Goal: Task Accomplishment & Management: Complete application form

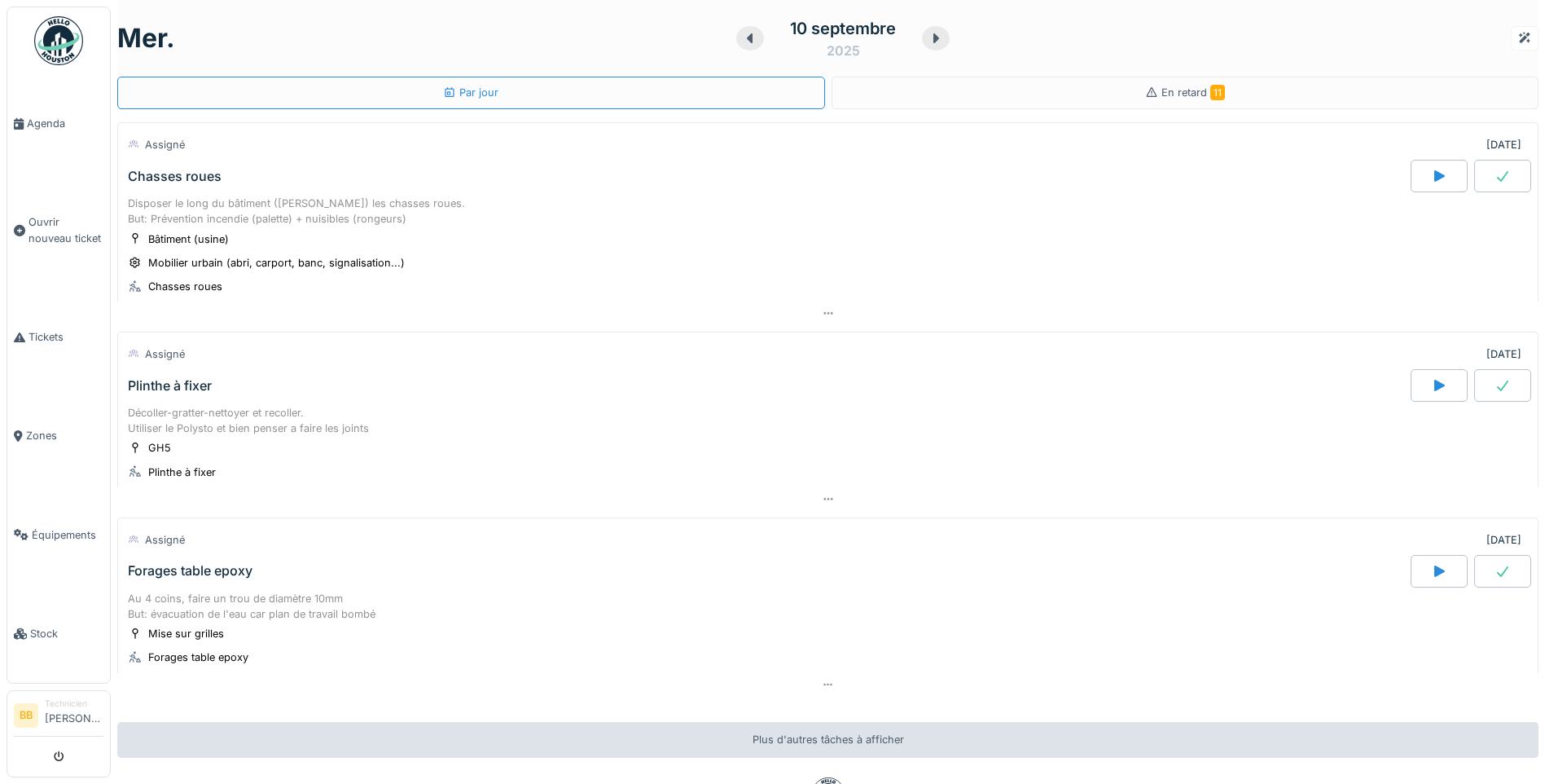
click at [180, 174] on div "Chasses roues" at bounding box center [175, 175] width 94 height 15
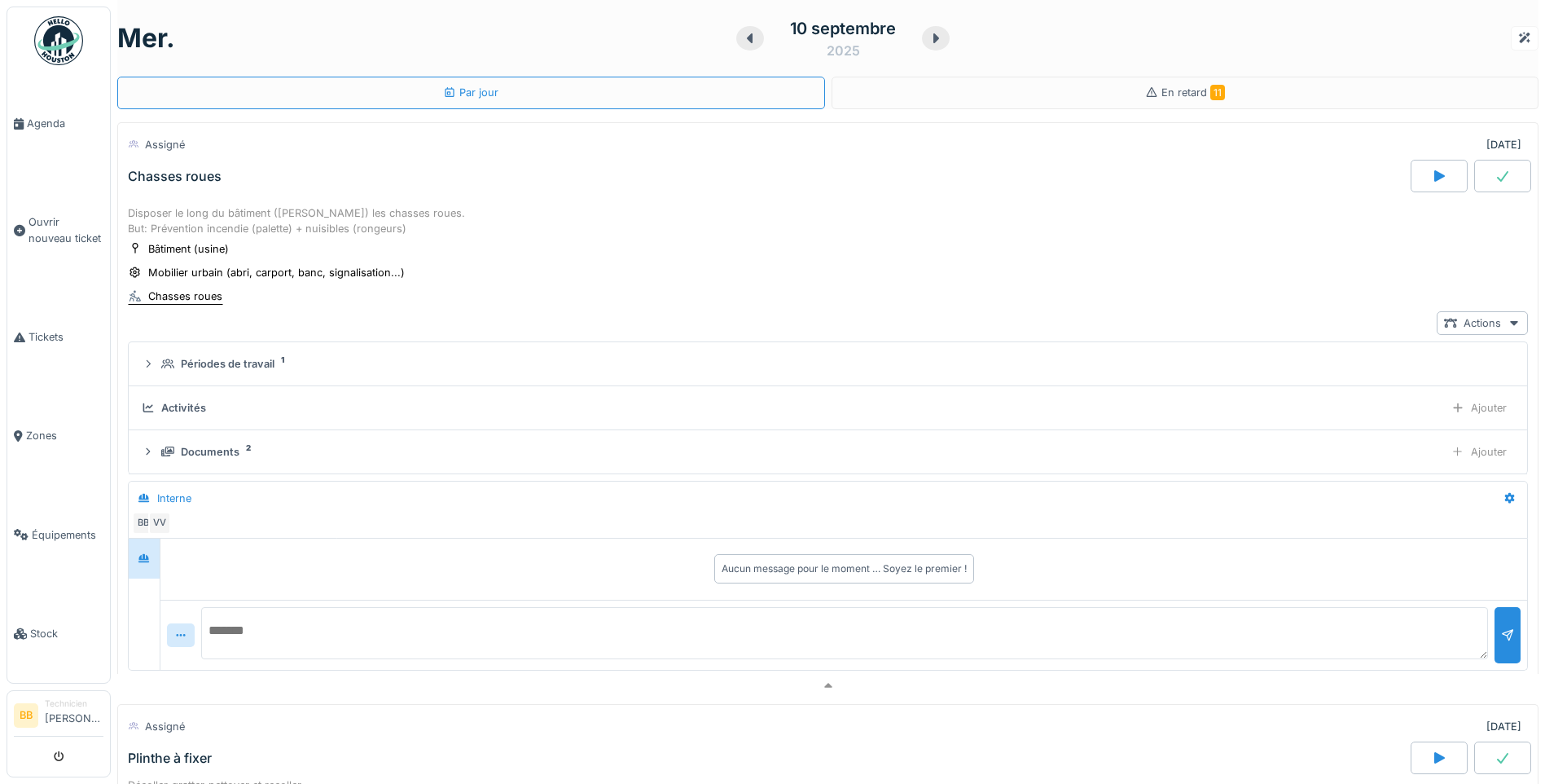
scroll to position [57, 0]
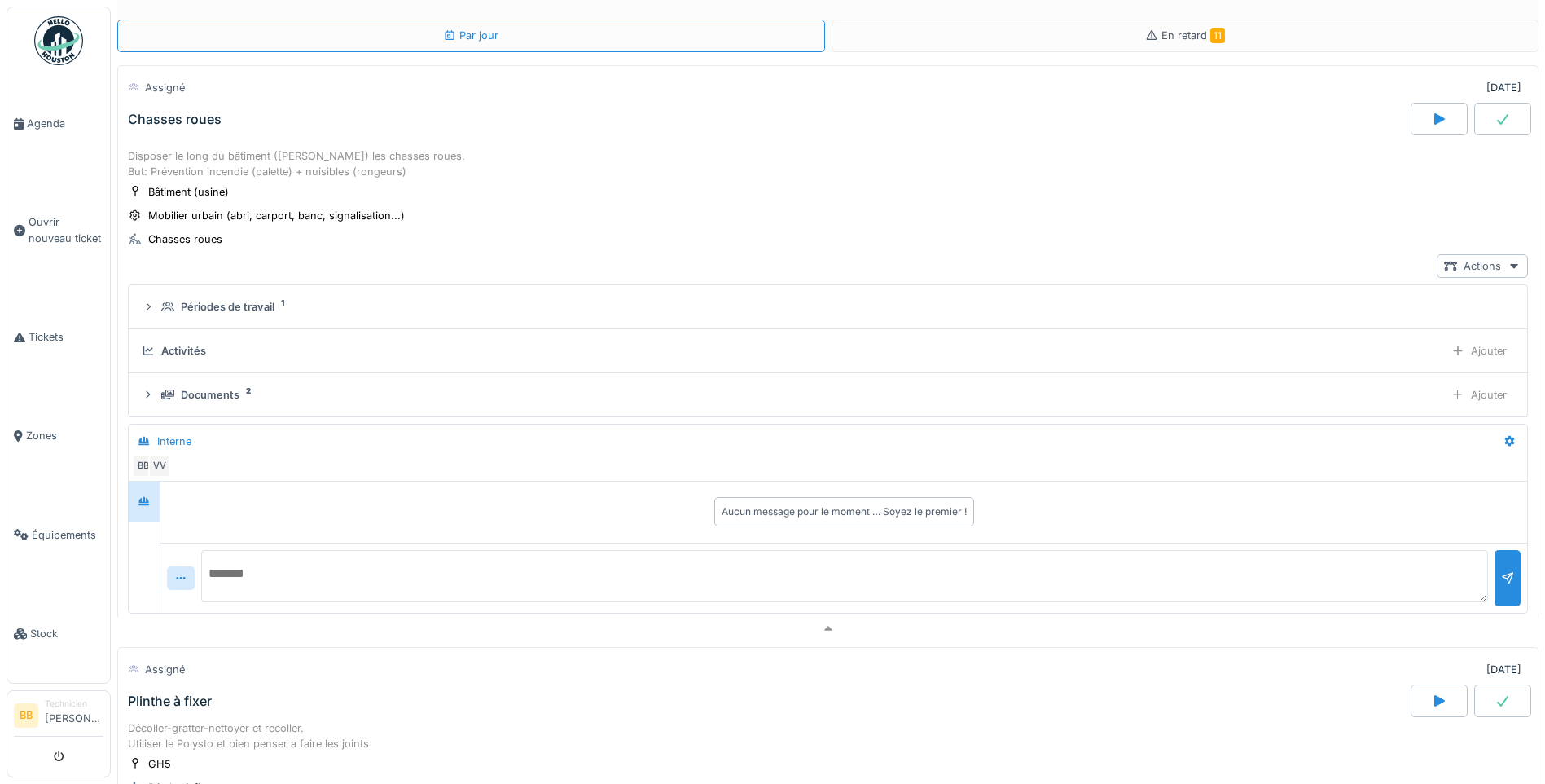
click at [230, 338] on div "Activités Ajouter" at bounding box center [827, 350] width 1372 height 24
click at [191, 348] on div "Activités" at bounding box center [183, 350] width 45 height 15
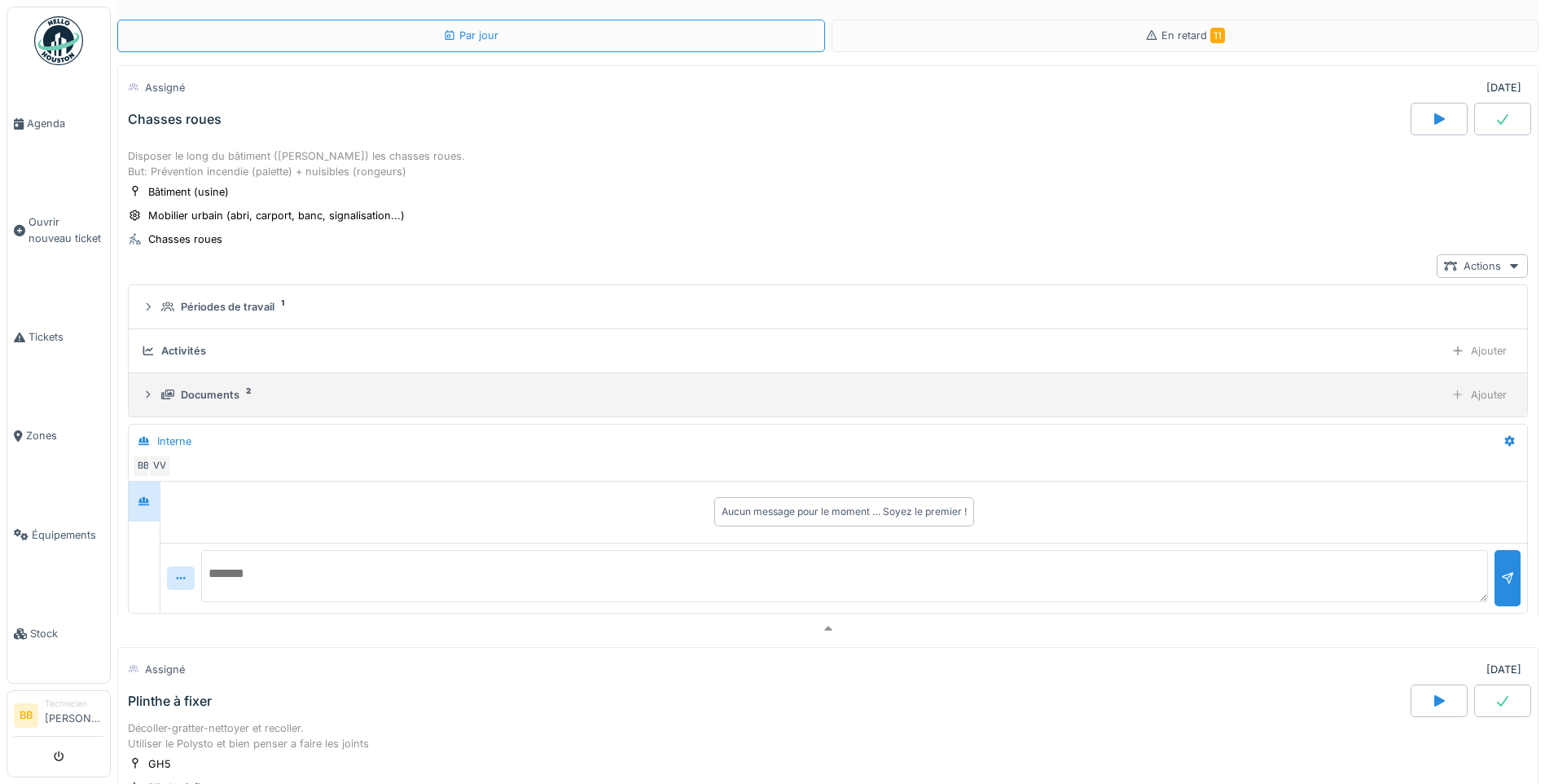
click at [228, 393] on div "Documents" at bounding box center [210, 394] width 58 height 15
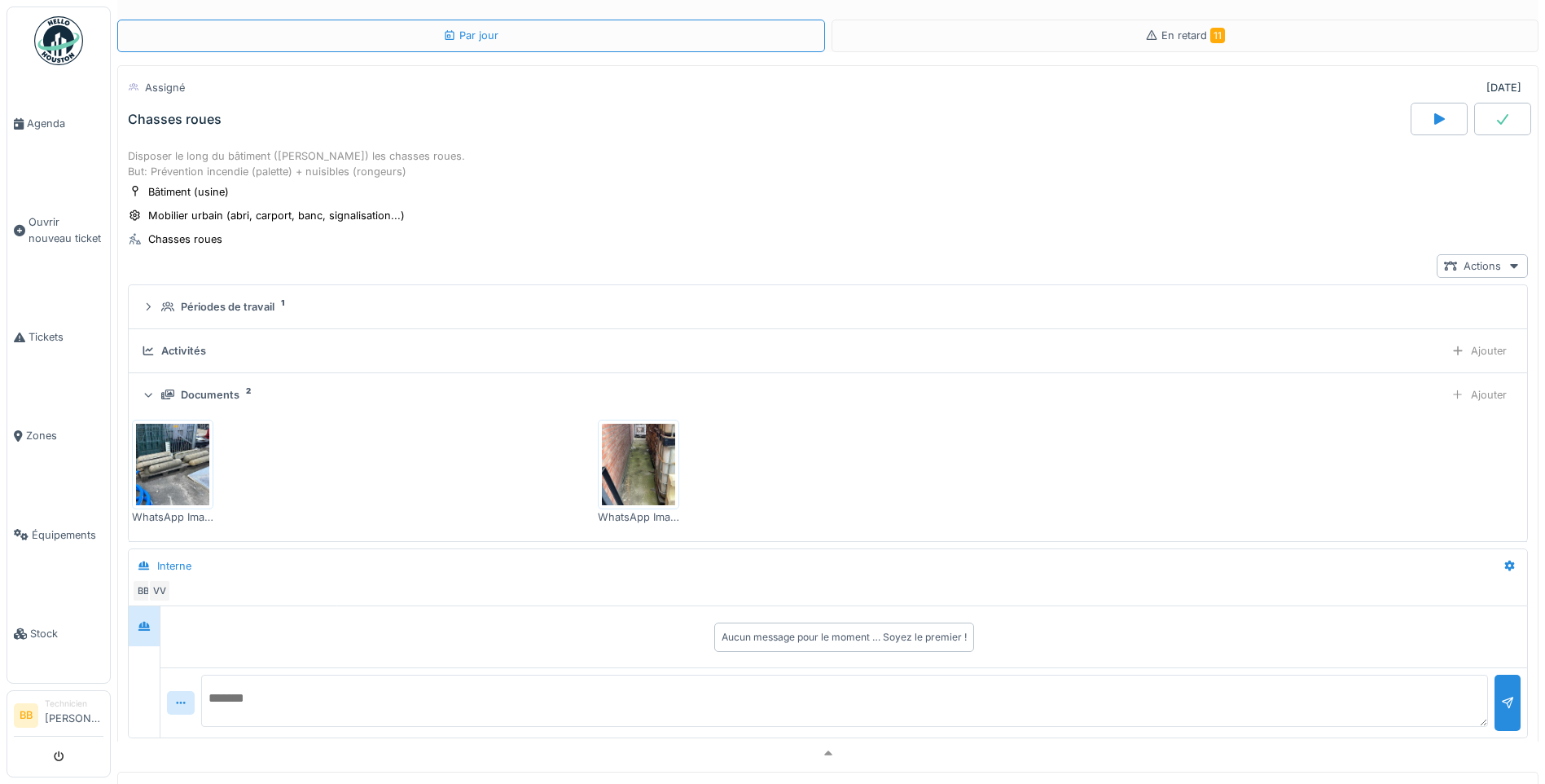
click at [192, 462] on img at bounding box center [173, 464] width 74 height 82
click at [640, 470] on img at bounding box center [638, 464] width 74 height 82
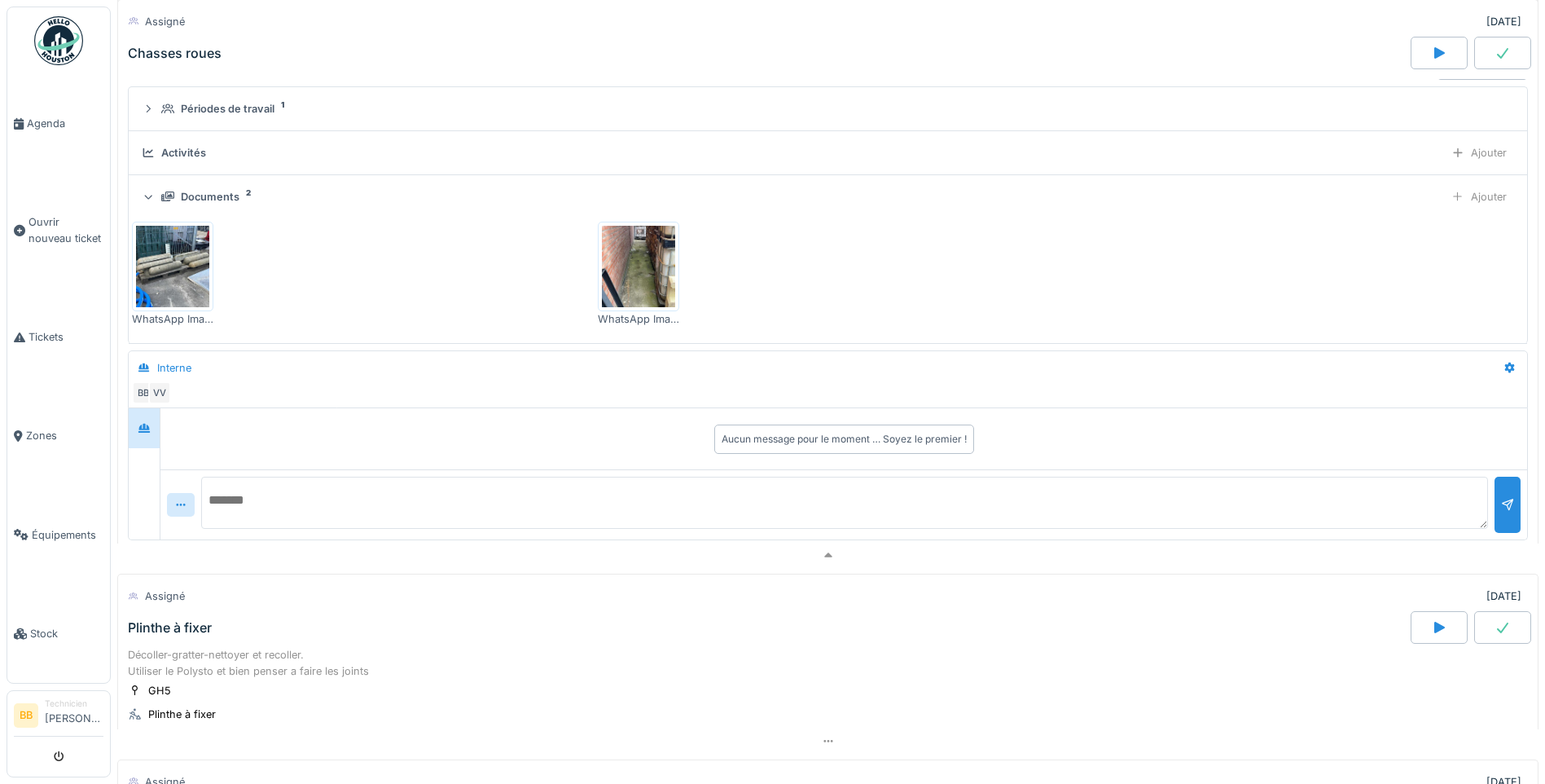
scroll to position [245, 0]
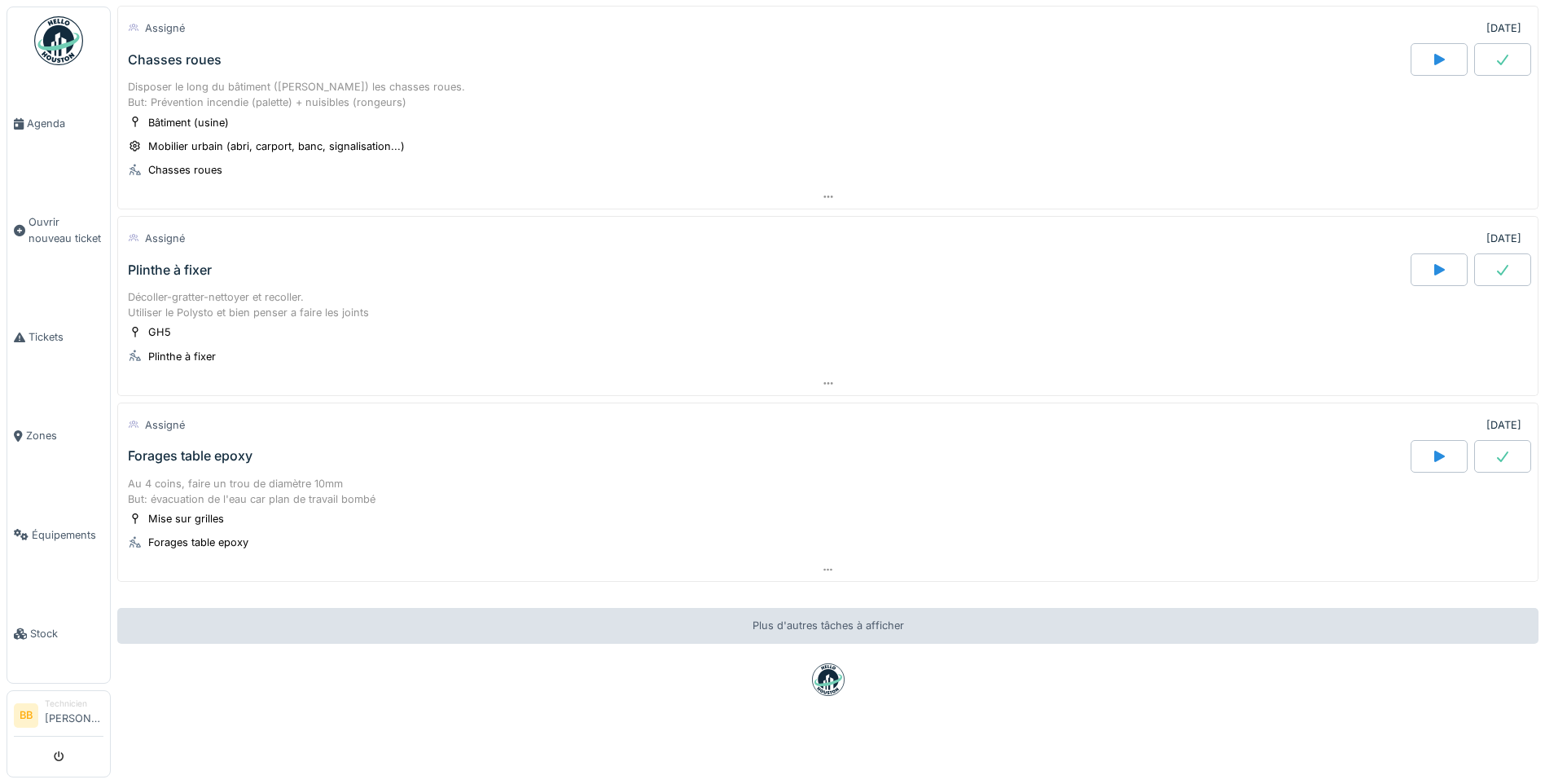
scroll to position [128, 0]
click at [175, 262] on div "Plinthe à fixer" at bounding box center [169, 269] width 84 height 15
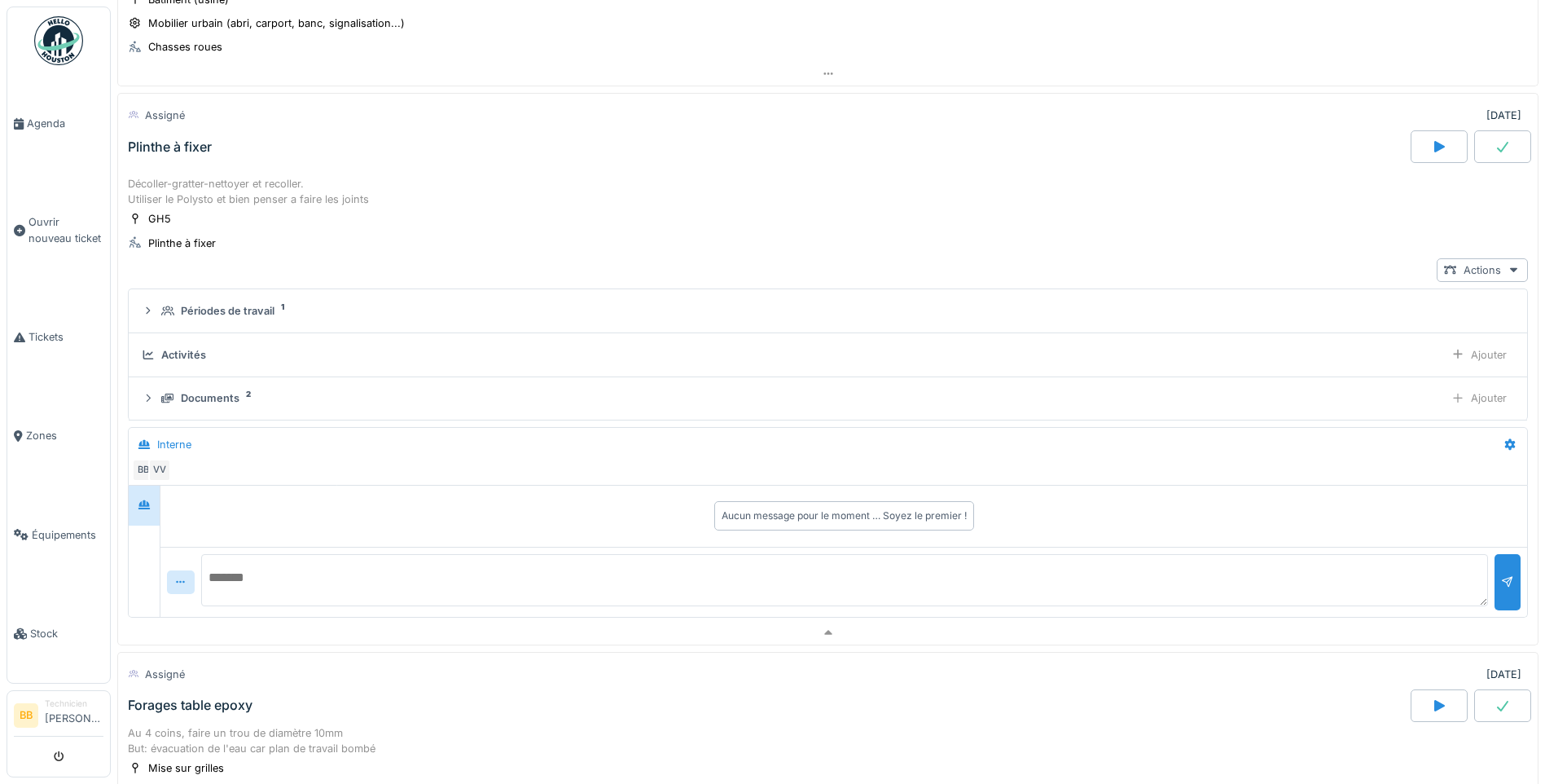
scroll to position [268, 0]
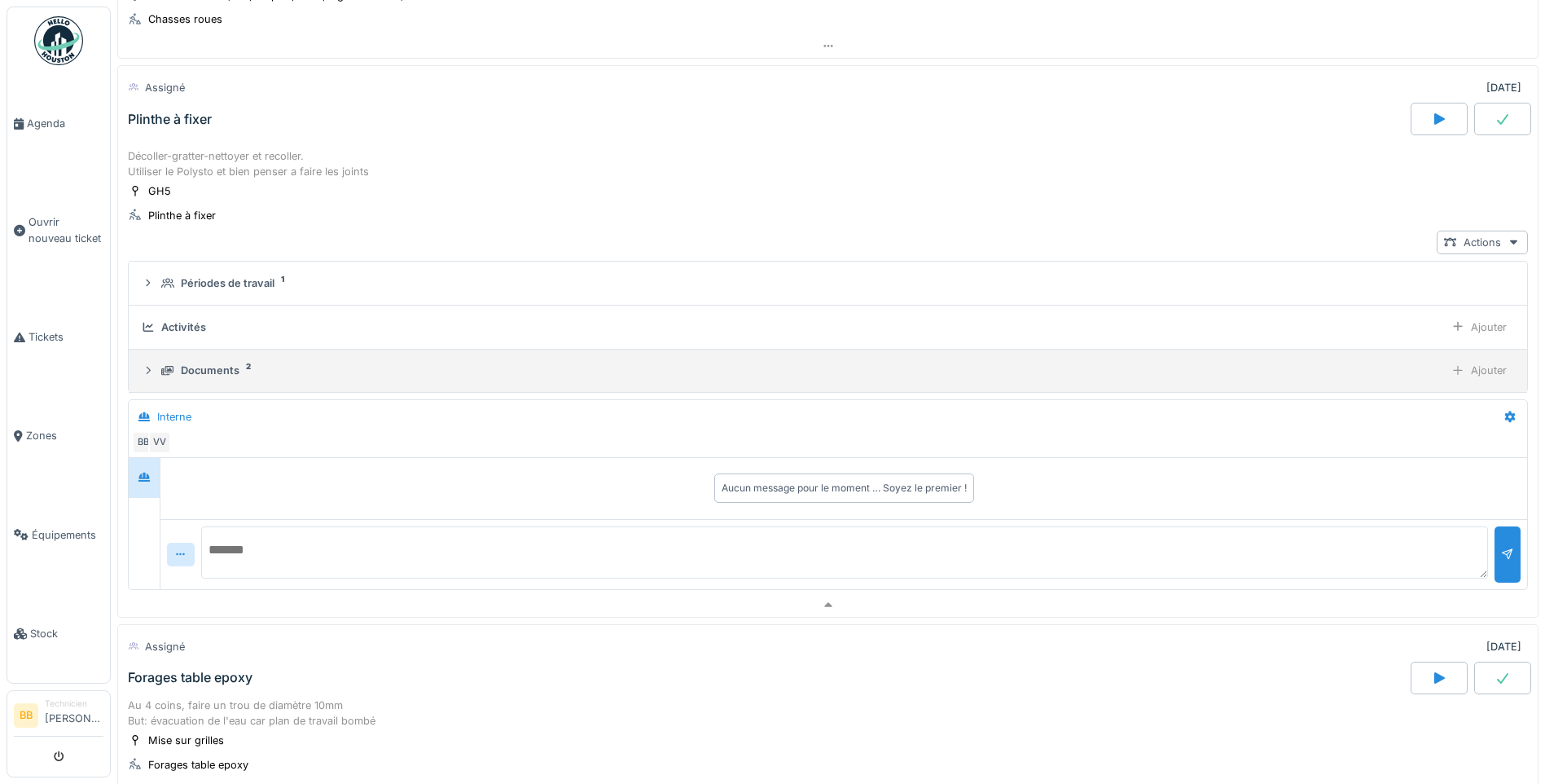
click at [206, 362] on div "Documents" at bounding box center [210, 369] width 58 height 15
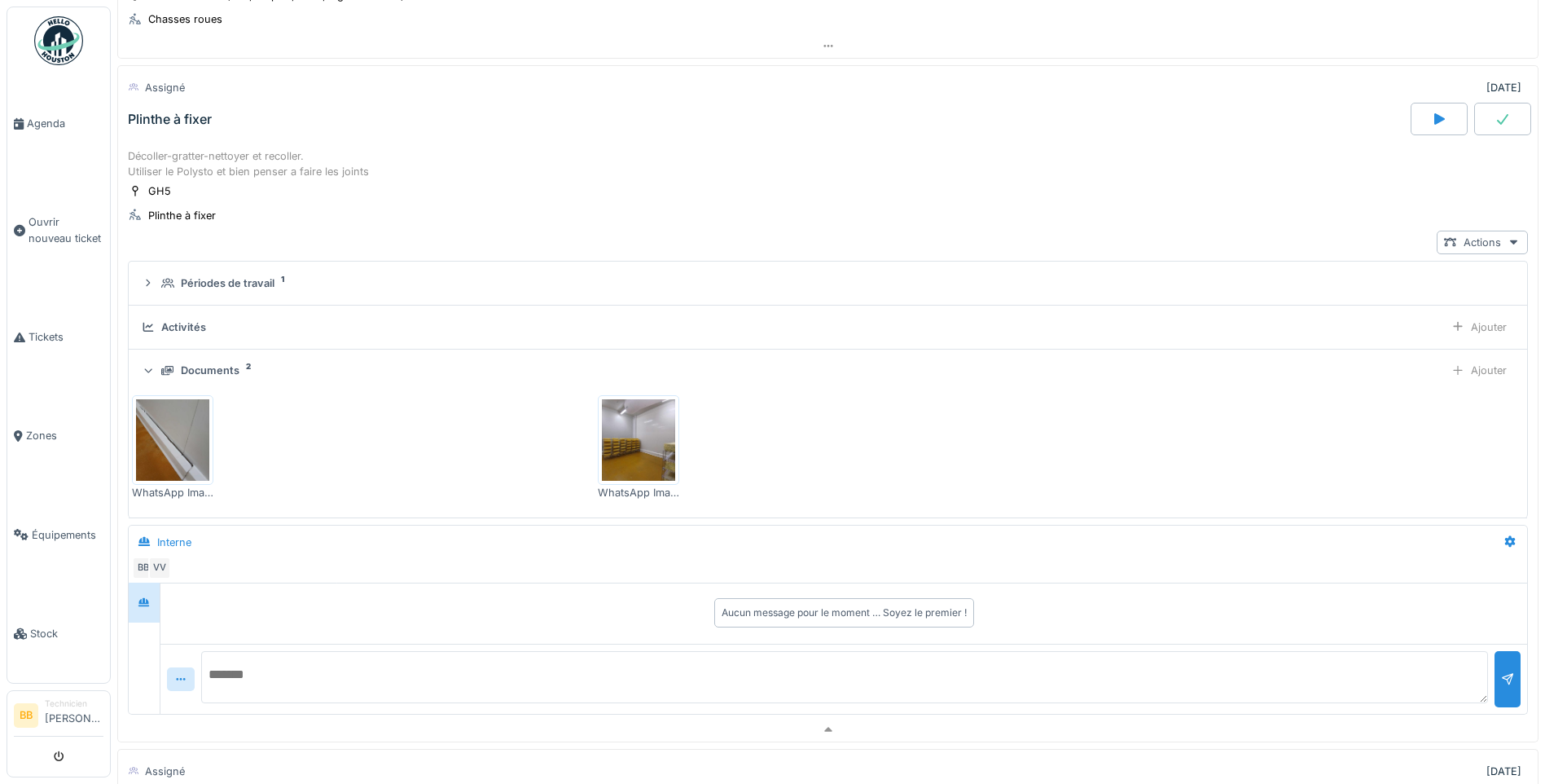
click at [190, 407] on img at bounding box center [173, 440] width 74 height 82
click at [644, 437] on img at bounding box center [638, 440] width 74 height 82
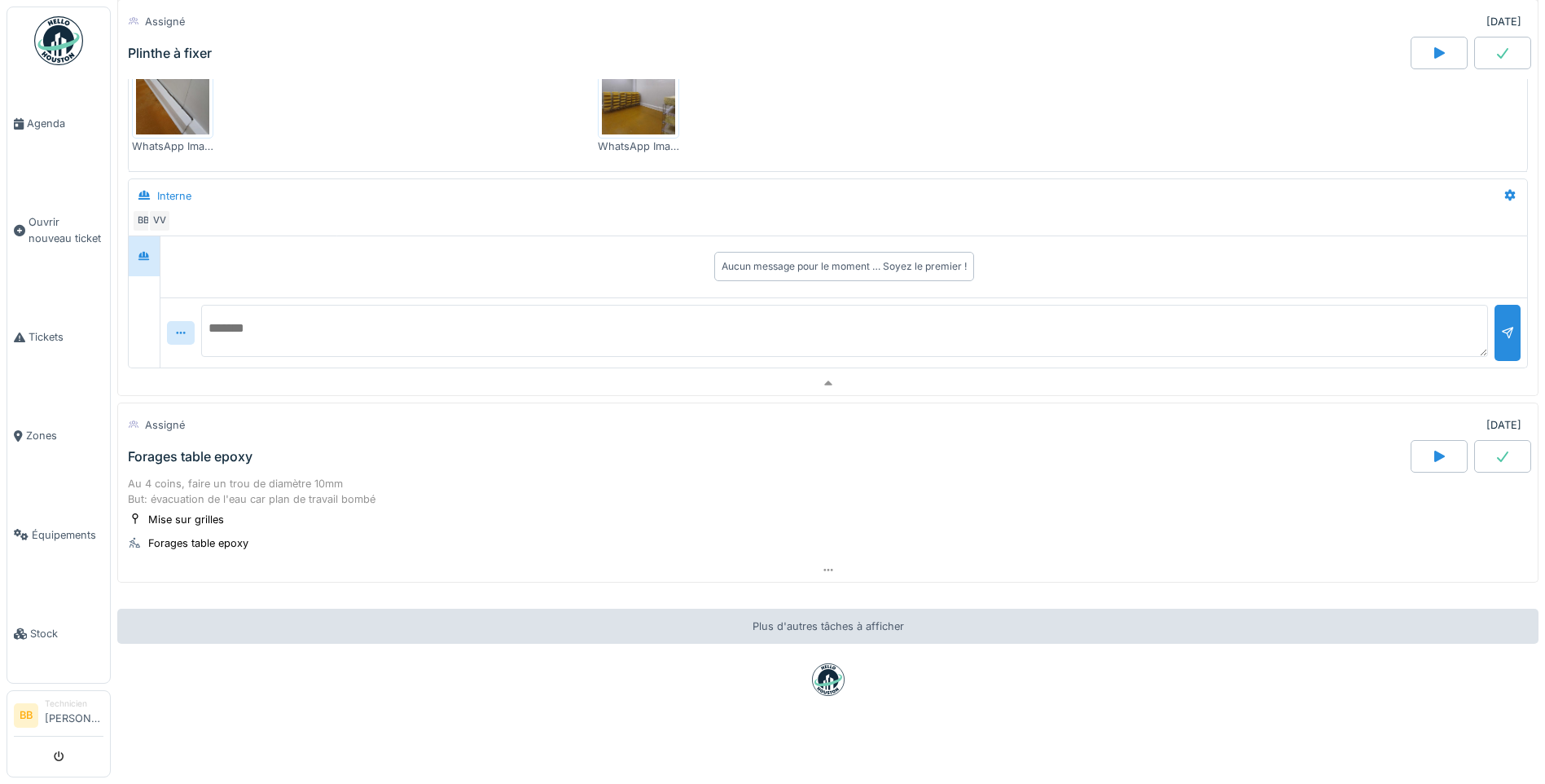
scroll to position [625, 0]
click at [201, 449] on div "Forages table epoxy" at bounding box center [190, 456] width 125 height 15
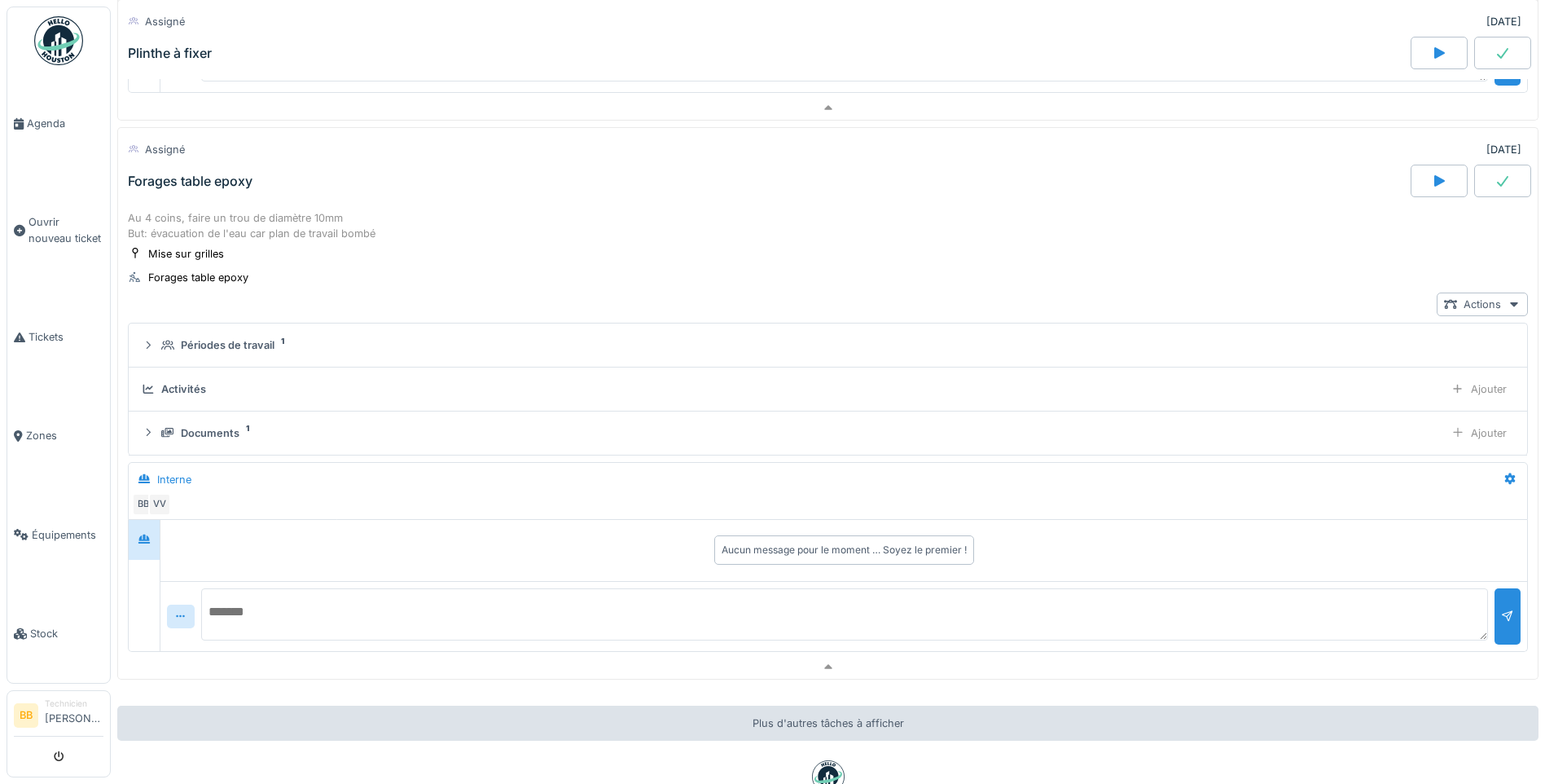
scroll to position [951, 0]
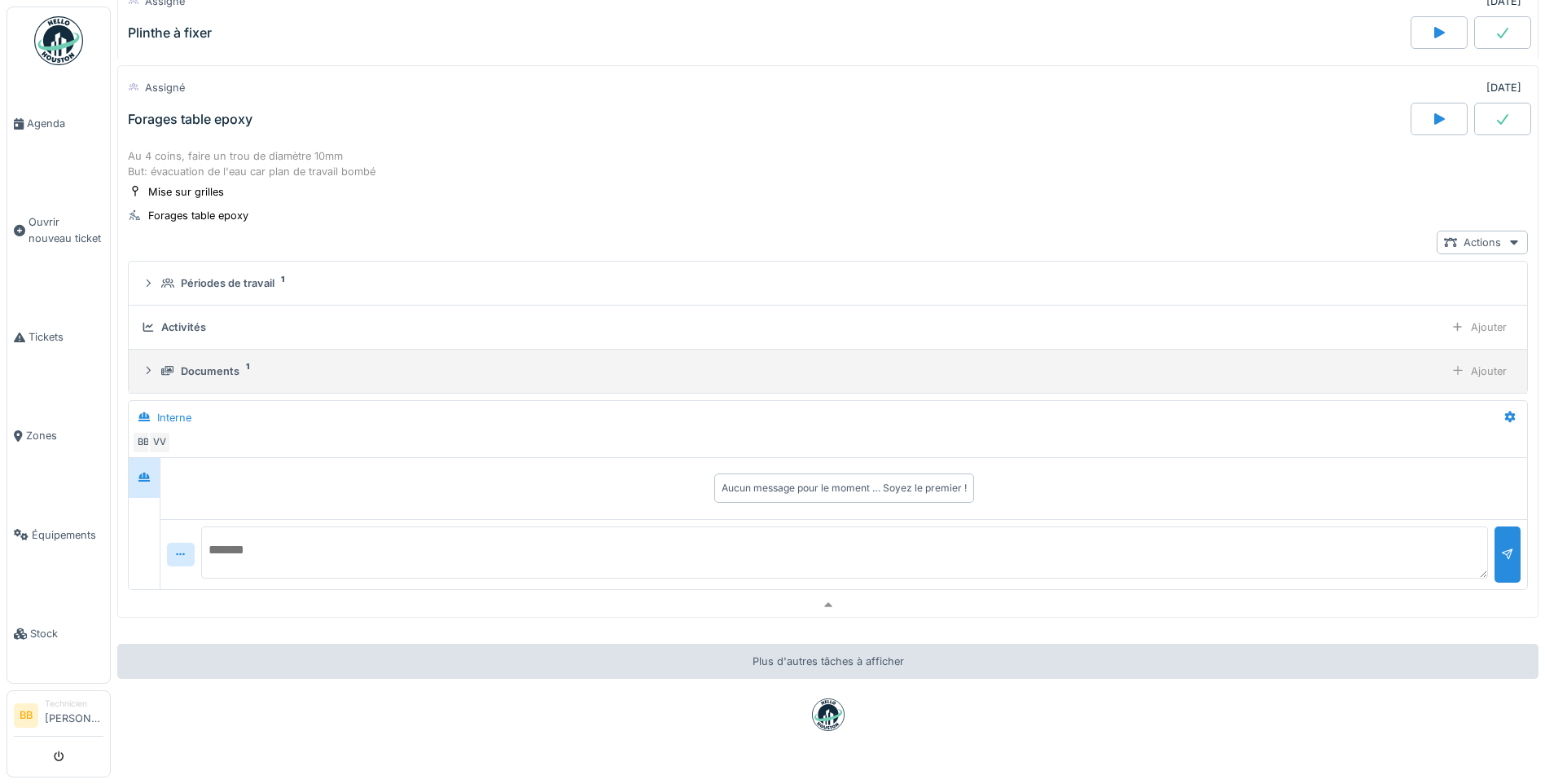
click at [216, 379] on div "Documents 1 Ajouter" at bounding box center [827, 370] width 1372 height 24
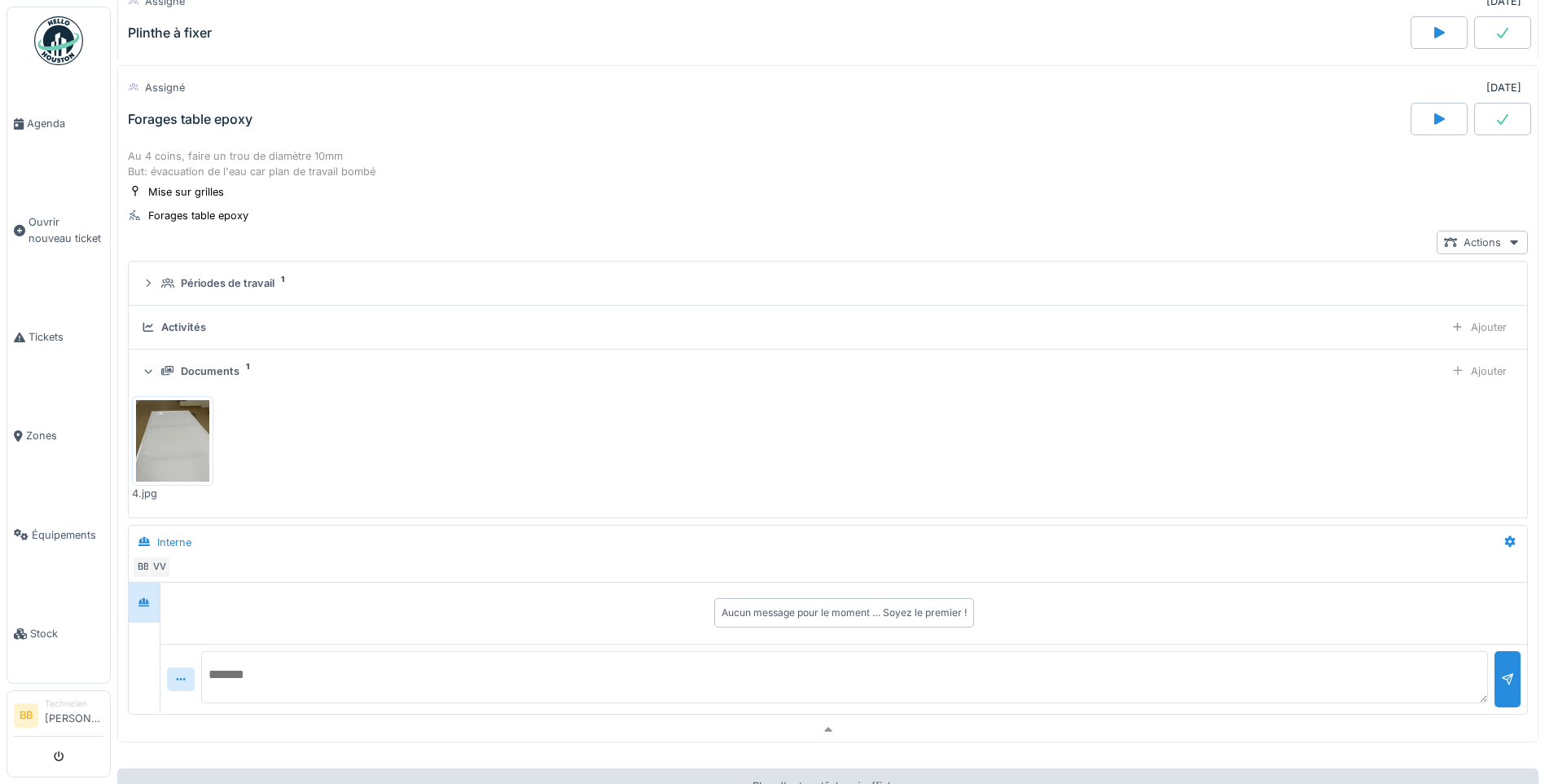
click at [180, 450] on img at bounding box center [173, 440] width 74 height 82
click at [183, 444] on img at bounding box center [173, 440] width 74 height 82
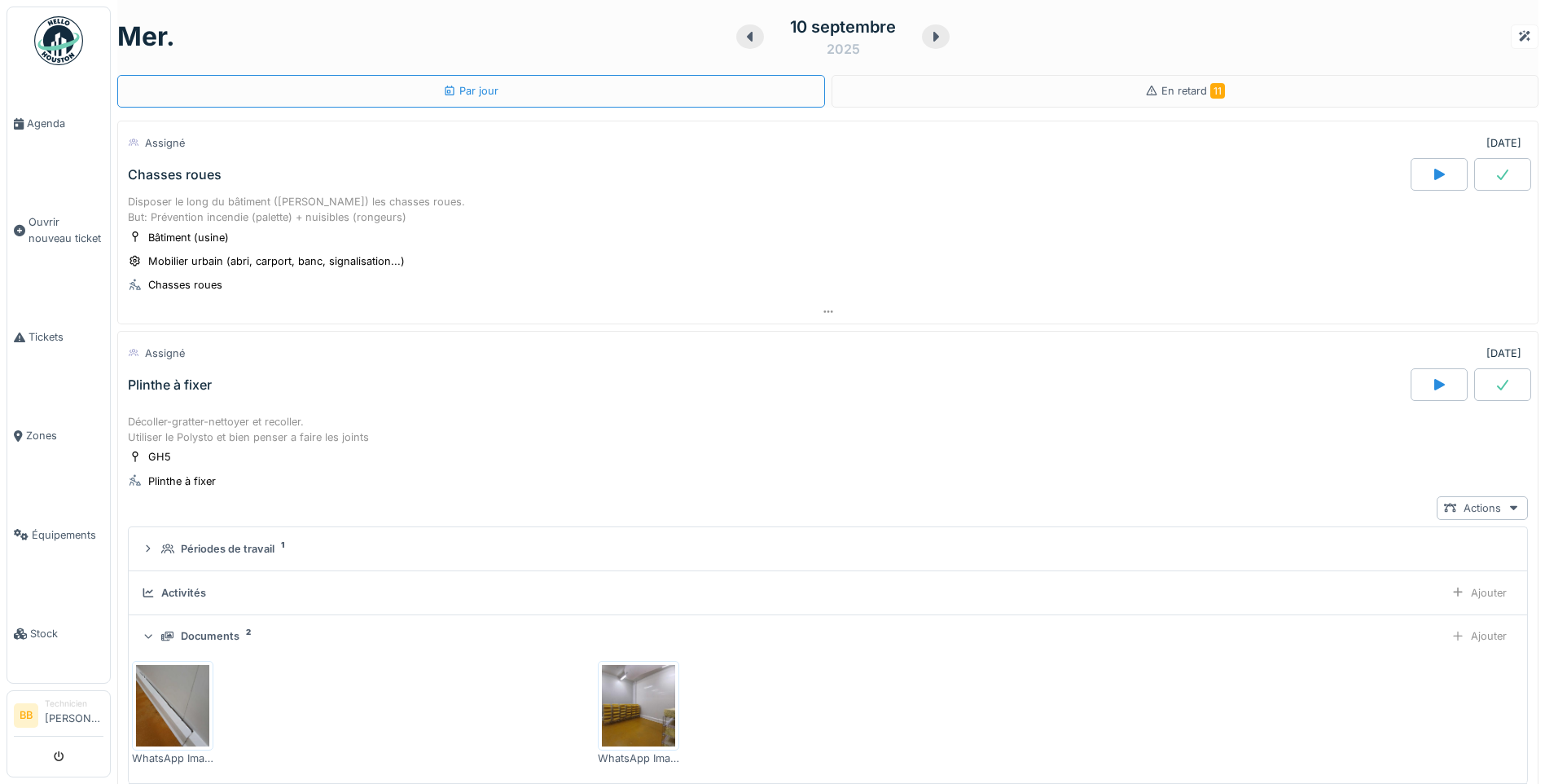
scroll to position [0, 0]
click at [181, 175] on div "Chasses roues" at bounding box center [175, 175] width 94 height 15
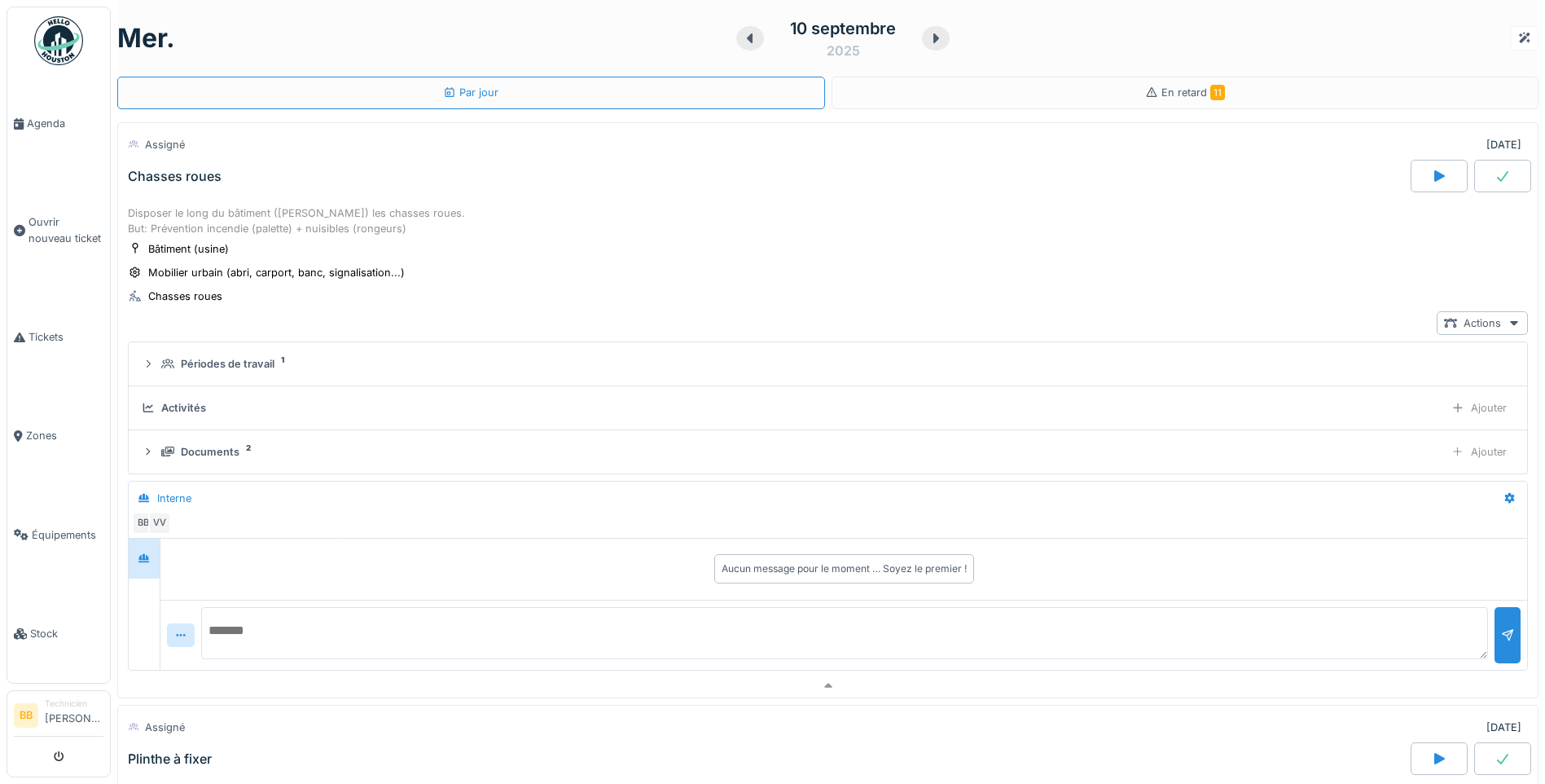
scroll to position [57, 0]
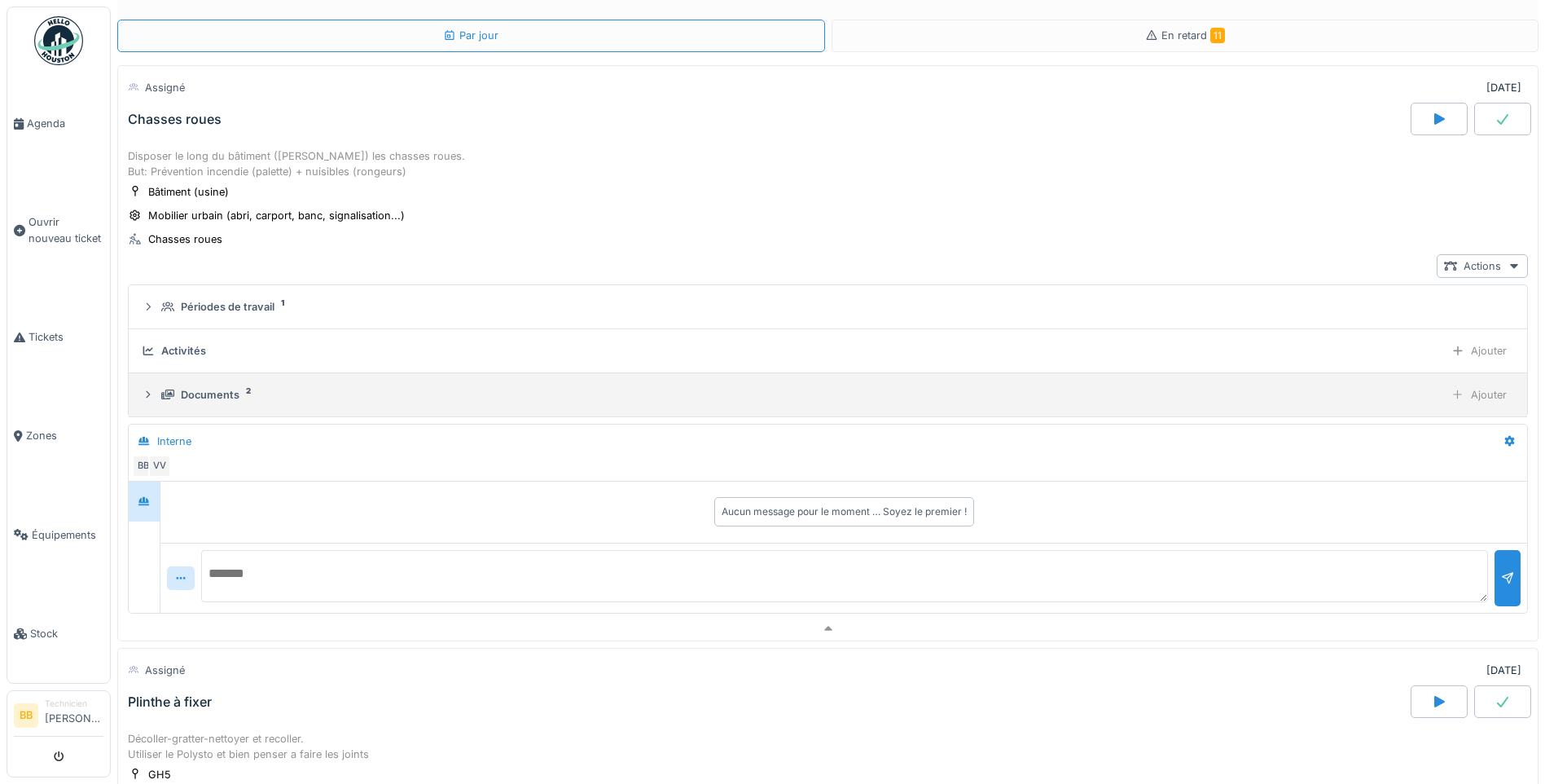
click at [207, 390] on div "Documents" at bounding box center [210, 394] width 58 height 15
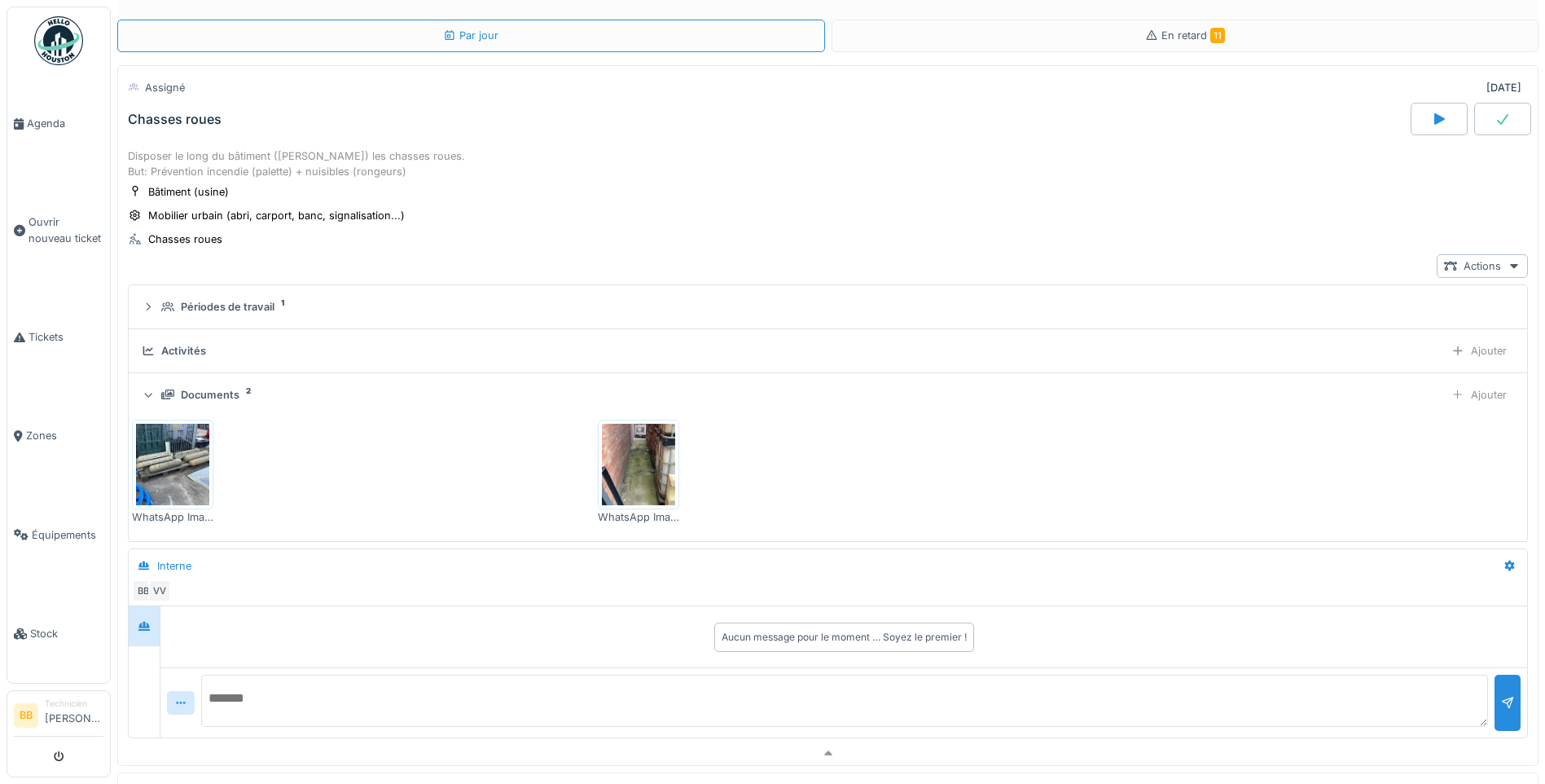
click at [642, 471] on img at bounding box center [638, 464] width 74 height 82
click at [54, 116] on span "Agenda" at bounding box center [65, 123] width 76 height 15
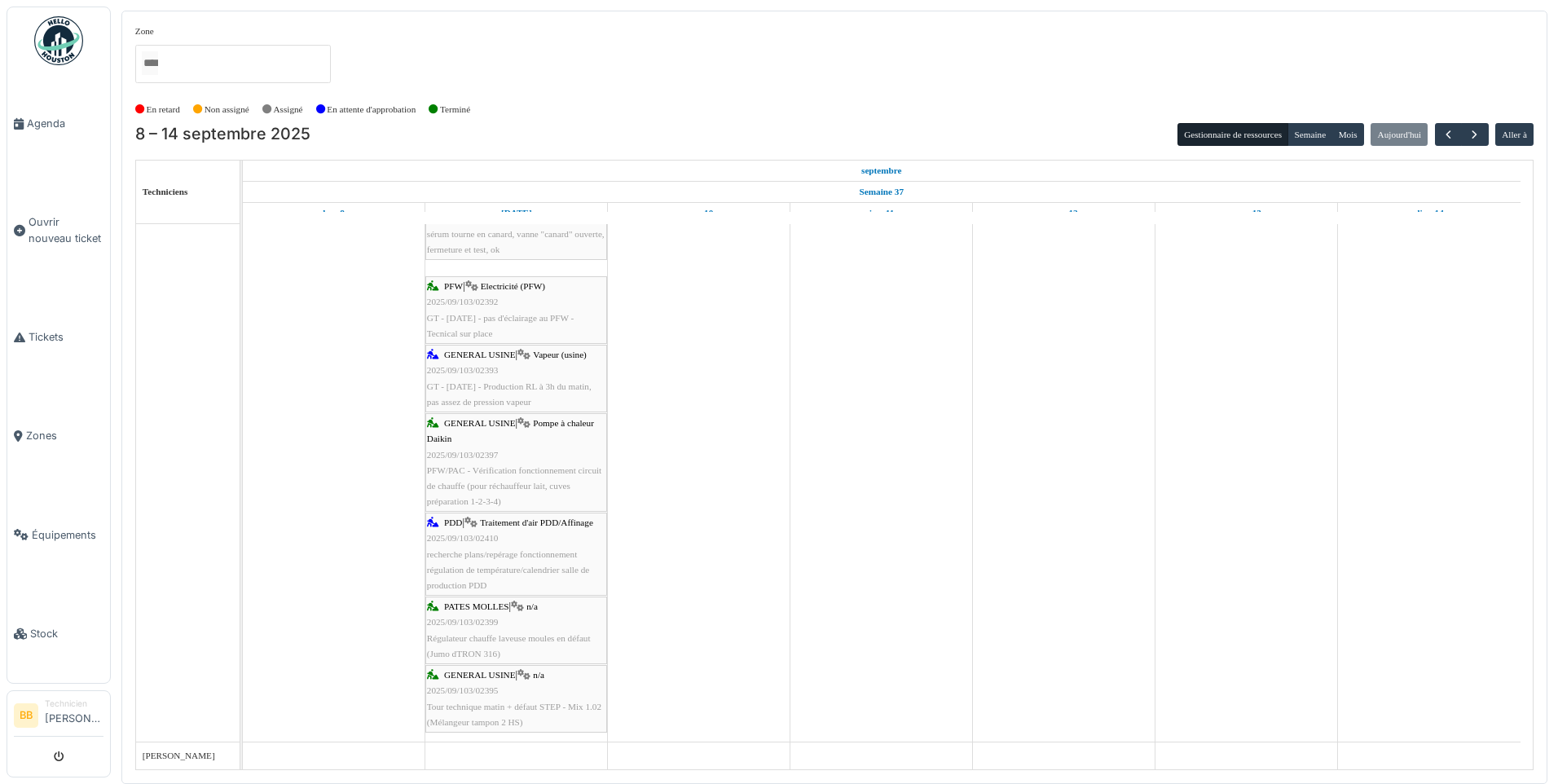
scroll to position [1114, 0]
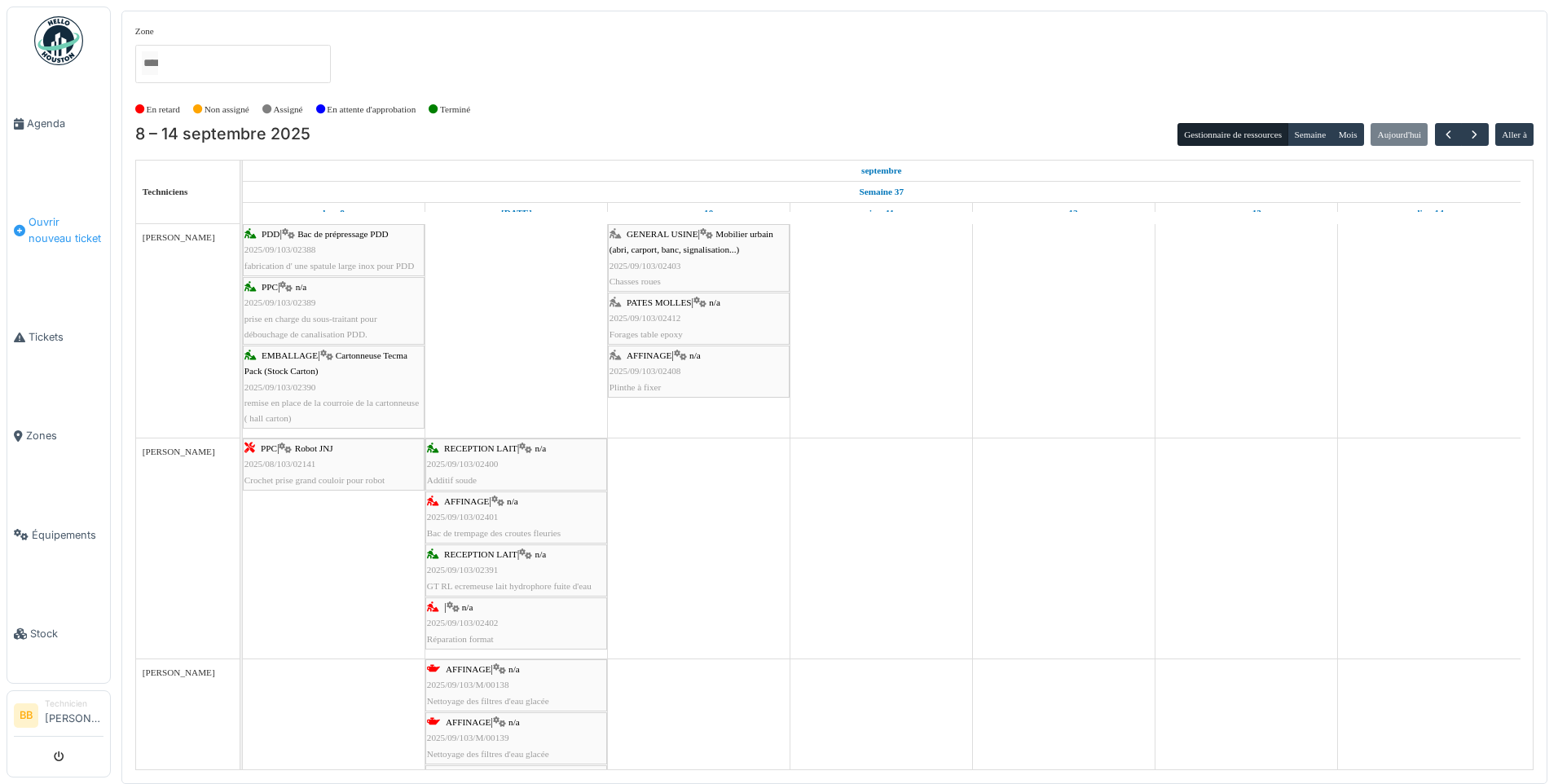
click at [56, 221] on span "Ouvrir nouveau ticket" at bounding box center [66, 229] width 75 height 31
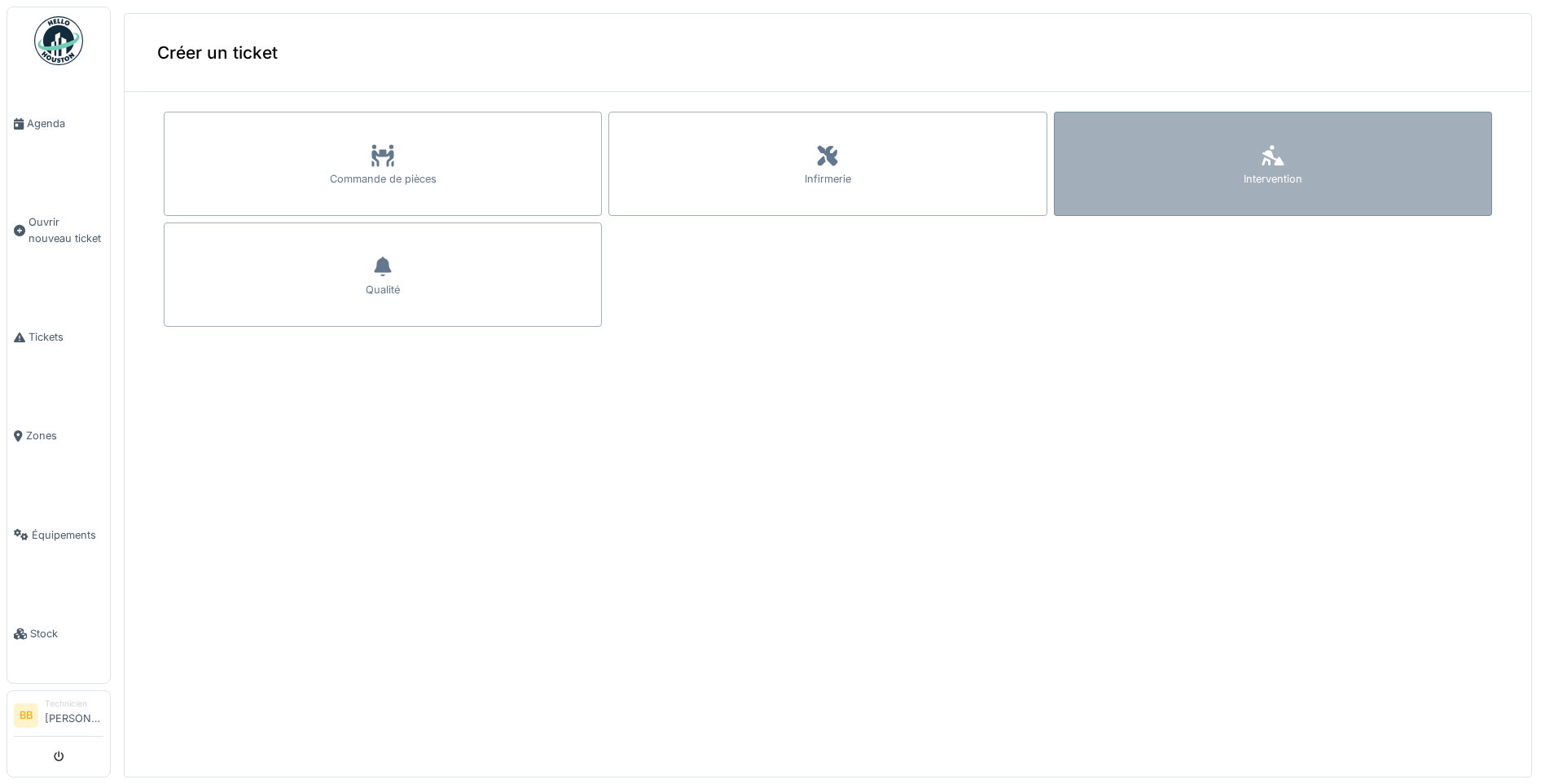
click at [1283, 160] on div "Intervention" at bounding box center [1273, 164] width 439 height 105
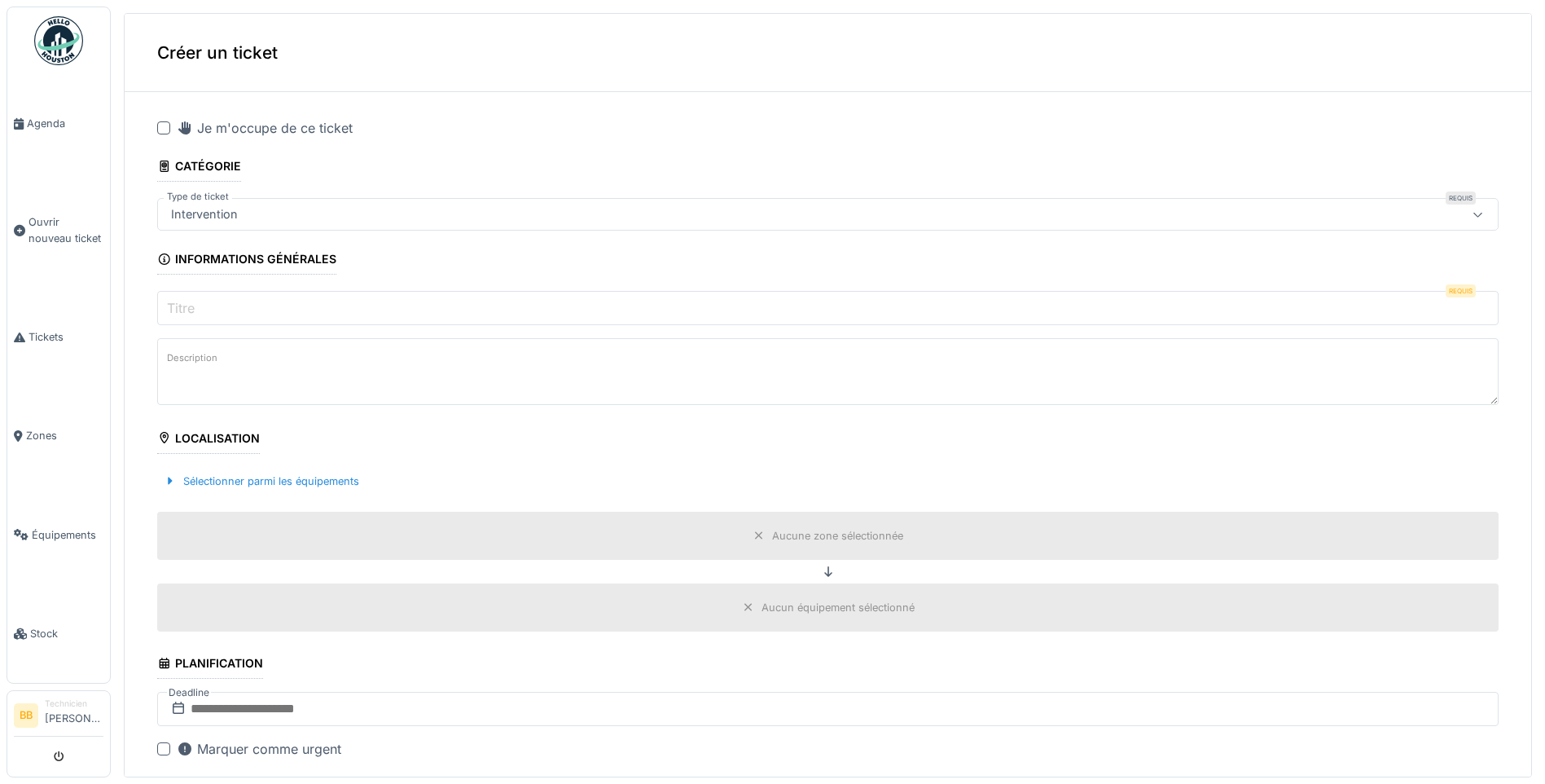
drag, startPoint x: 164, startPoint y: 127, endPoint x: 164, endPoint y: 145, distance: 18.0
click at [164, 127] on div at bounding box center [163, 128] width 13 height 13
click at [218, 309] on input "Titre" at bounding box center [827, 307] width 1341 height 35
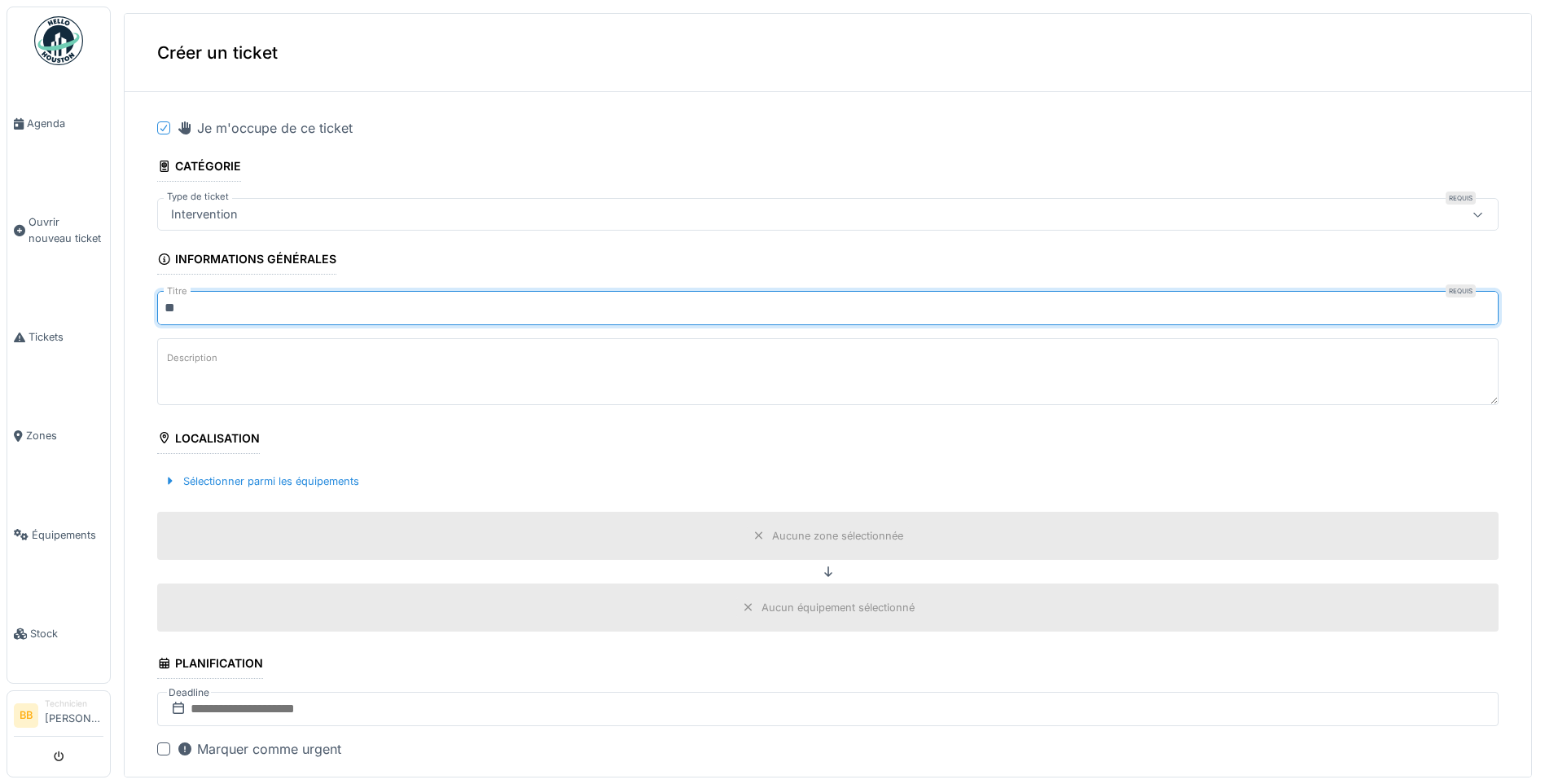
type input "*"
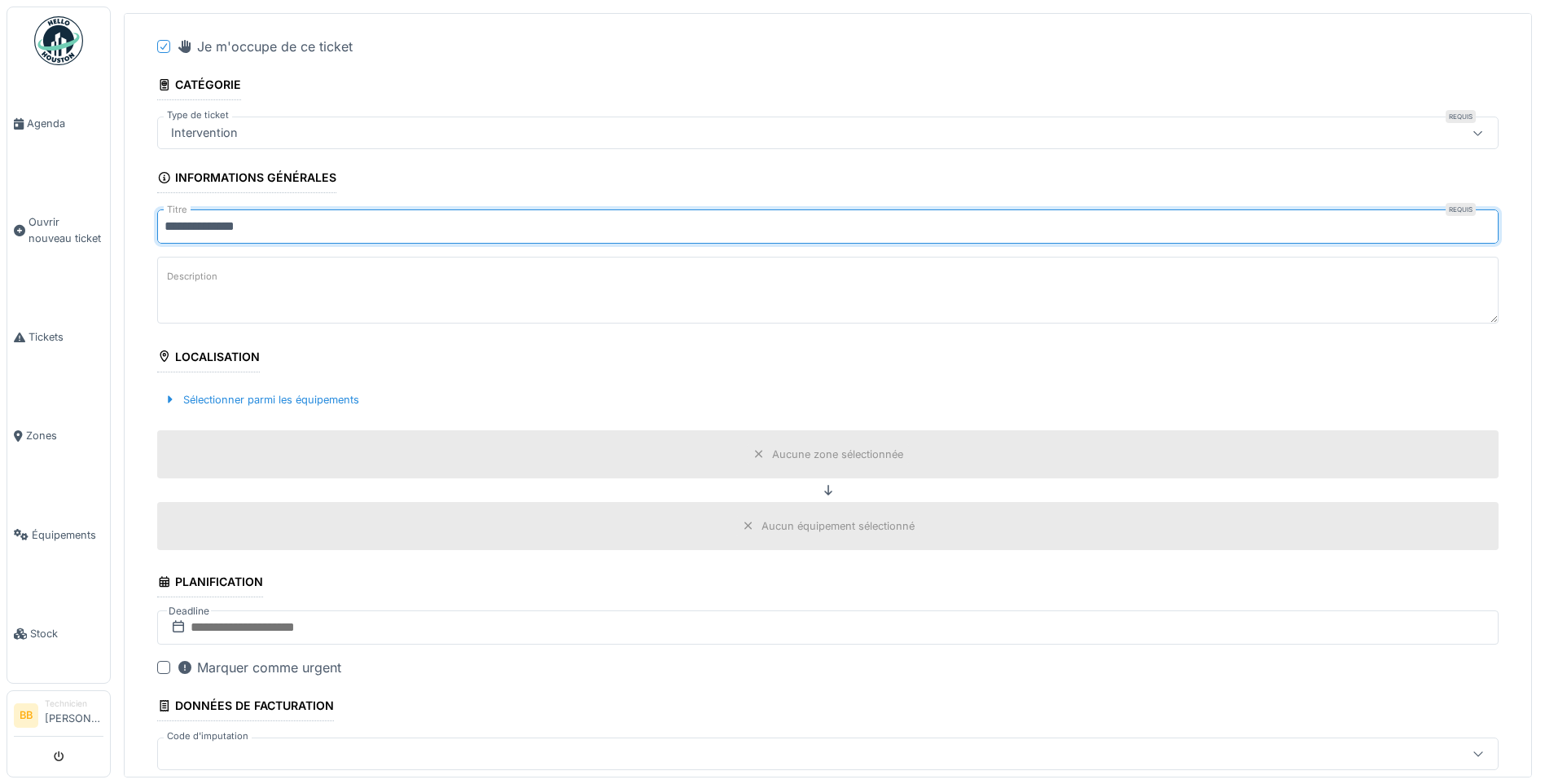
scroll to position [42, 0]
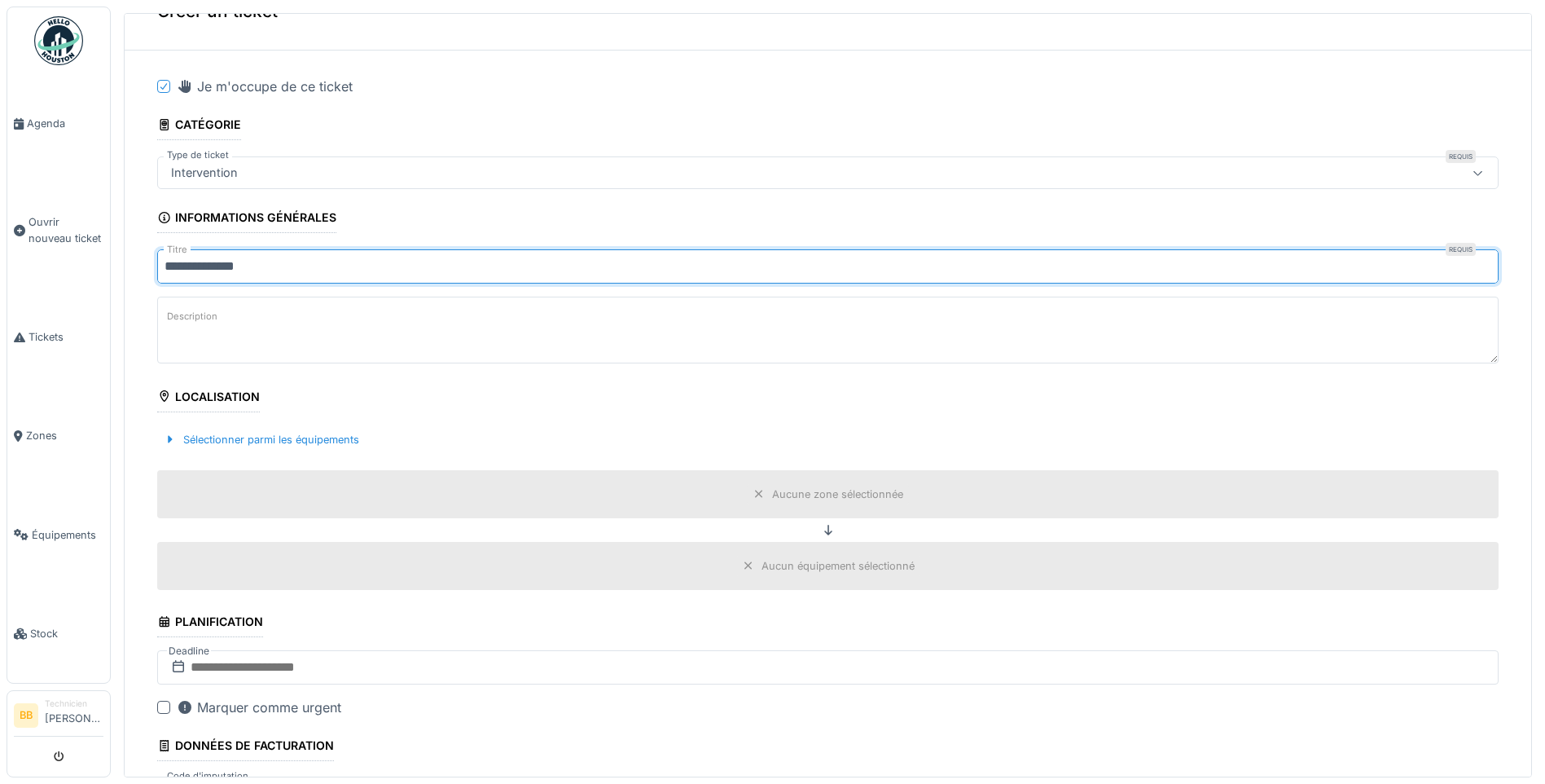
click at [312, 263] on input "**********" at bounding box center [827, 266] width 1341 height 35
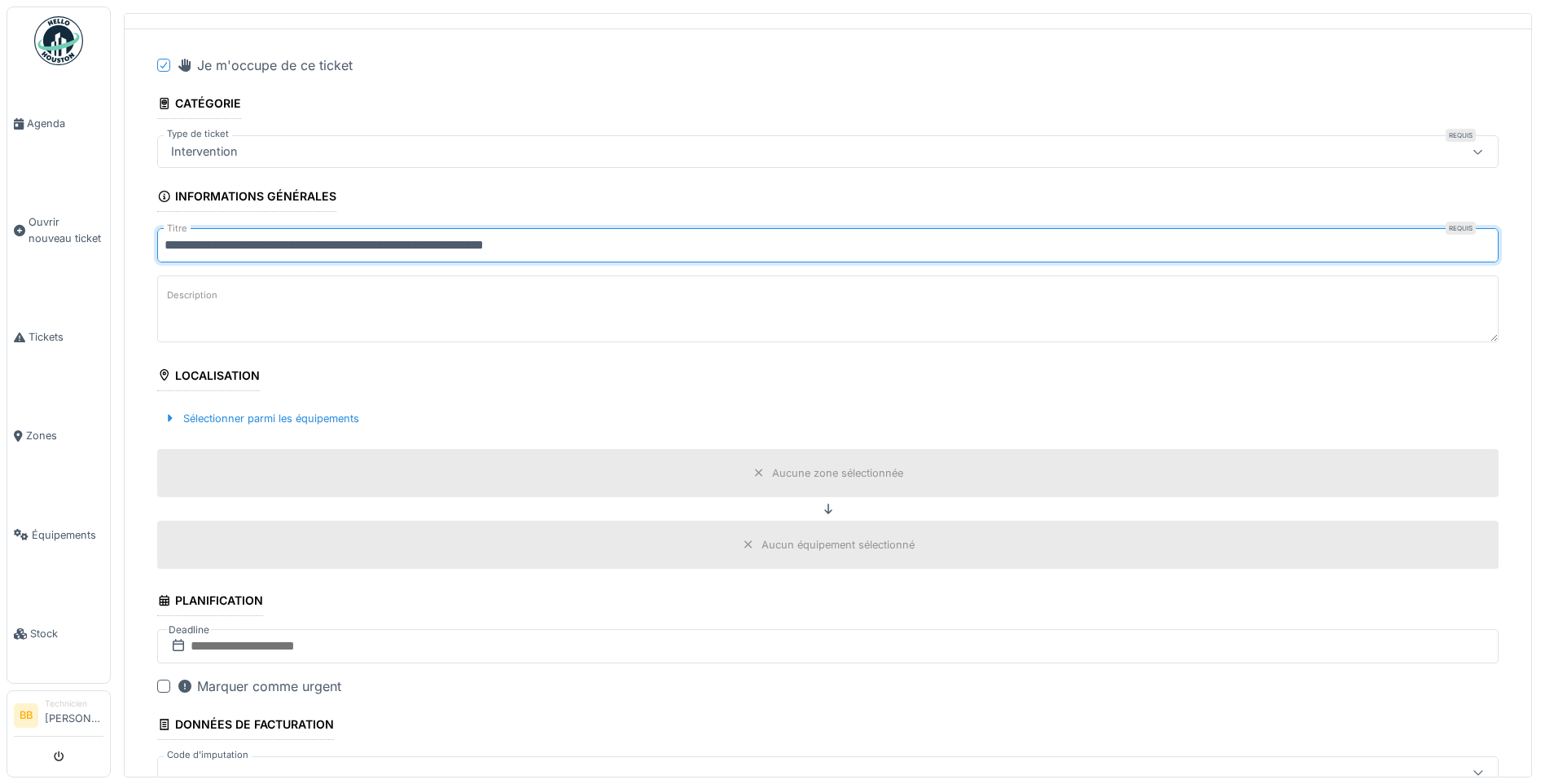
scroll to position [123, 0]
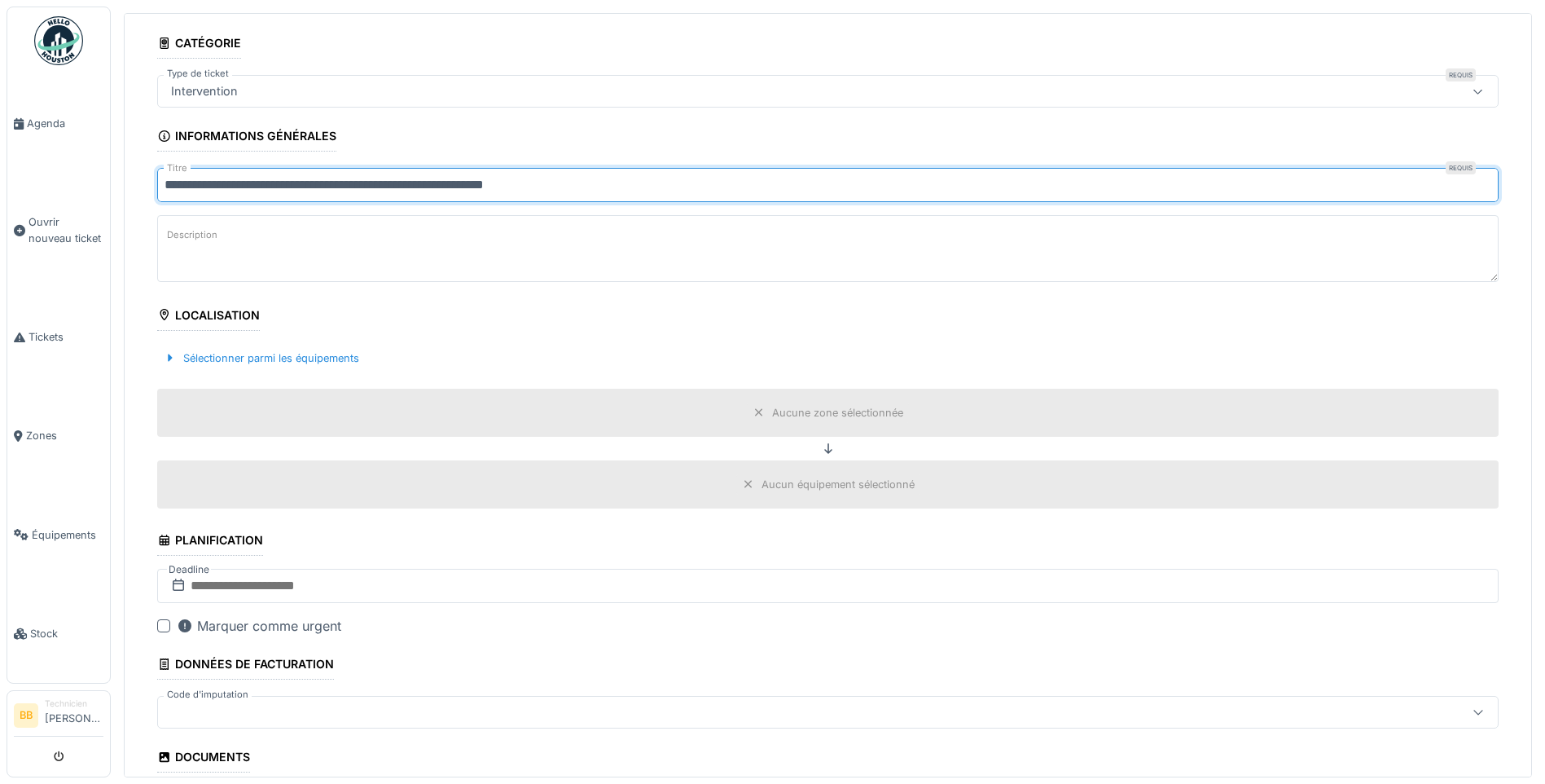
type input "**********"
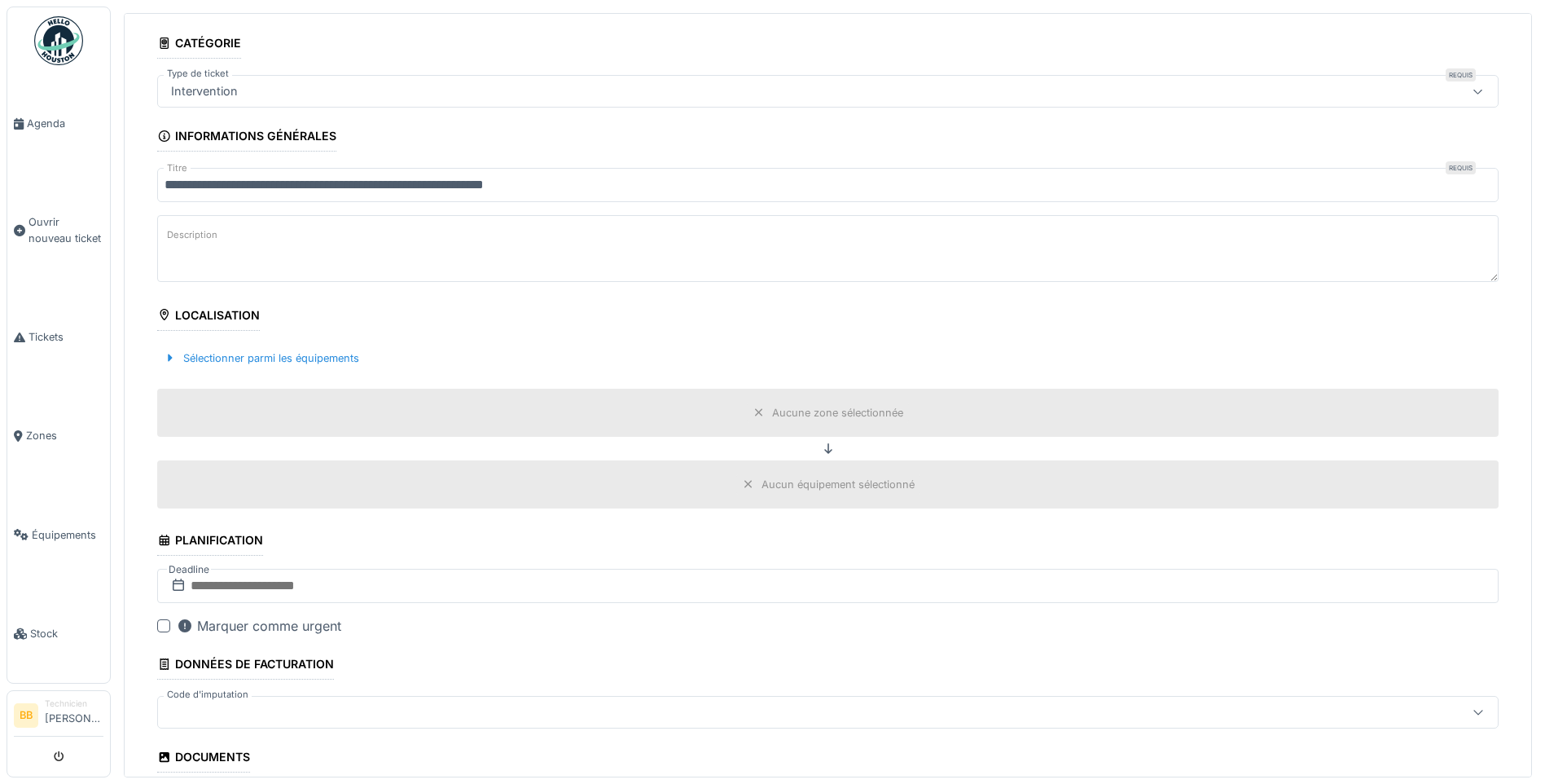
click at [753, 413] on icon at bounding box center [759, 413] width 13 height 11
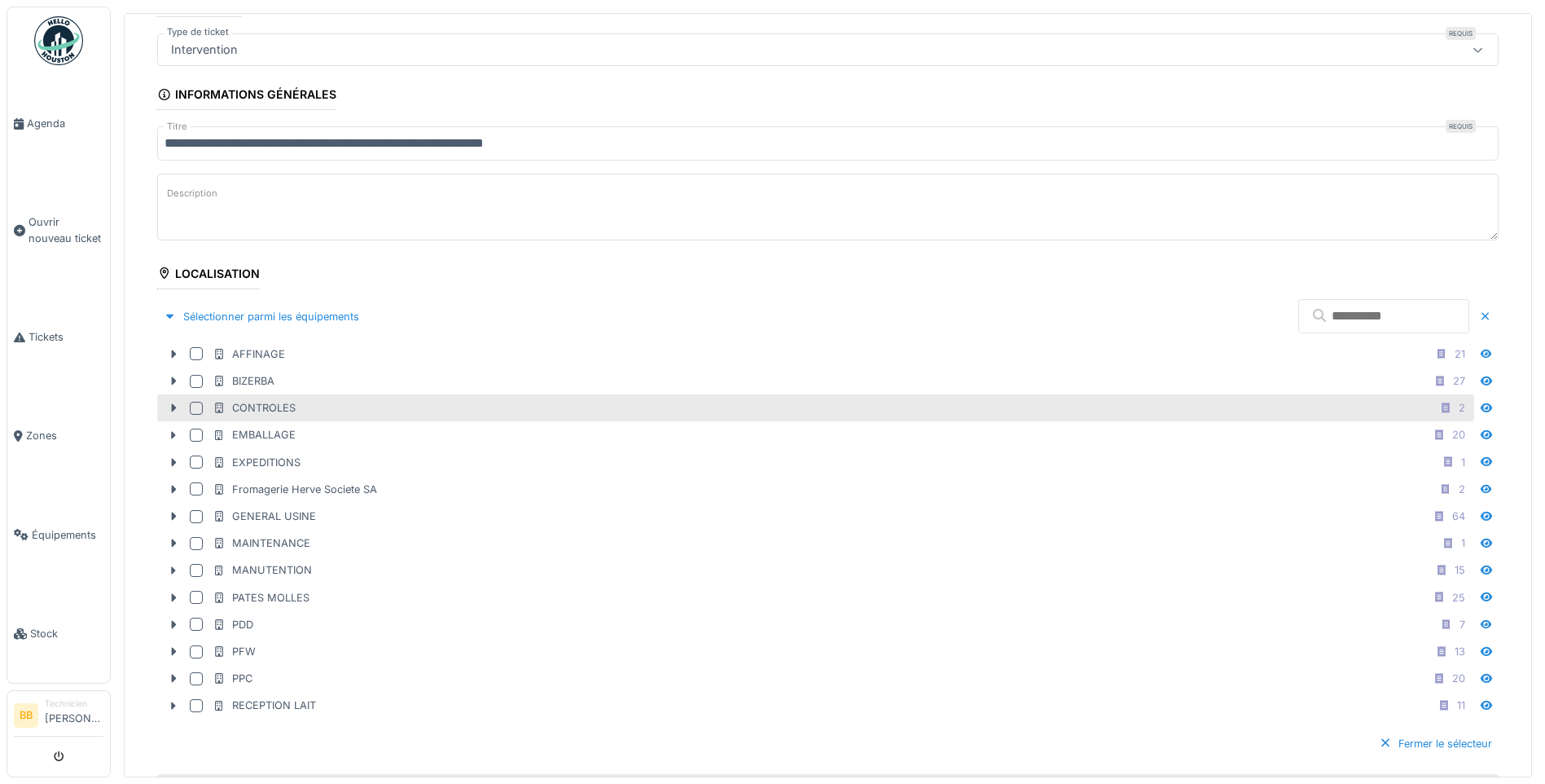
scroll to position [205, 0]
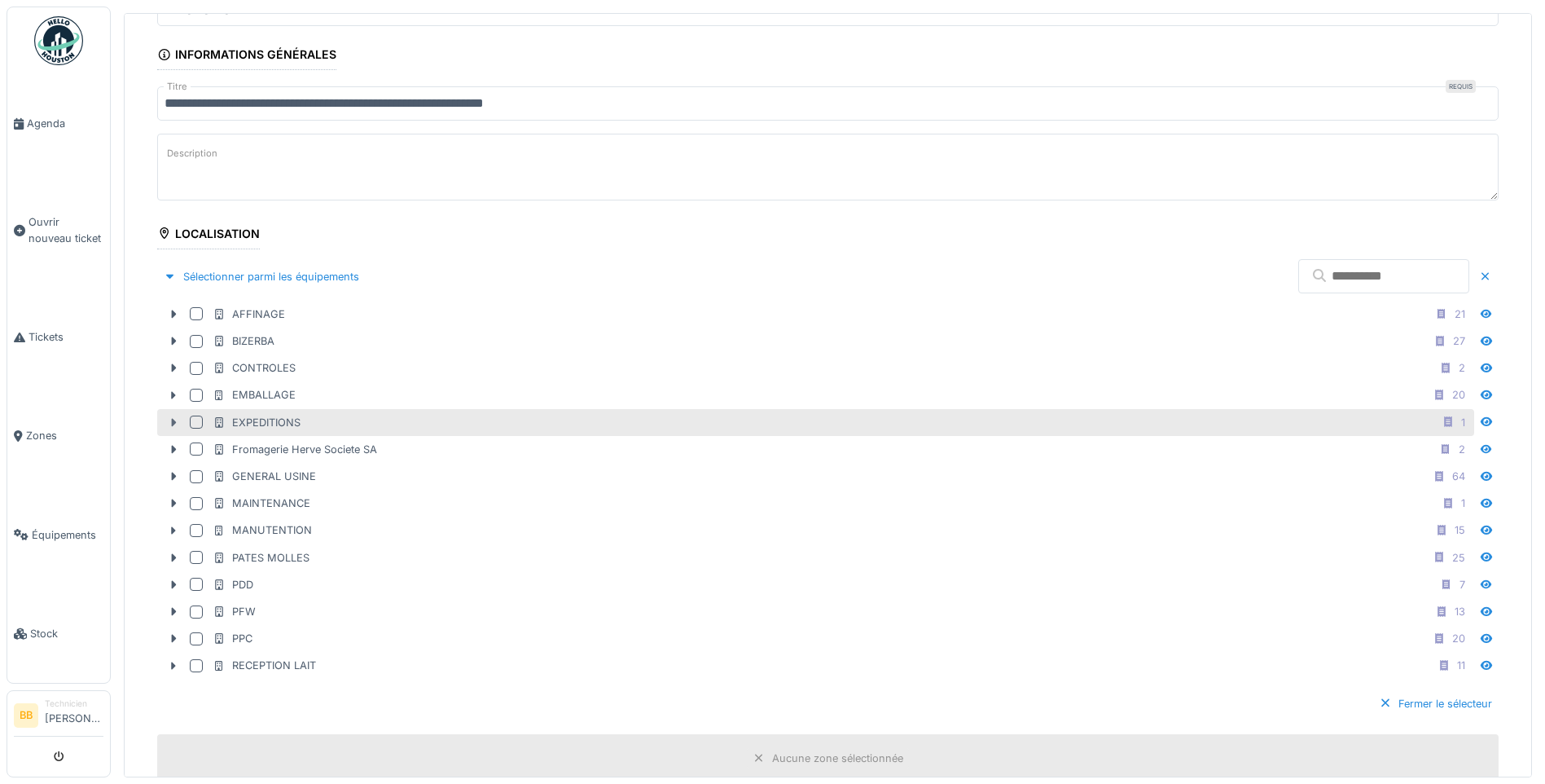
click at [170, 423] on icon at bounding box center [173, 423] width 13 height 11
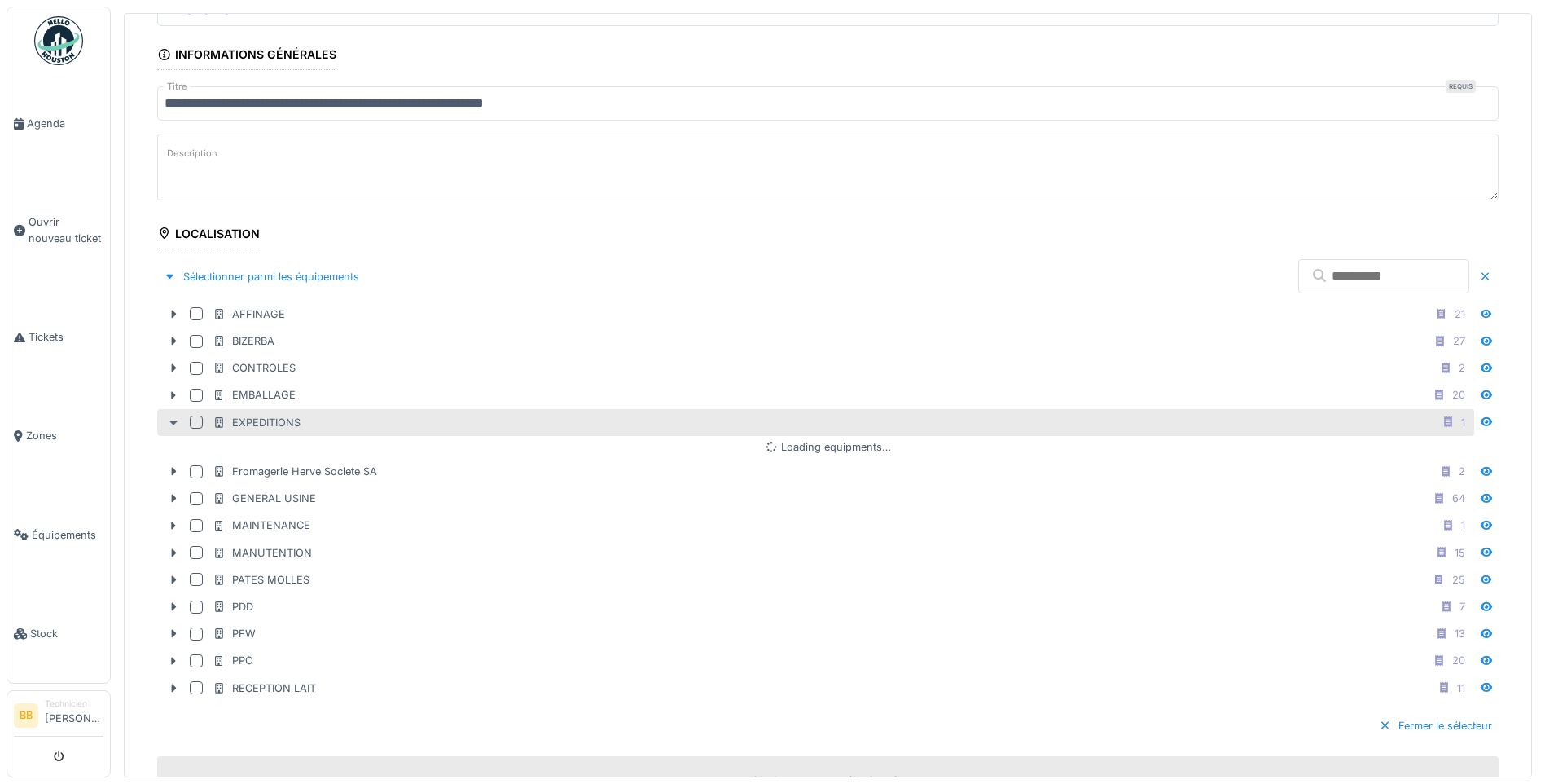
click at [170, 422] on icon at bounding box center [173, 423] width 13 height 11
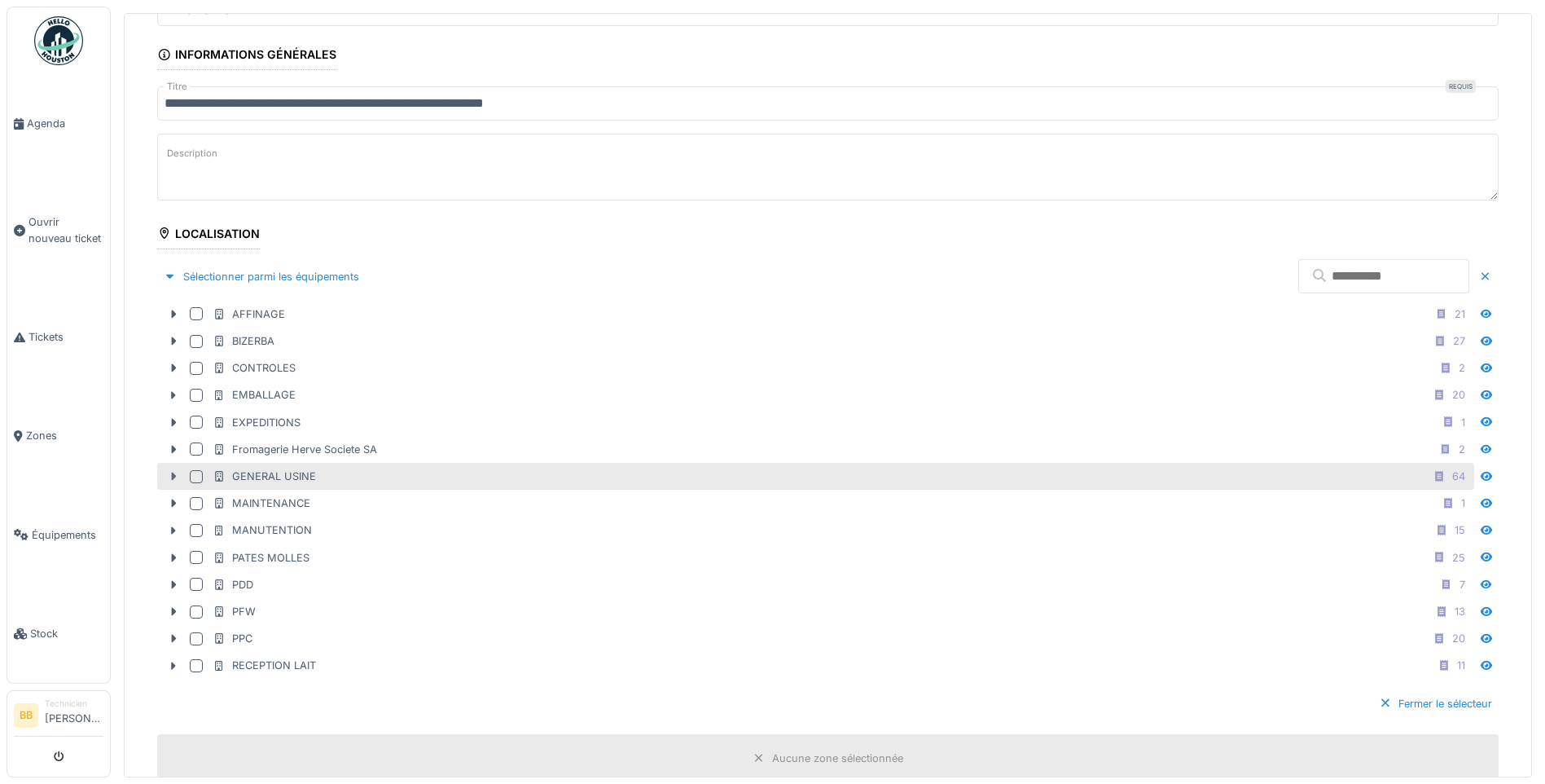
click at [173, 472] on icon at bounding box center [173, 476] width 13 height 11
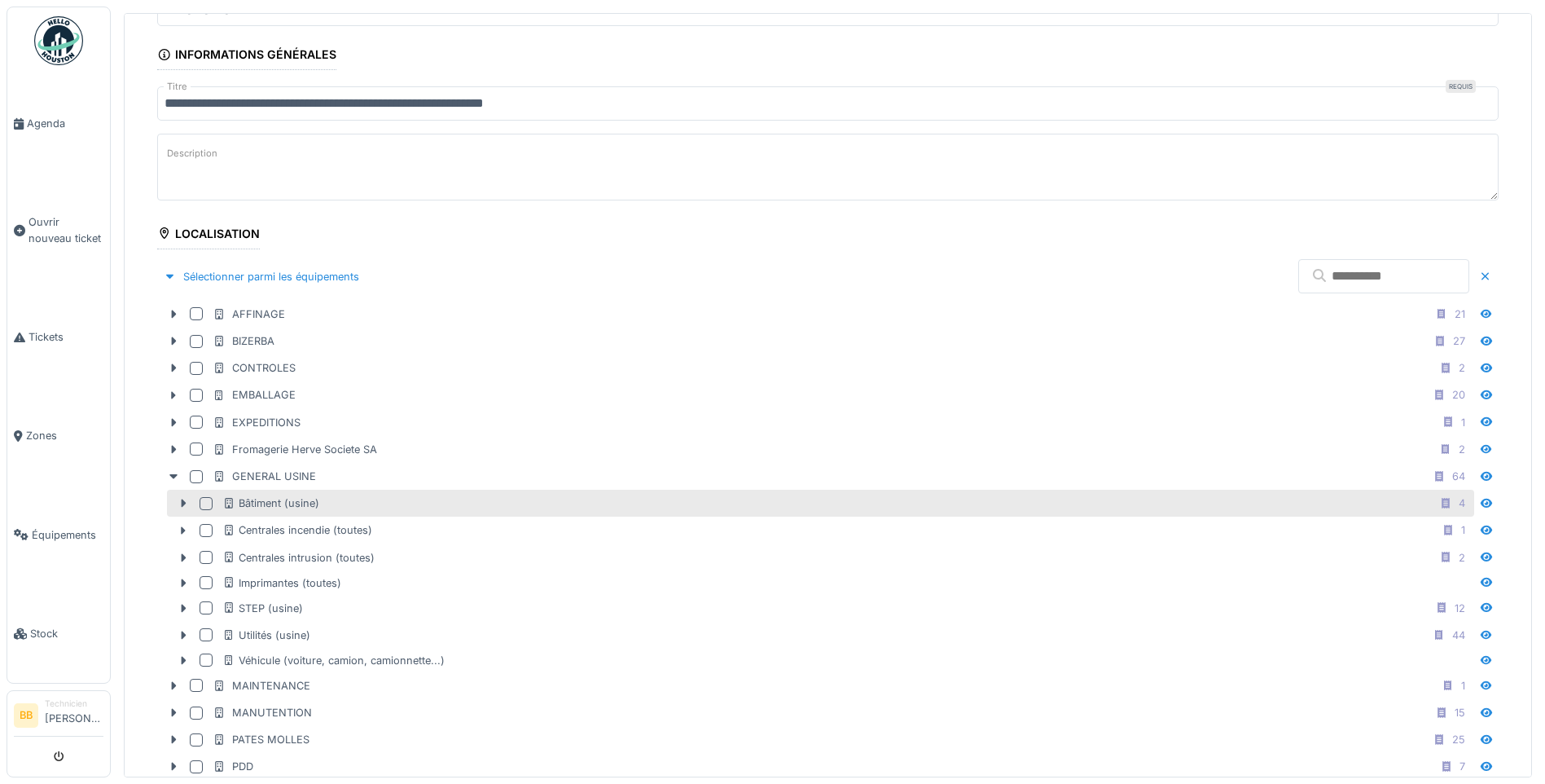
scroll to position [286, 0]
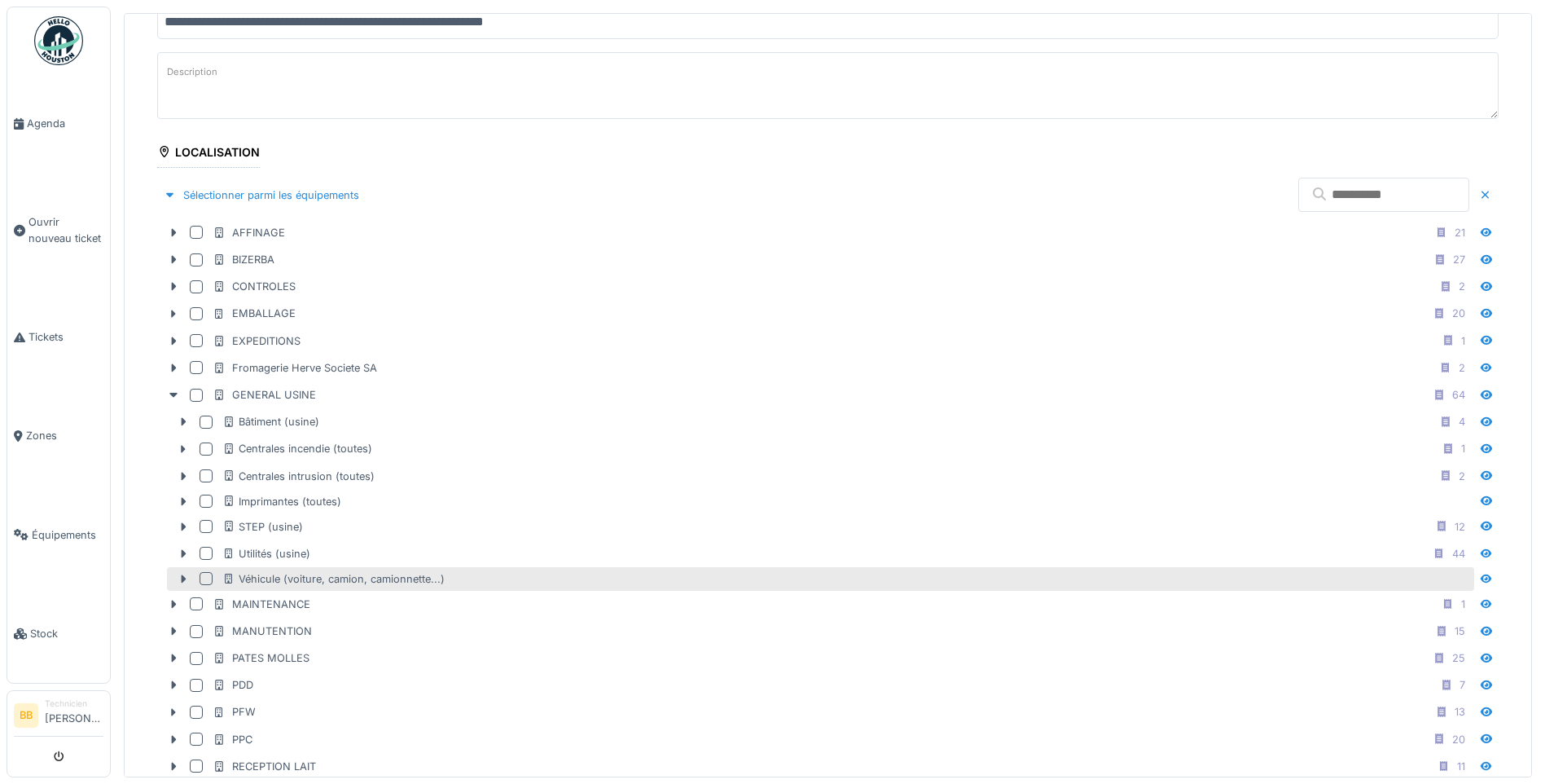
click at [206, 579] on div at bounding box center [206, 578] width 13 height 13
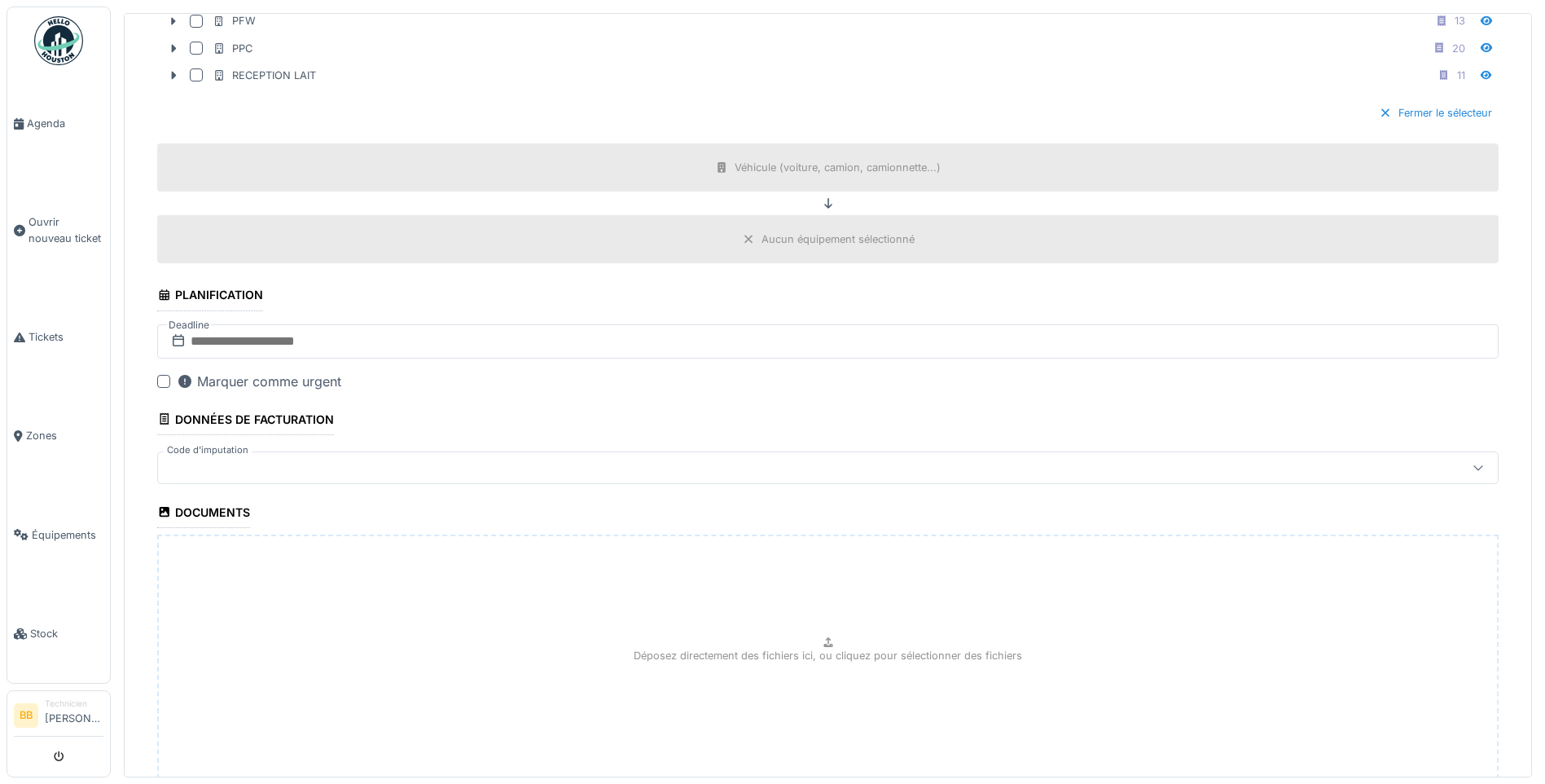
scroll to position [1085, 0]
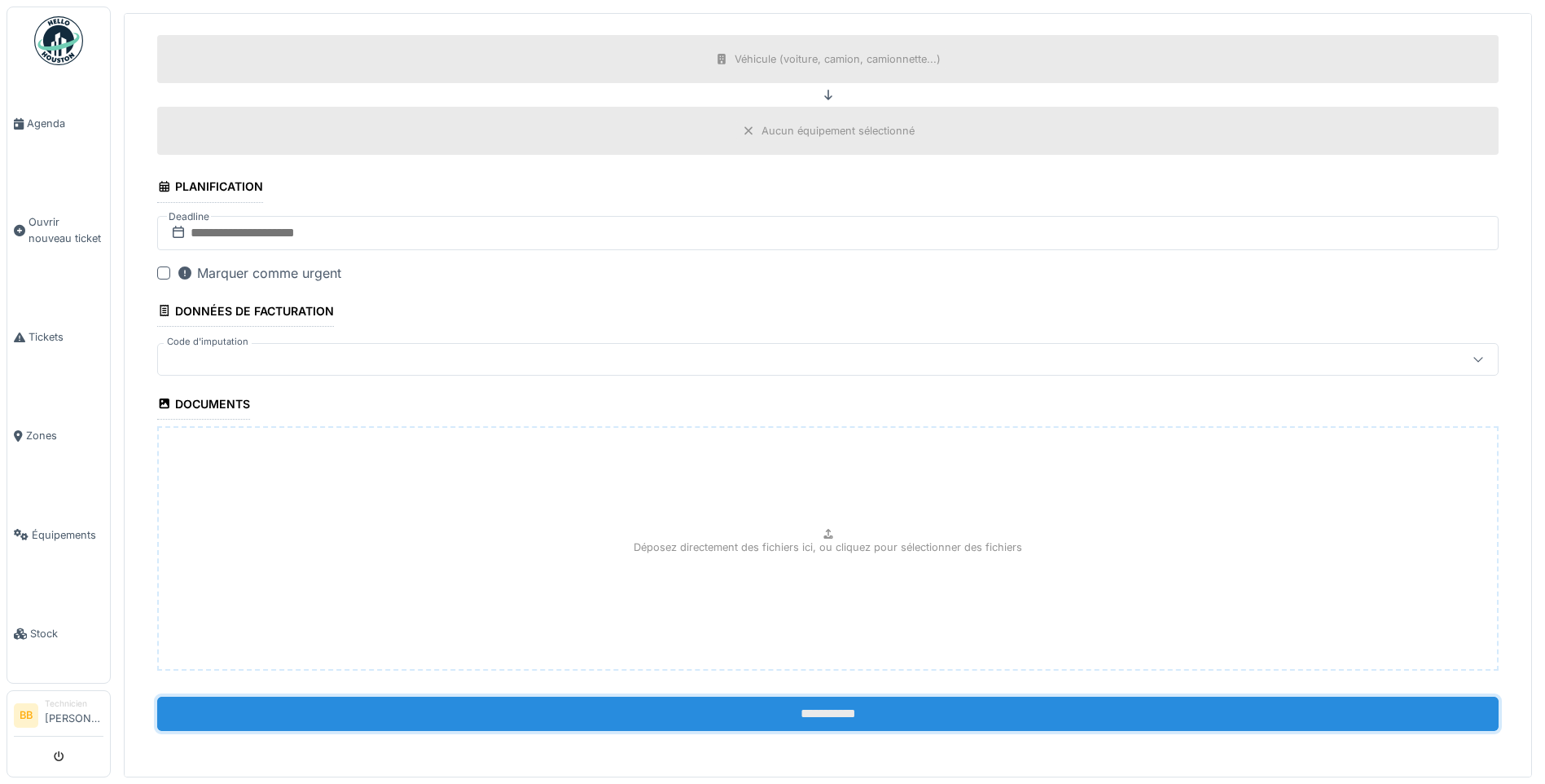
click at [828, 716] on input "**********" at bounding box center [827, 713] width 1341 height 35
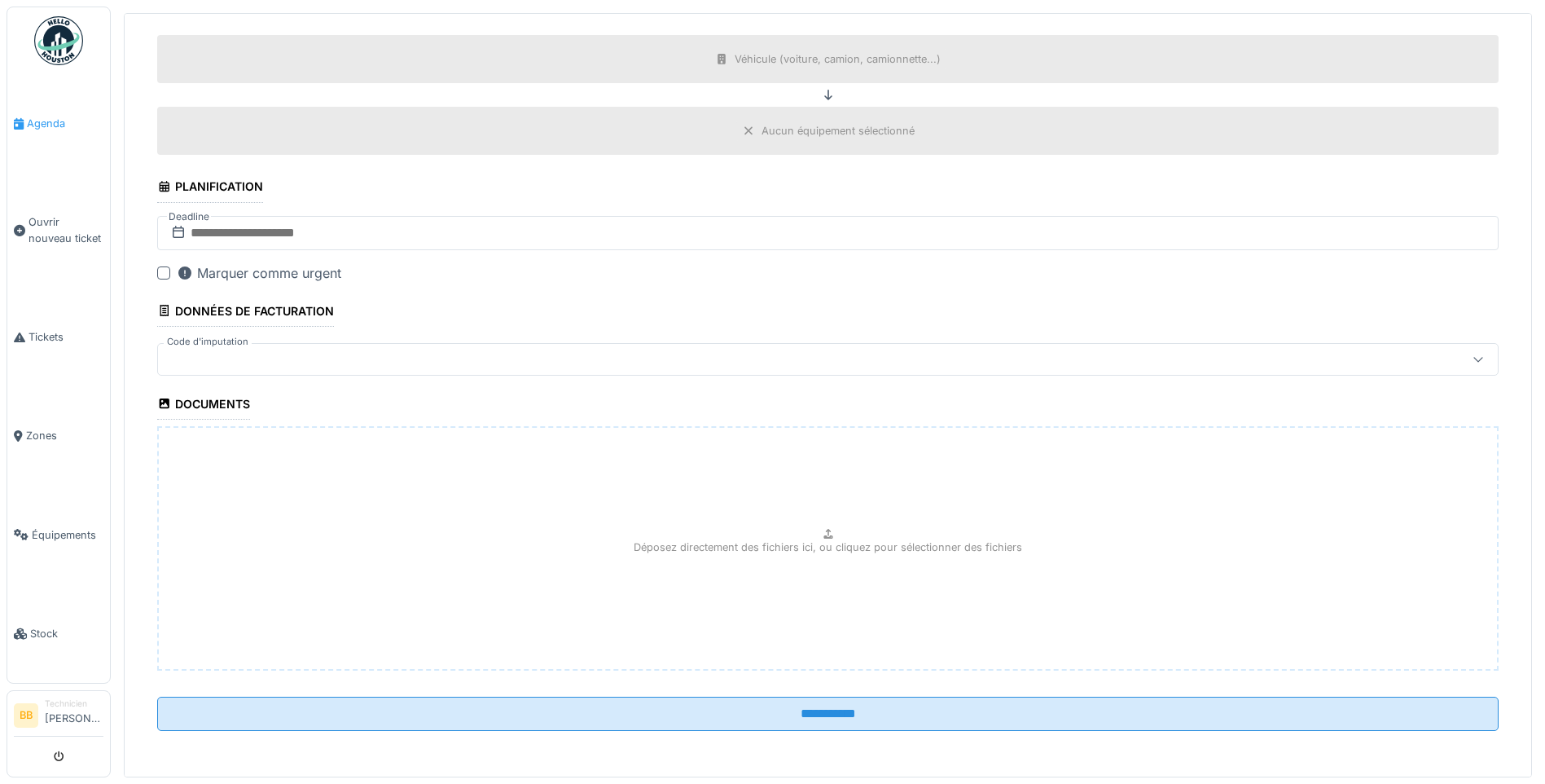
click at [50, 117] on span "Agenda" at bounding box center [65, 123] width 76 height 15
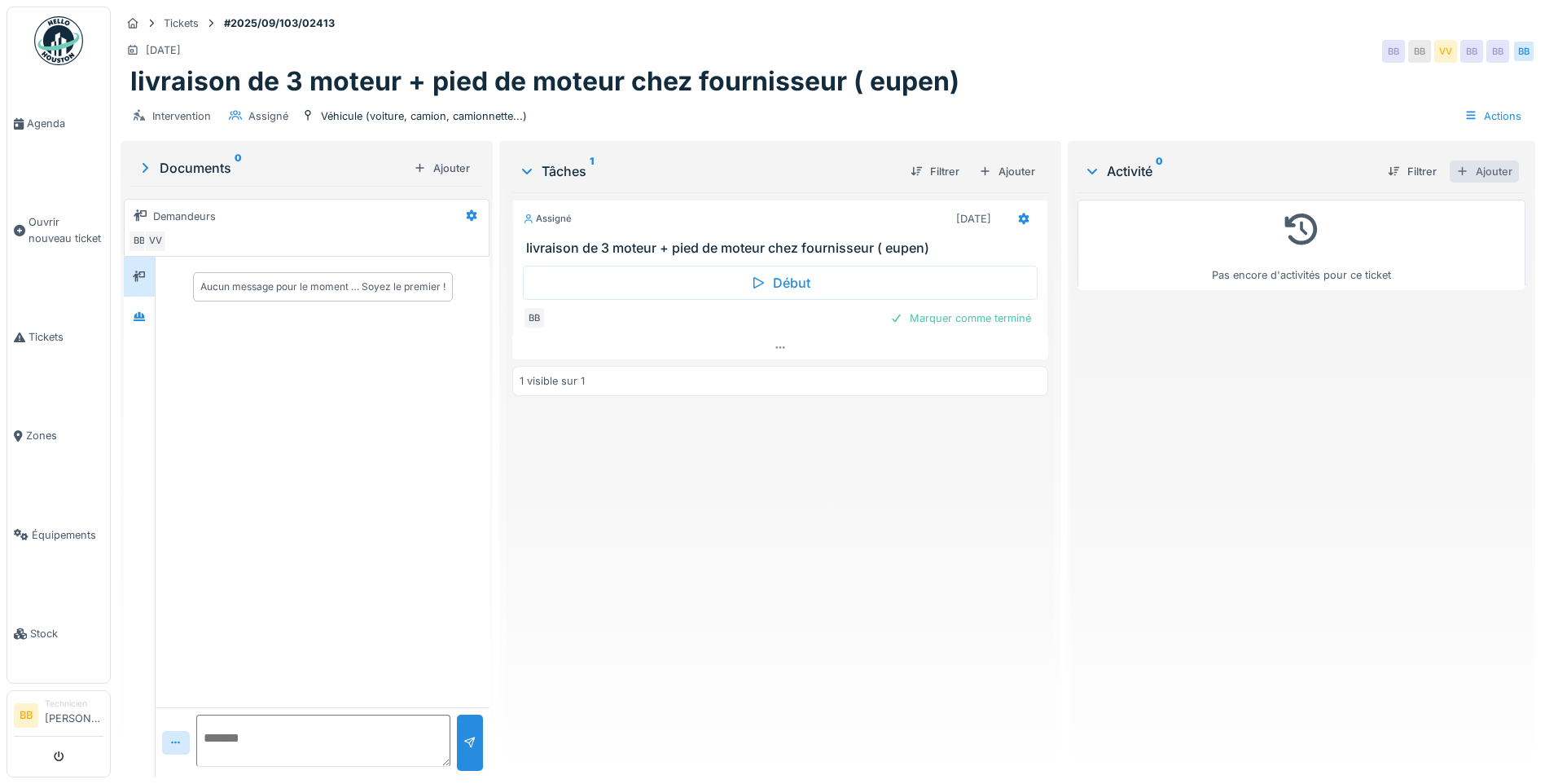
click at [1470, 174] on div "Ajouter" at bounding box center [1485, 171] width 69 height 22
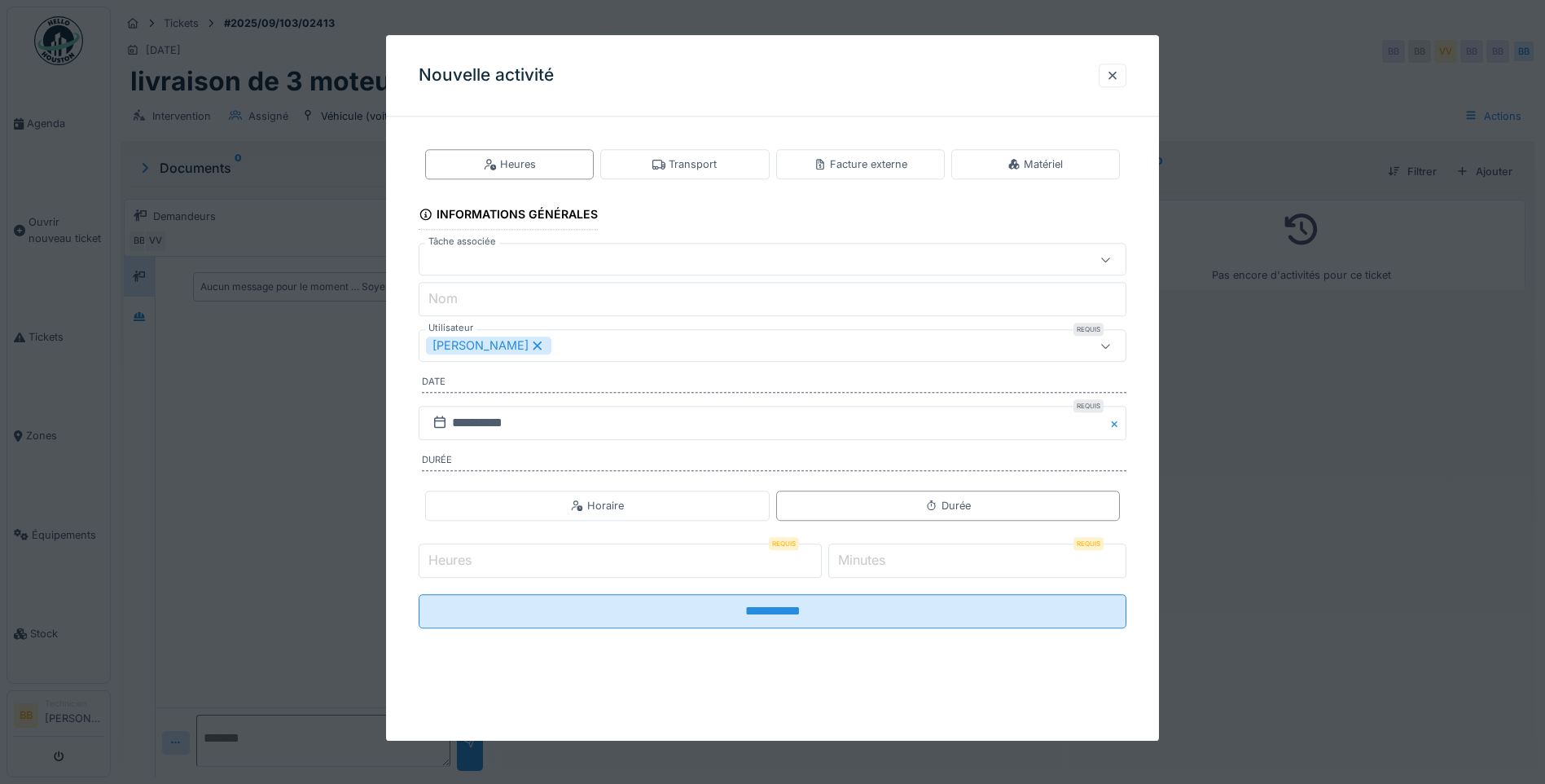
click at [439, 551] on label "Heures" at bounding box center [450, 561] width 50 height 19
click at [439, 551] on input "Heures" at bounding box center [620, 560] width 403 height 35
type input "*"
click at [879, 556] on label "Minutes" at bounding box center [861, 561] width 54 height 19
click at [879, 556] on input "*" at bounding box center [977, 560] width 299 height 35
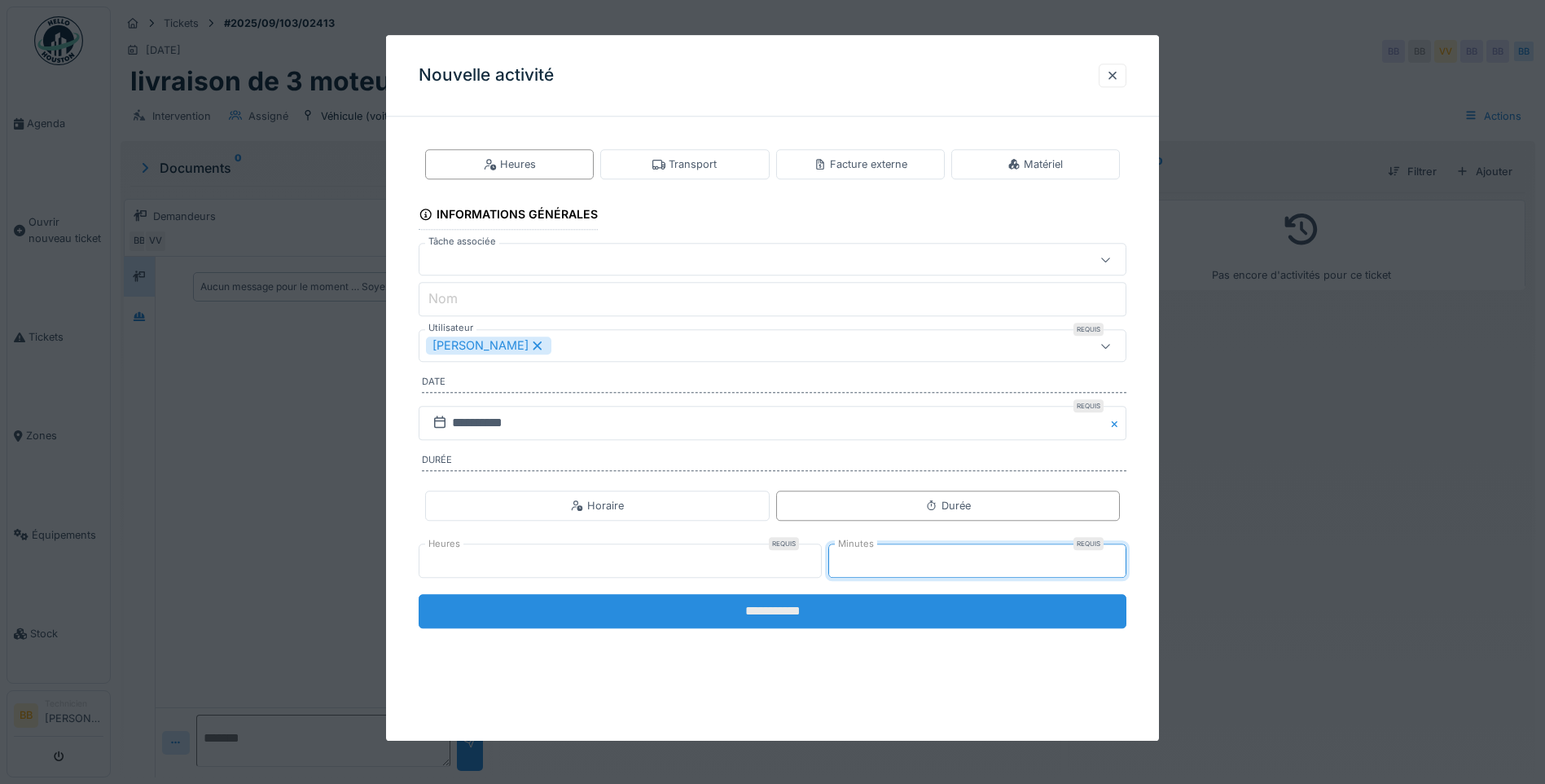
type input "**"
click at [795, 611] on input "**********" at bounding box center [772, 610] width 708 height 35
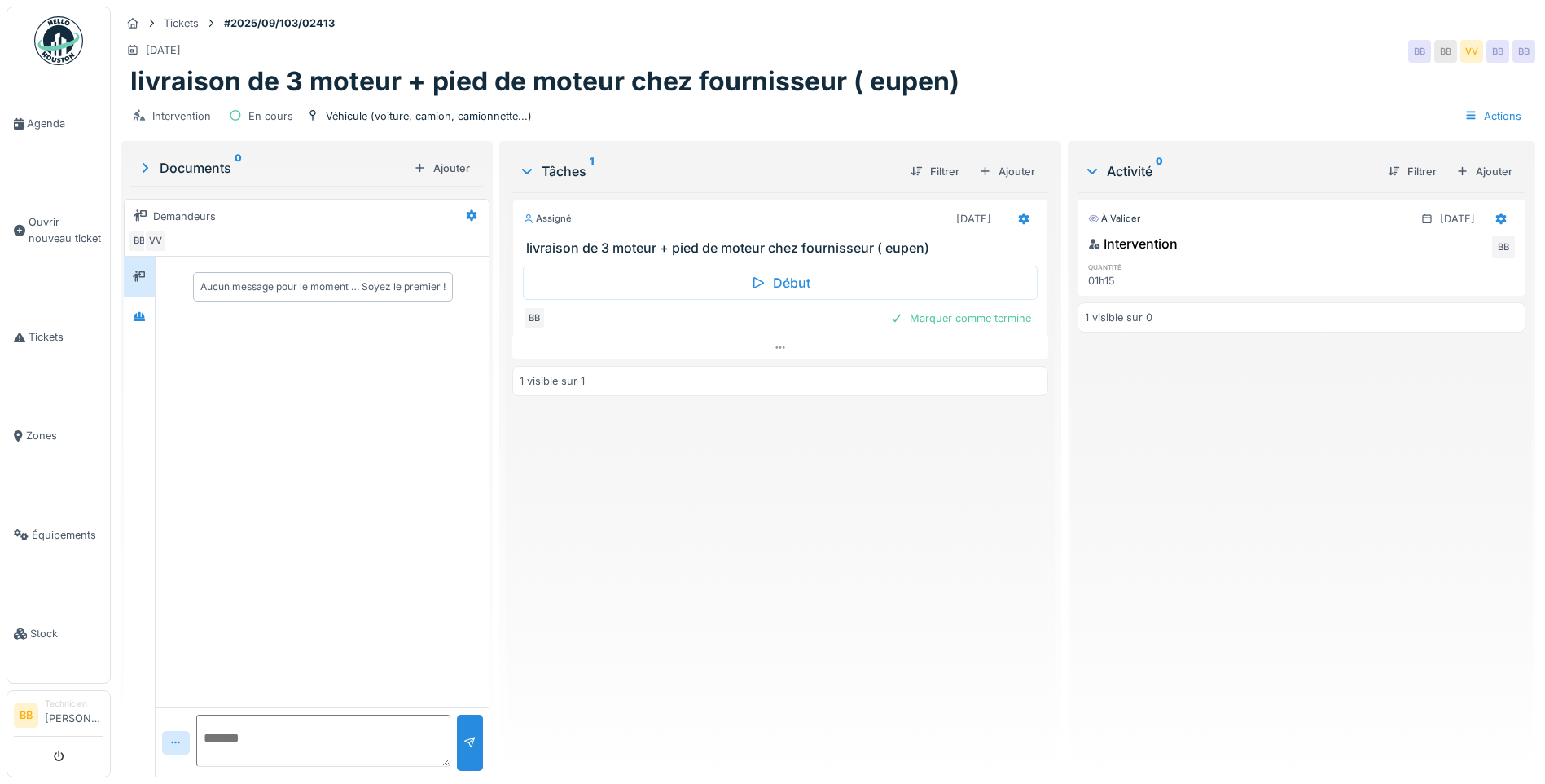
scroll to position [12, 0]
click at [959, 307] on div "Marquer comme terminé" at bounding box center [961, 318] width 154 height 22
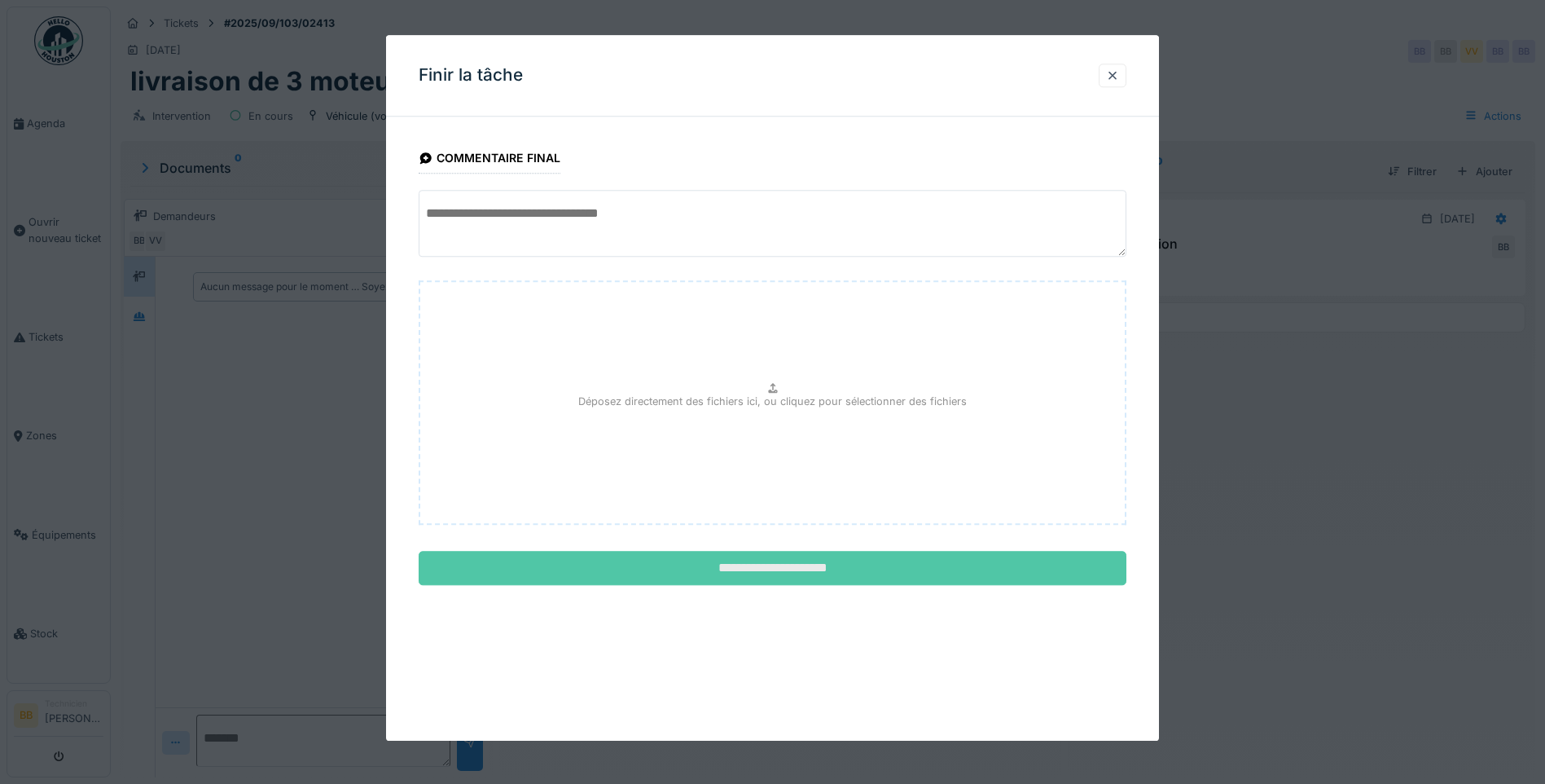
click at [772, 566] on input "**********" at bounding box center [772, 568] width 708 height 35
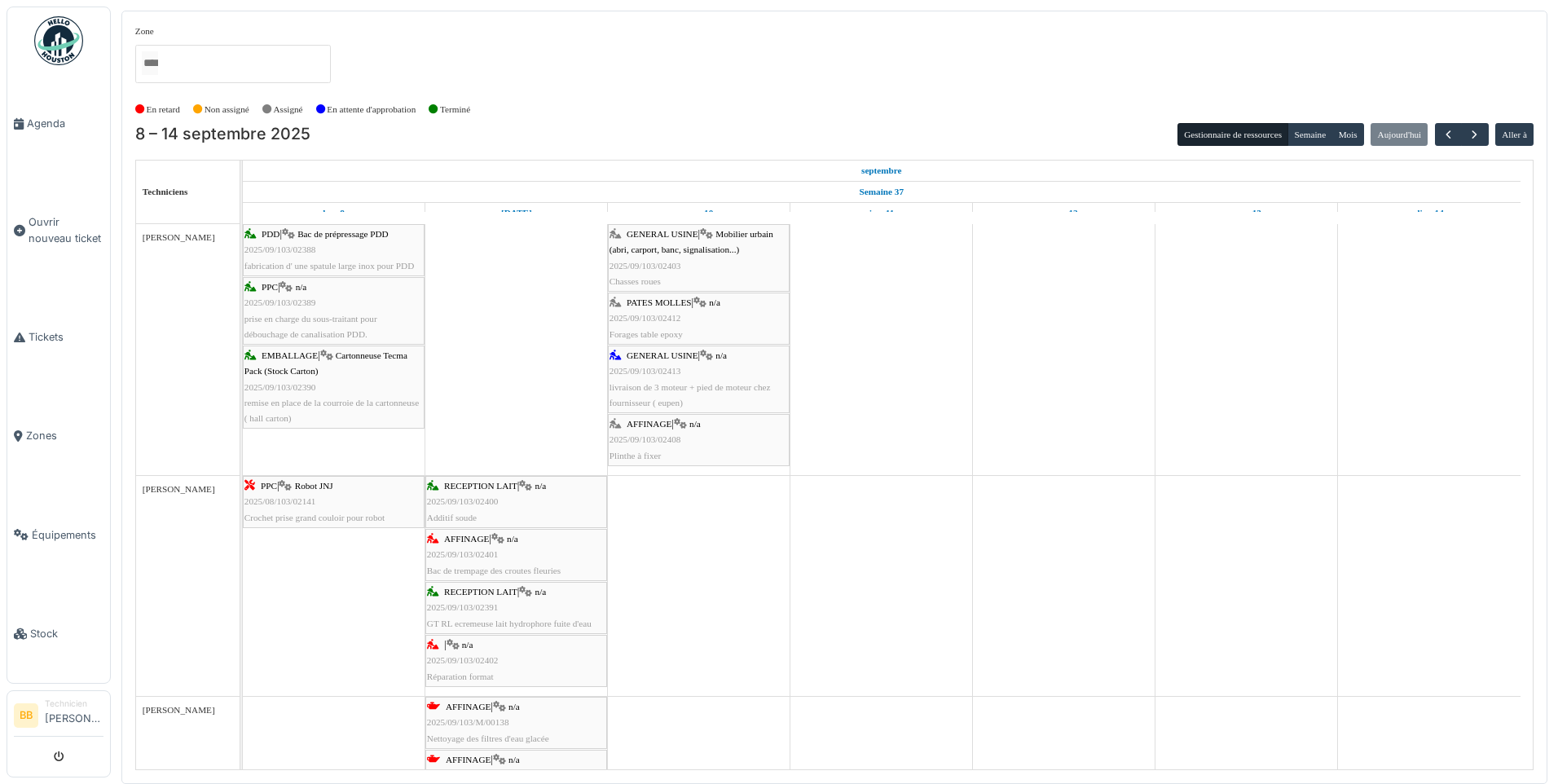
click at [669, 243] on div "GENERAL USINE | Mobilier urbain (abri, carport, banc, signalisation...) 2025/09…" at bounding box center [698, 258] width 178 height 63
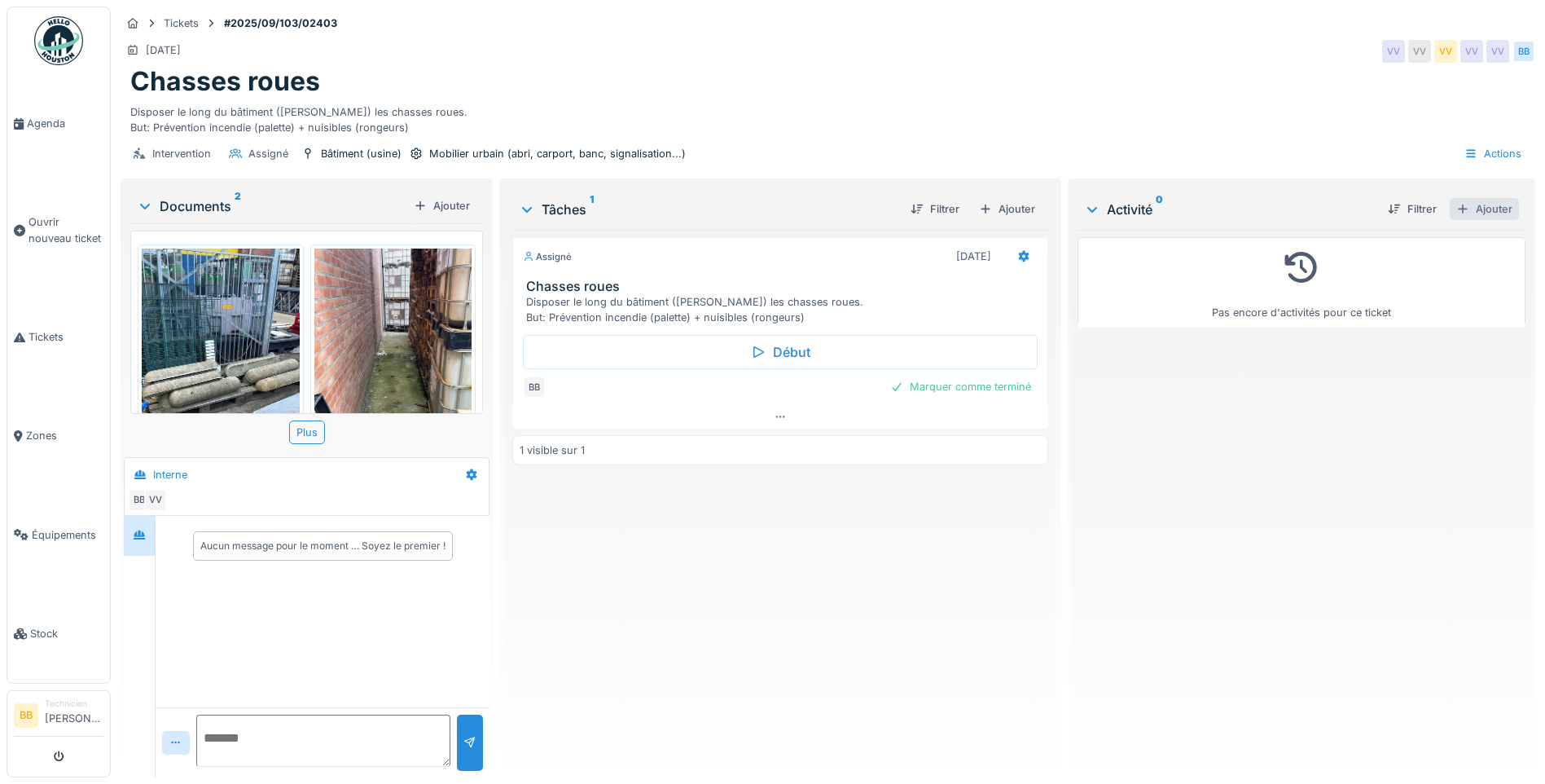
click at [1463, 206] on div "Ajouter" at bounding box center [1485, 208] width 69 height 22
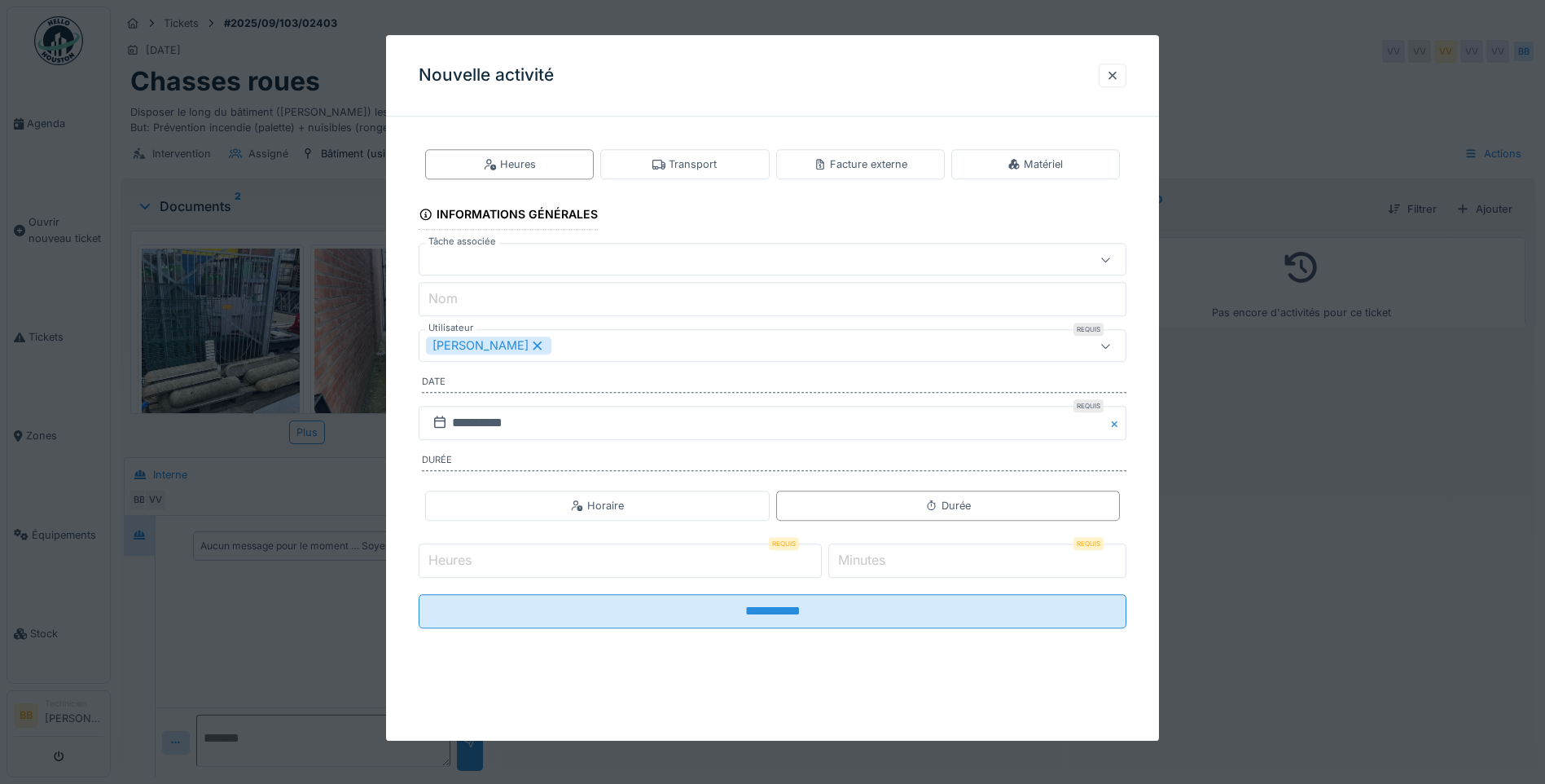
click at [504, 562] on input "Heures" at bounding box center [620, 560] width 403 height 35
type input "*"
click at [873, 555] on label "Minutes" at bounding box center [861, 561] width 54 height 19
click at [873, 555] on input "*" at bounding box center [977, 560] width 299 height 35
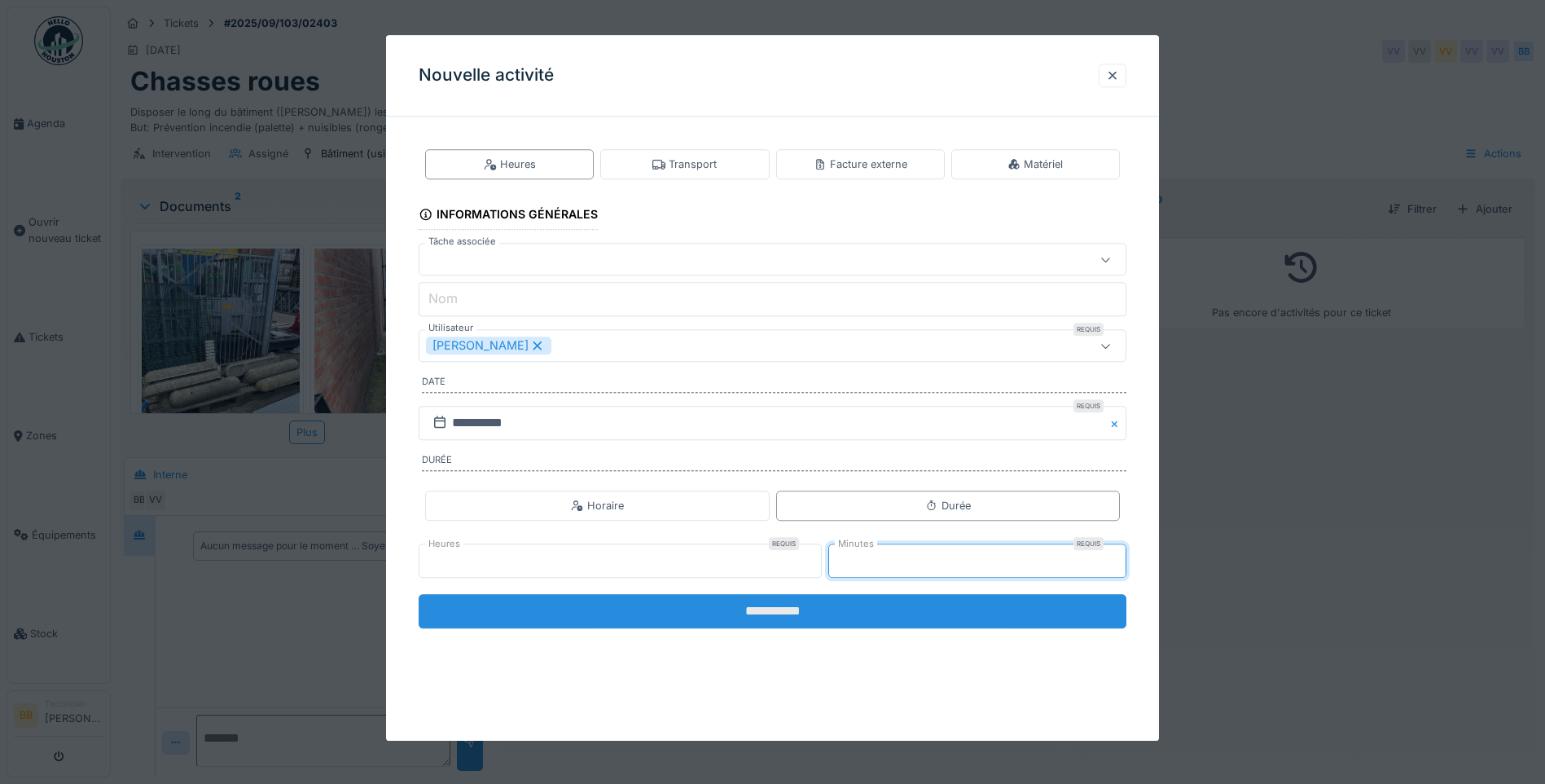
type input "**"
click at [755, 611] on input "**********" at bounding box center [772, 610] width 708 height 35
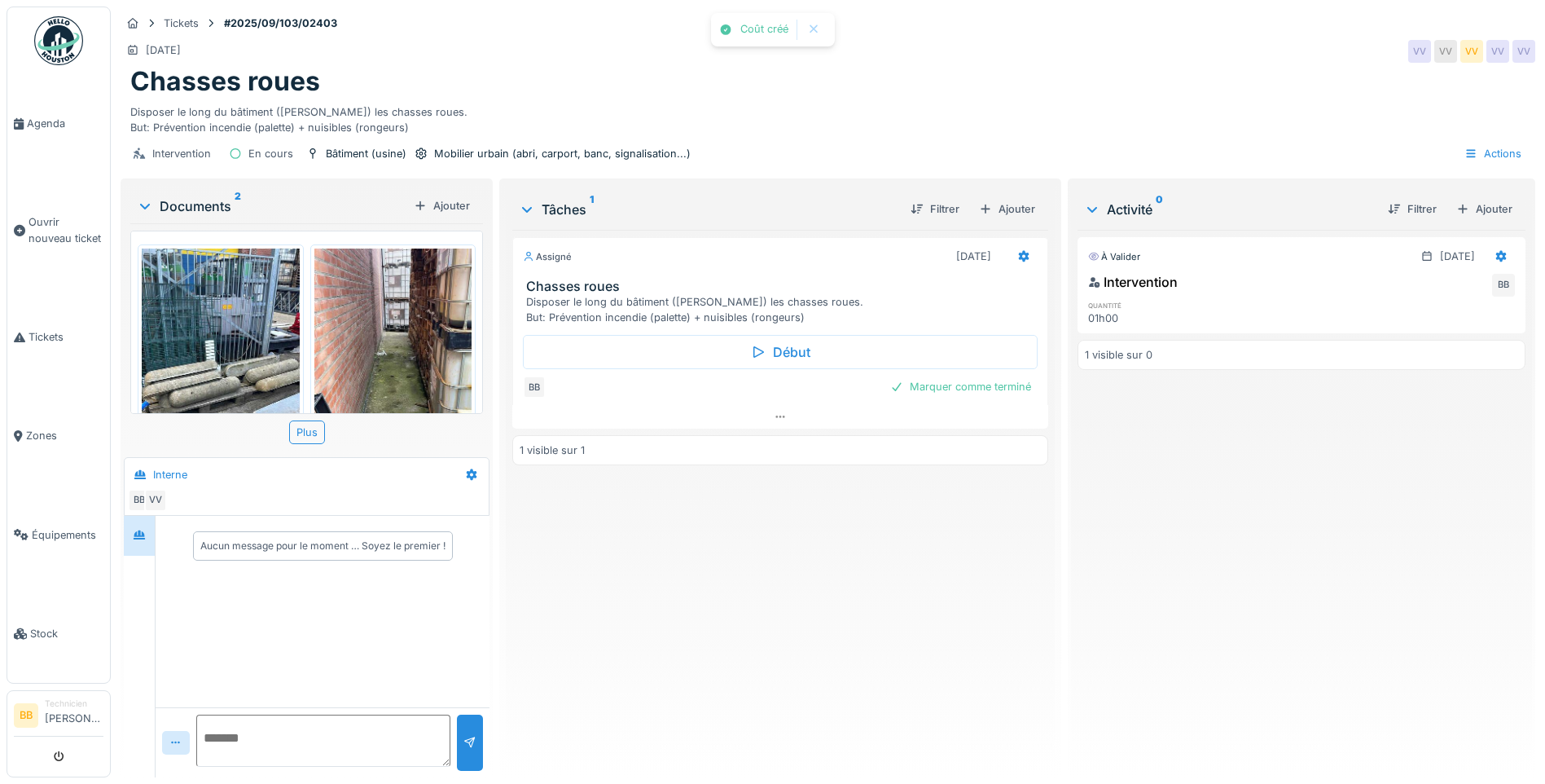
scroll to position [12, 0]
click at [929, 378] on div "Marquer comme terminé" at bounding box center [961, 386] width 154 height 22
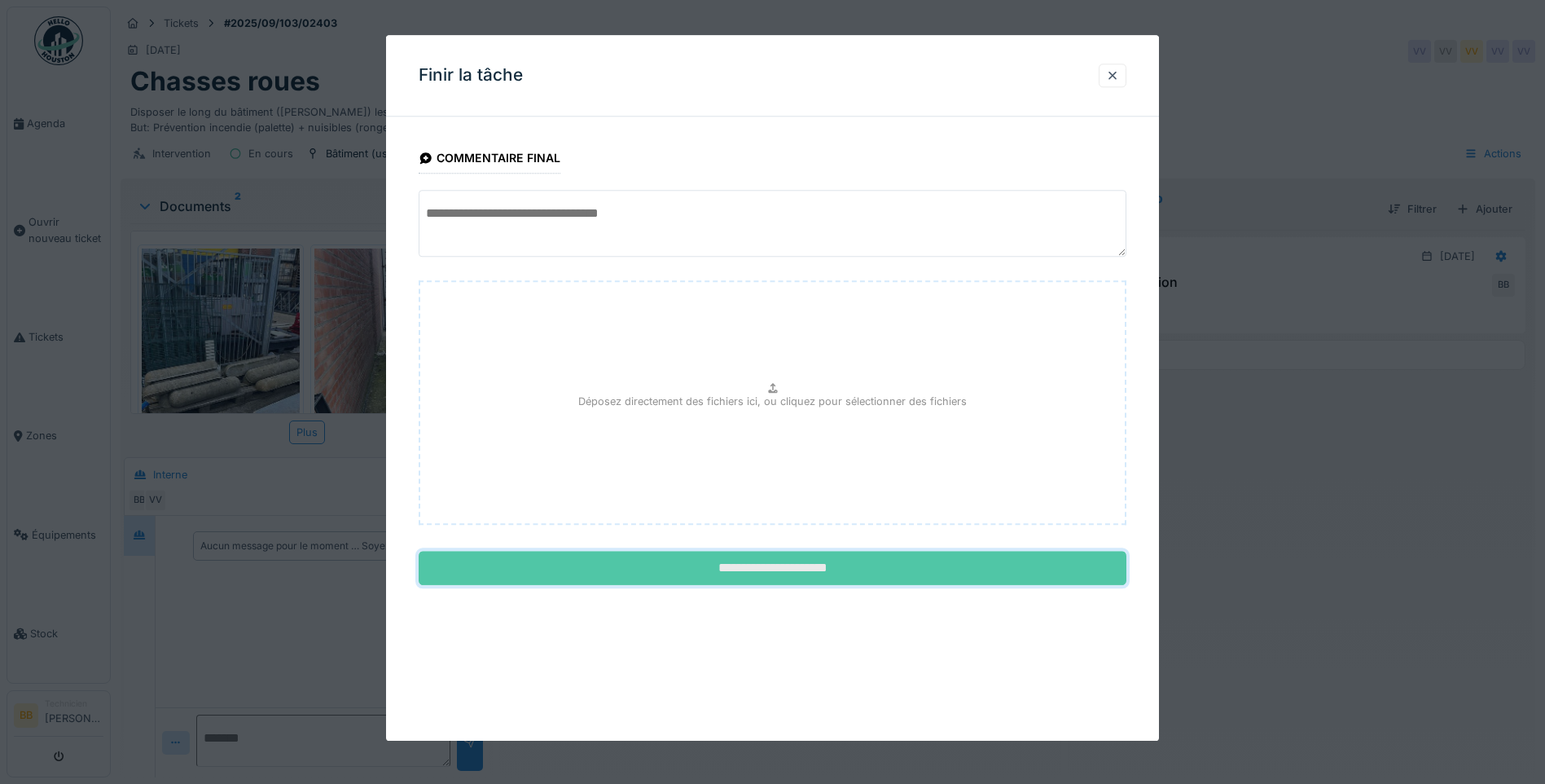
click at [797, 560] on input "**********" at bounding box center [772, 568] width 708 height 35
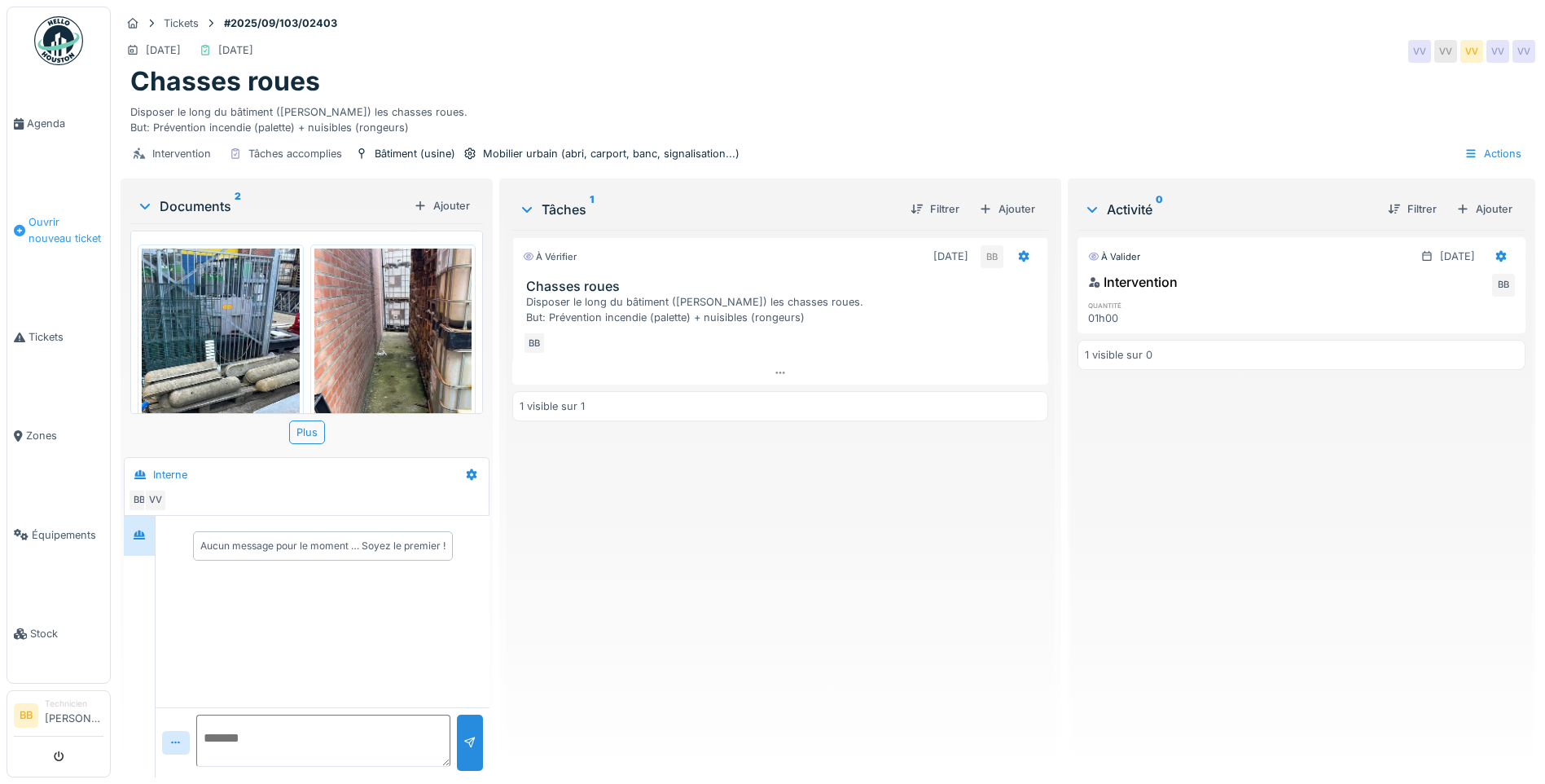
click at [45, 231] on span "Ouvrir nouveau ticket" at bounding box center [66, 229] width 75 height 31
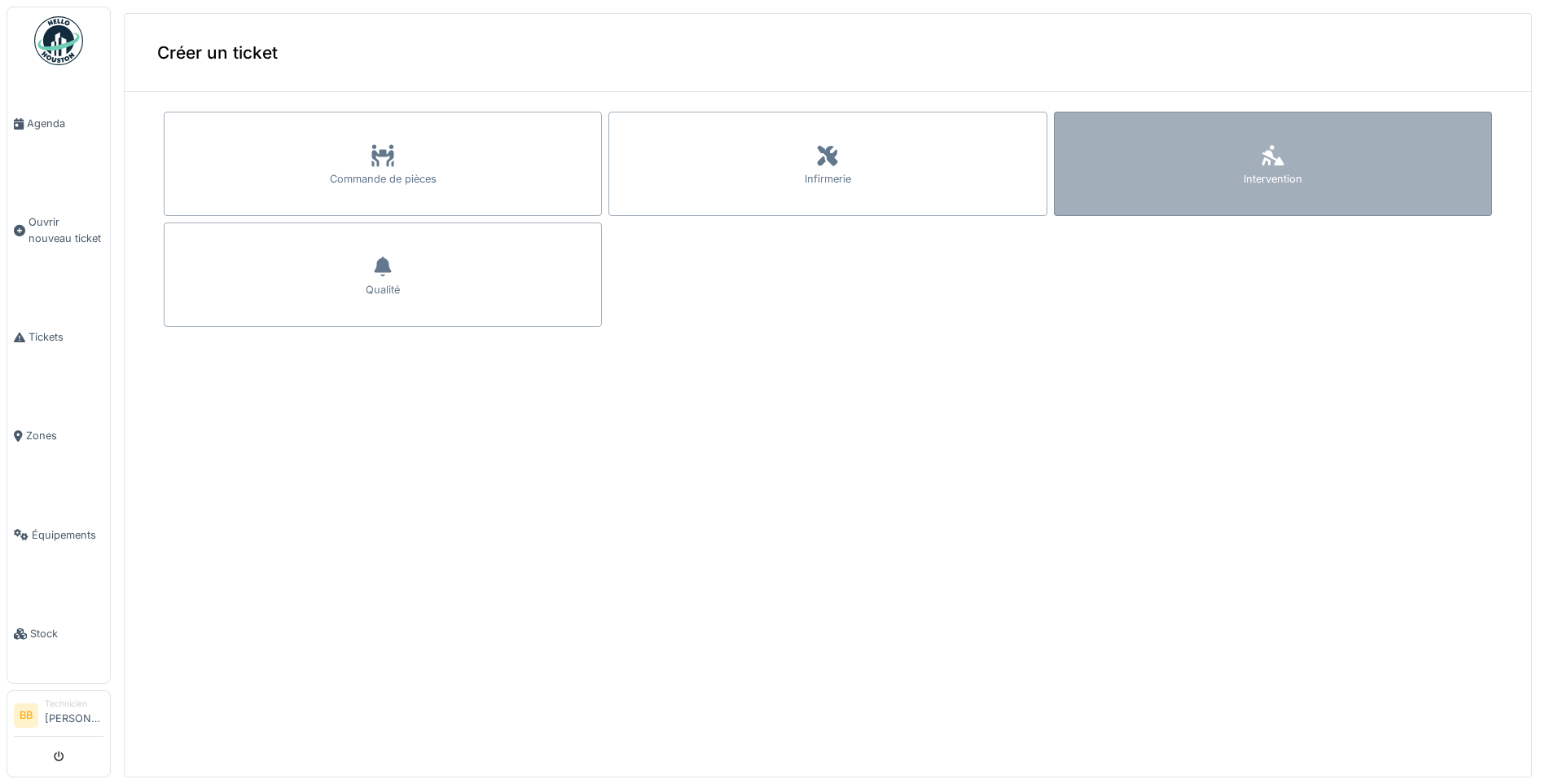
click at [1309, 152] on div "Intervention" at bounding box center [1273, 164] width 439 height 105
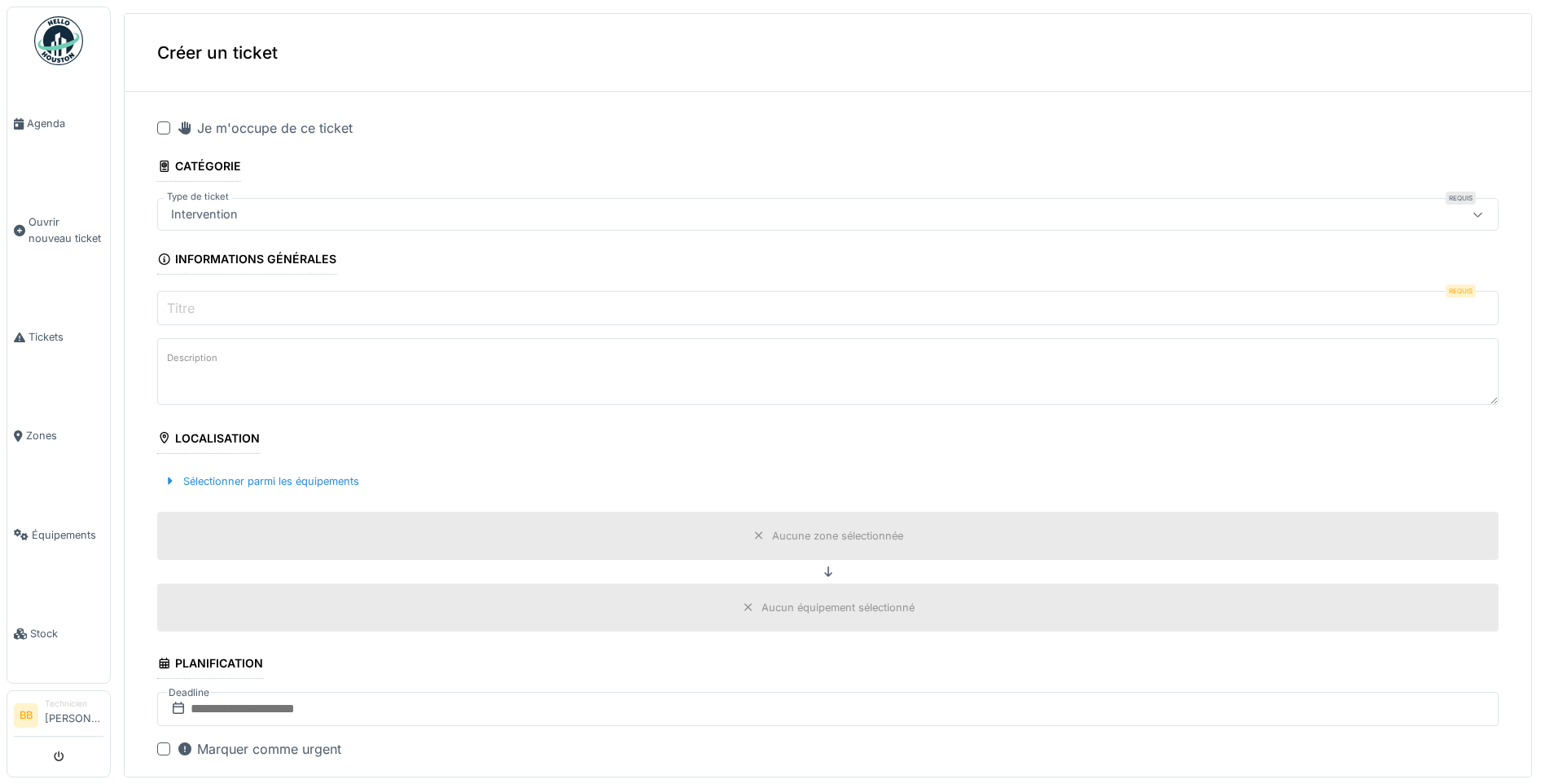
click at [167, 129] on div at bounding box center [163, 128] width 13 height 13
click at [229, 297] on input "Titre" at bounding box center [827, 307] width 1341 height 35
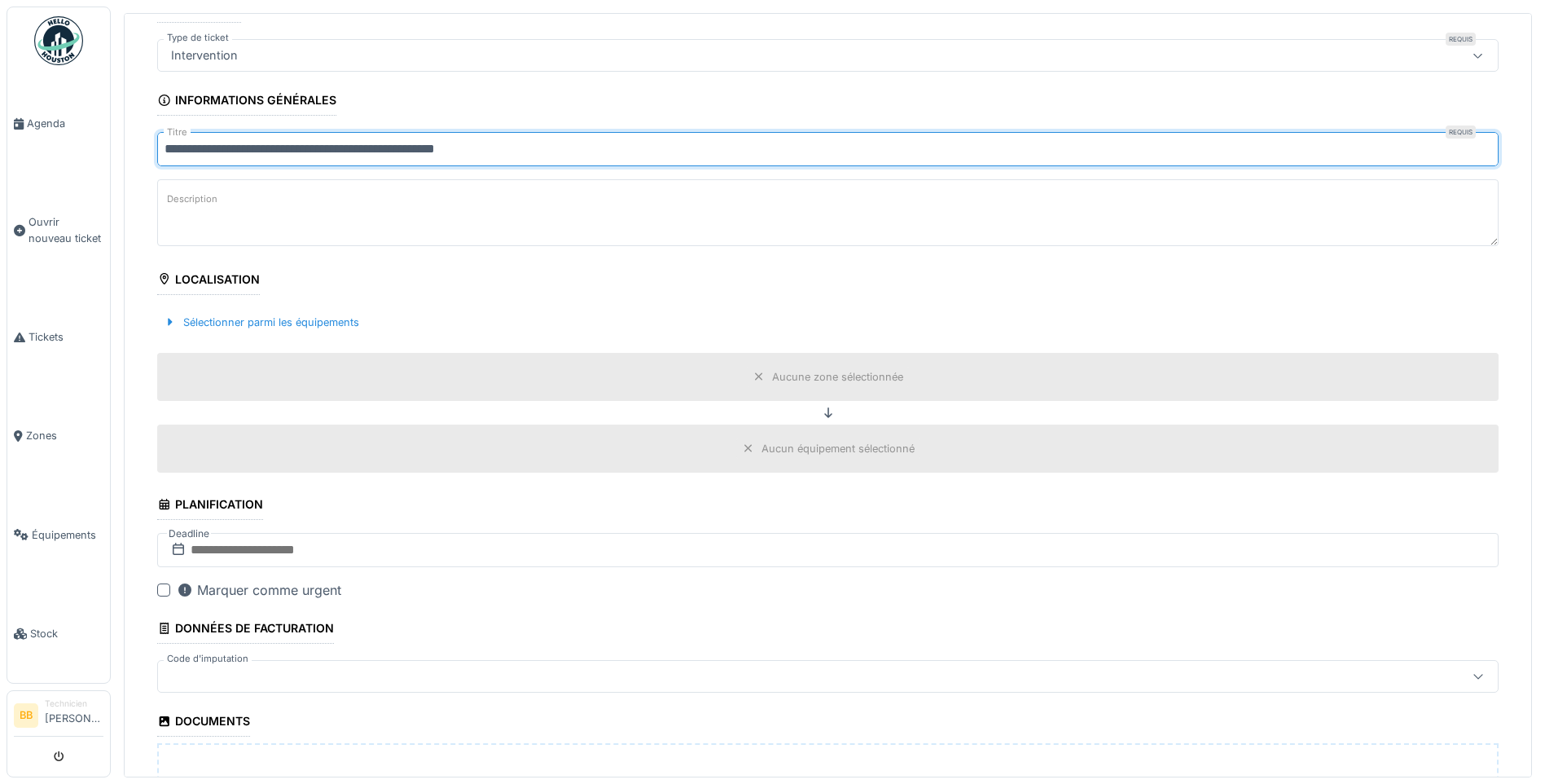
scroll to position [163, 0]
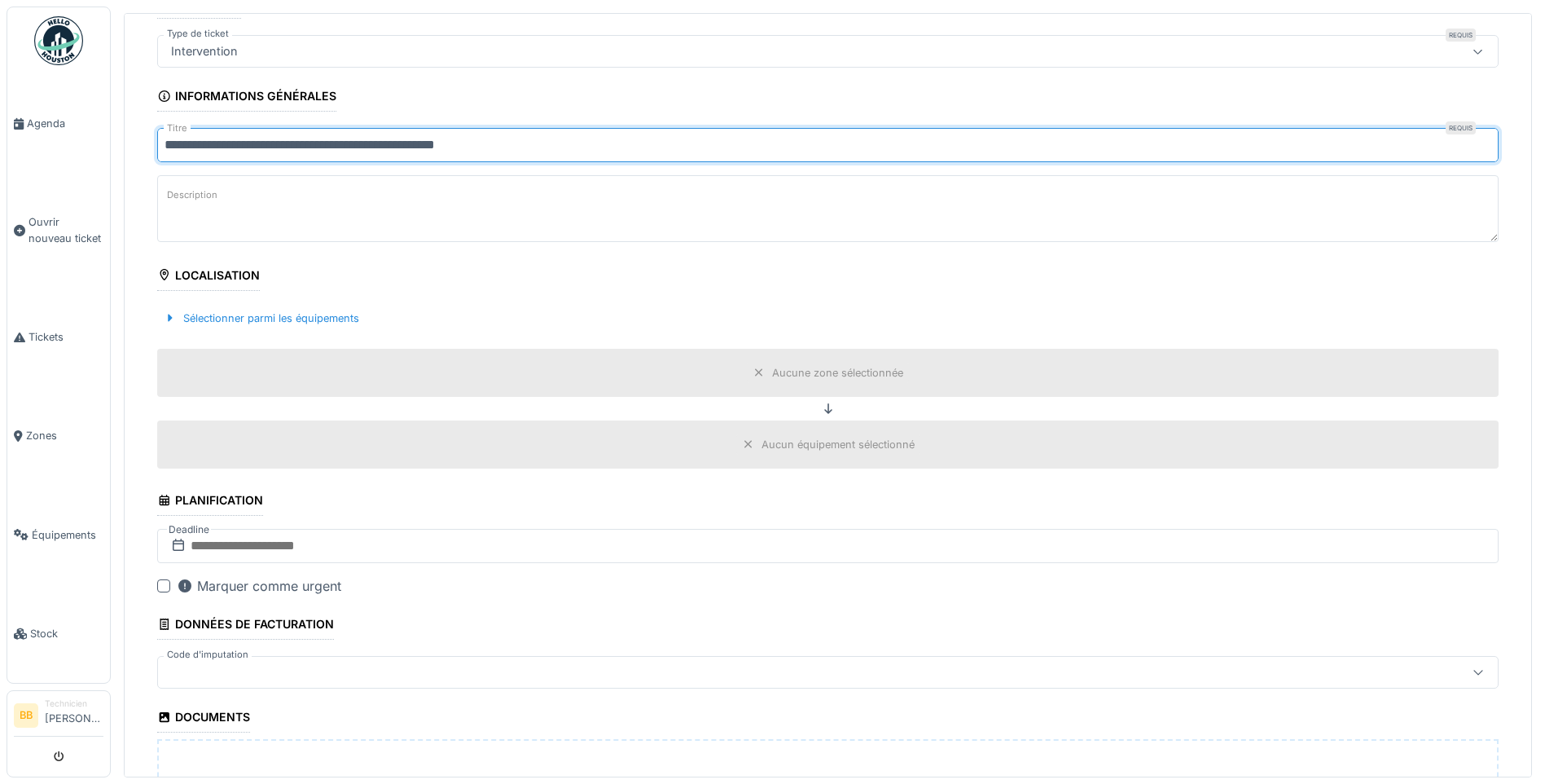
type input "**********"
click at [753, 366] on div at bounding box center [759, 372] width 13 height 15
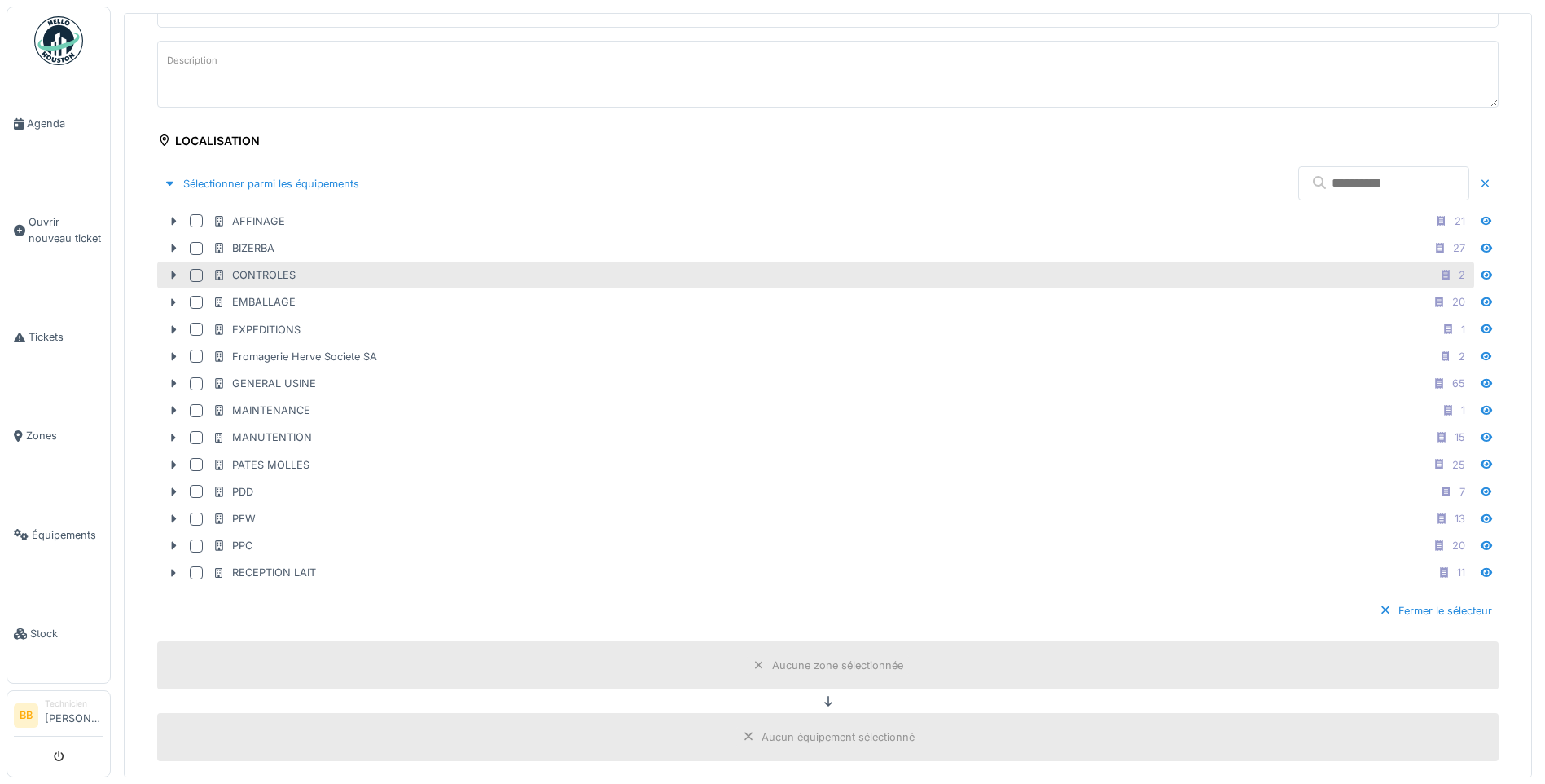
scroll to position [326, 0]
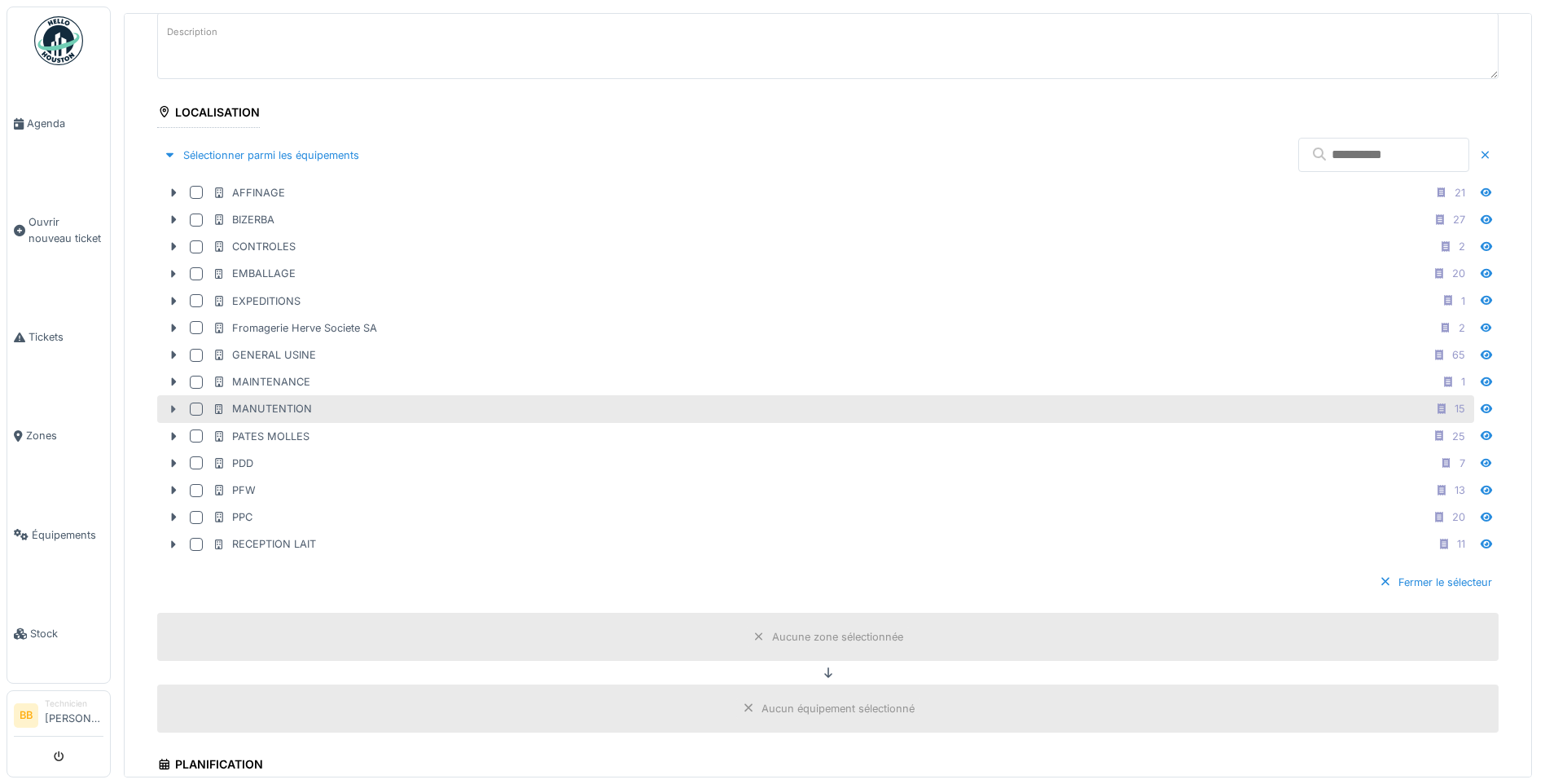
click at [173, 405] on icon at bounding box center [173, 409] width 13 height 11
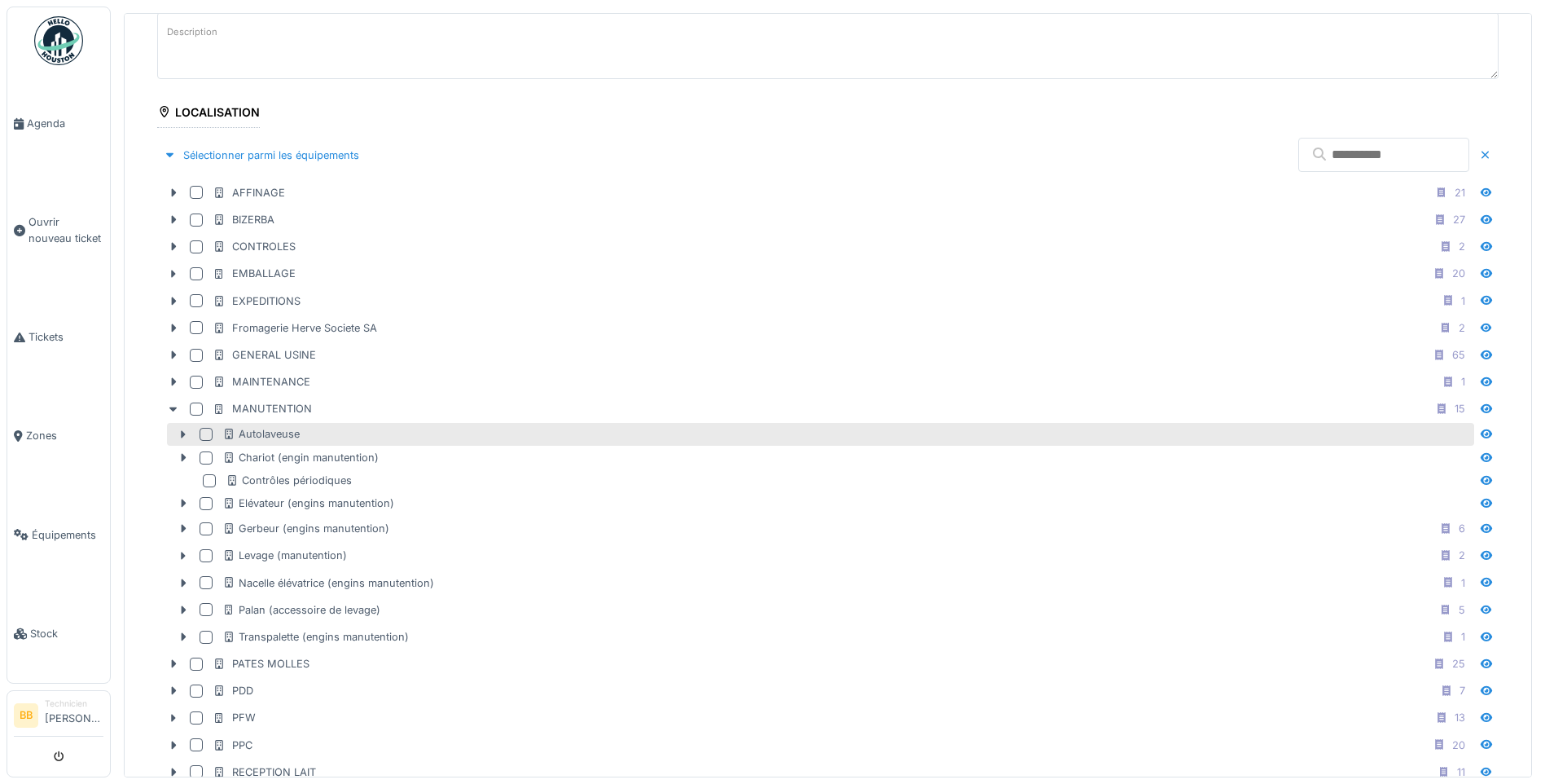
scroll to position [489, 0]
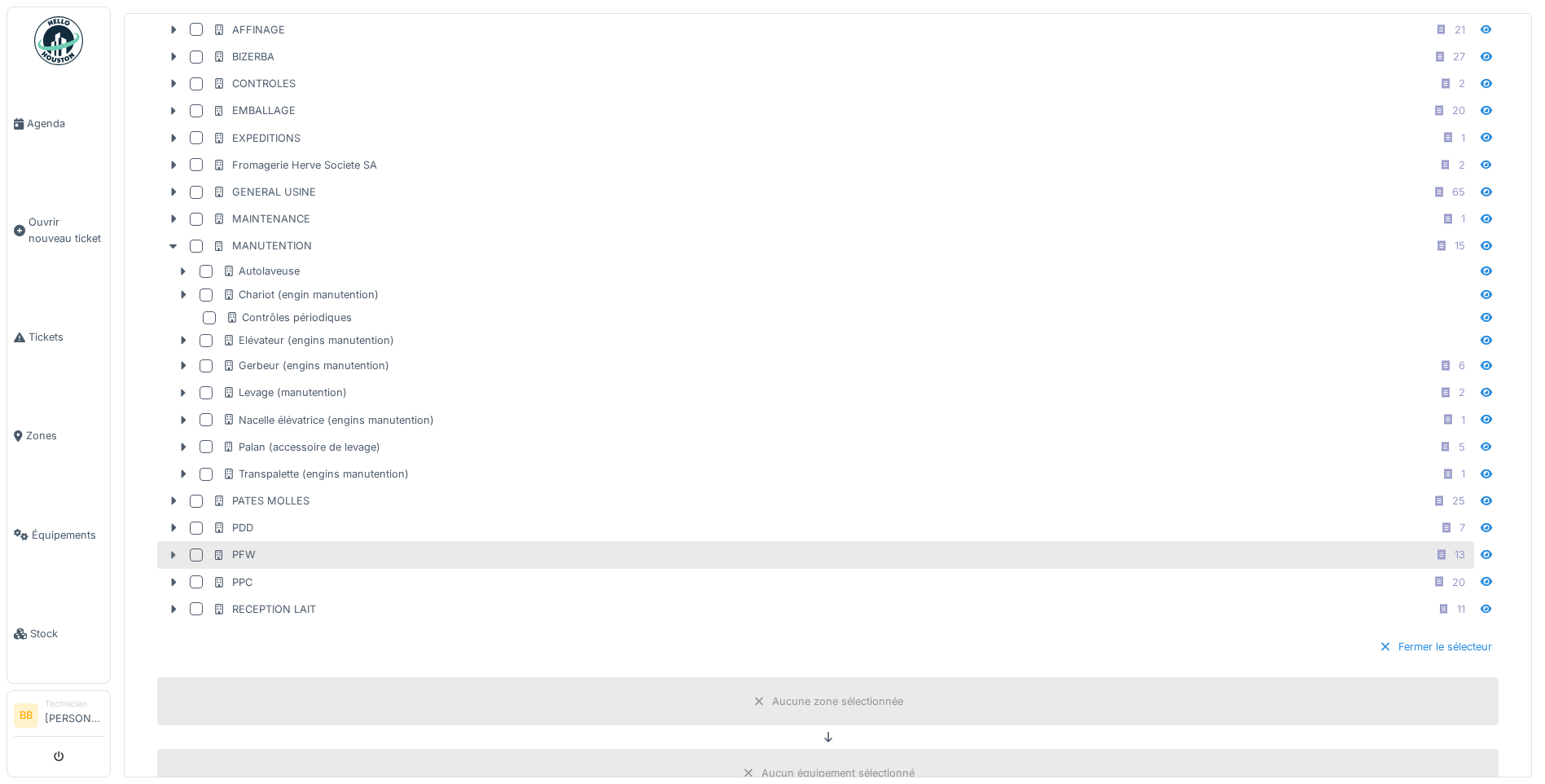
click at [174, 558] on icon at bounding box center [173, 555] width 13 height 11
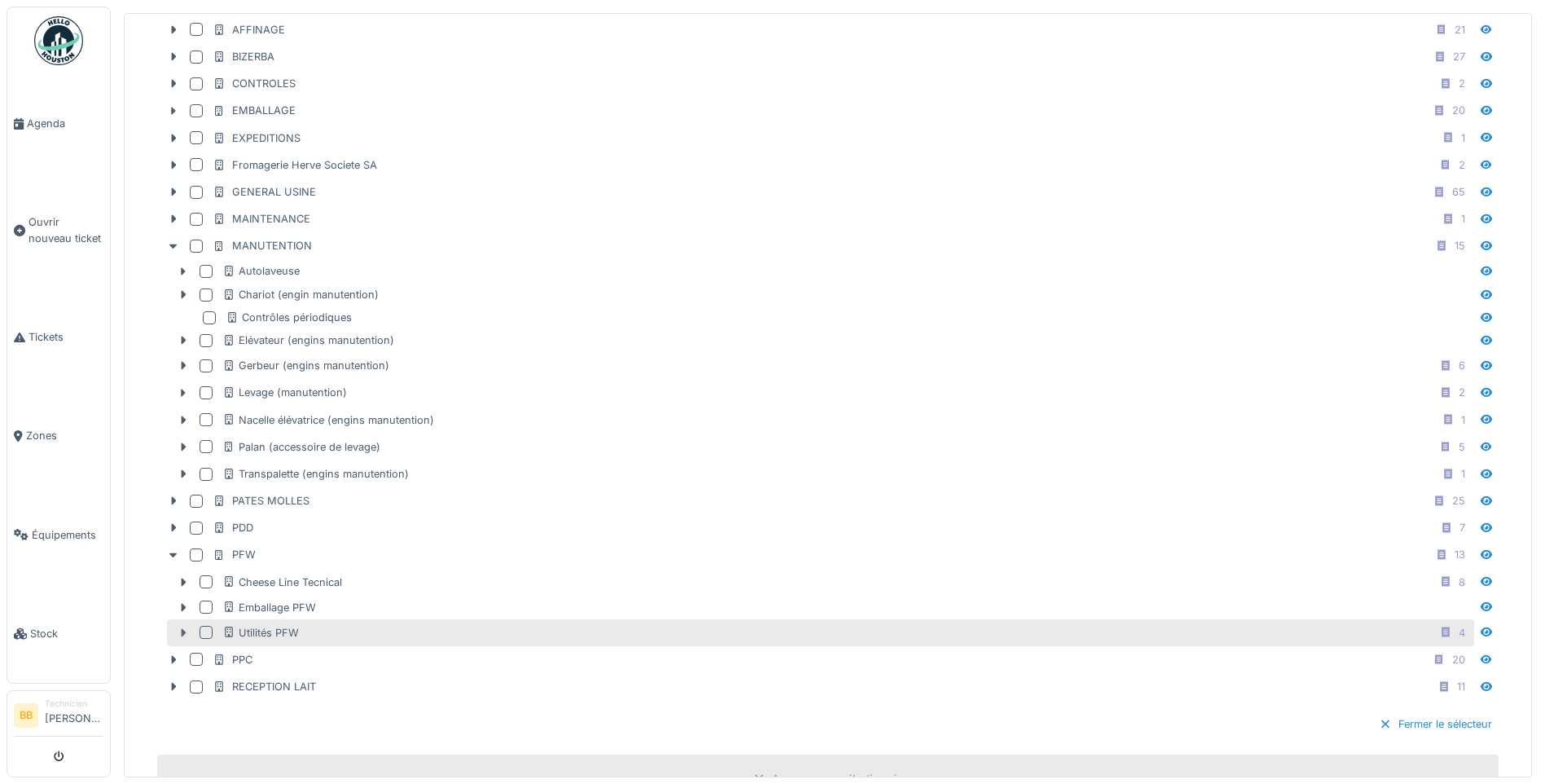
click at [188, 631] on icon at bounding box center [183, 633] width 13 height 11
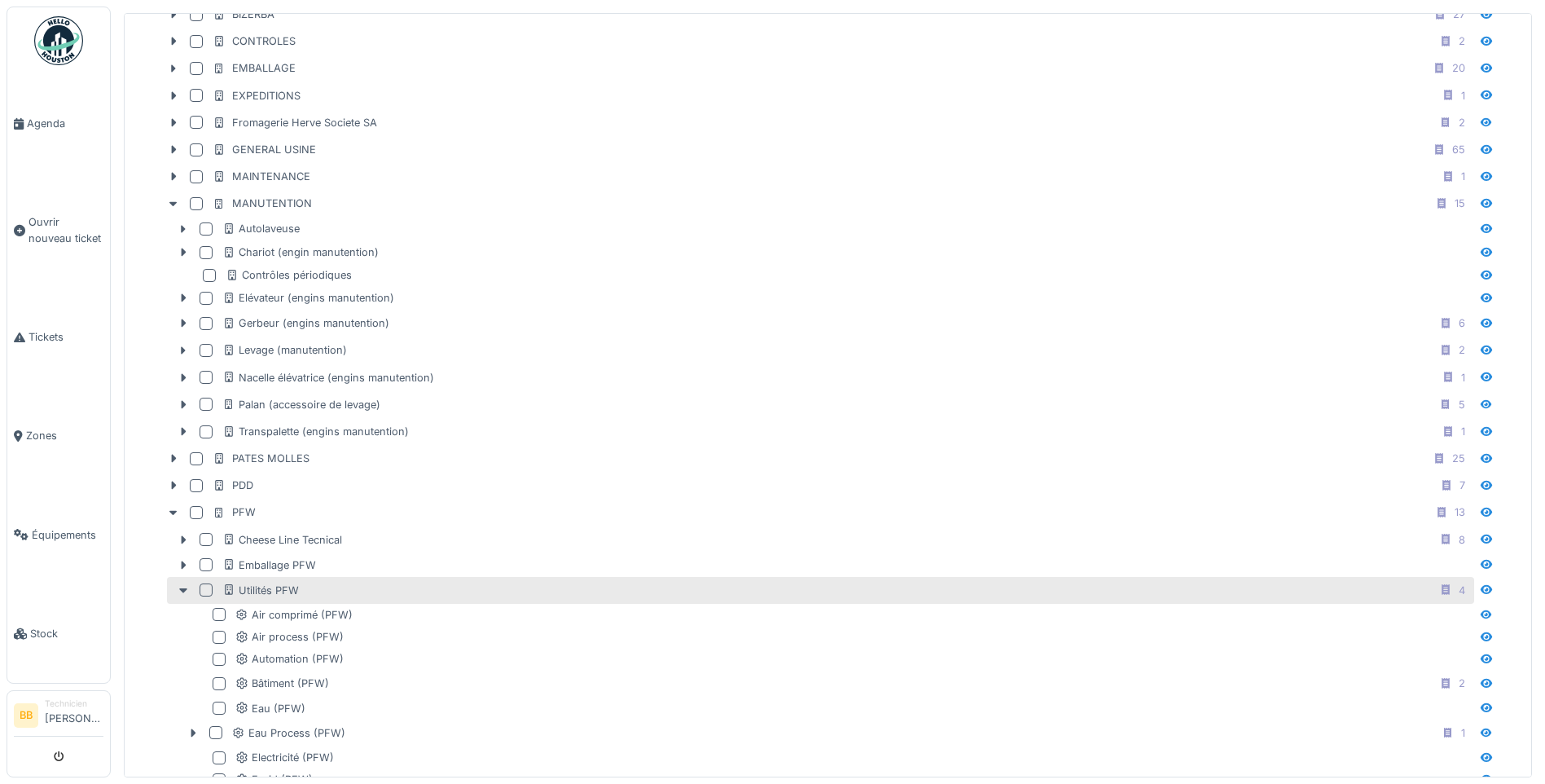
scroll to position [571, 0]
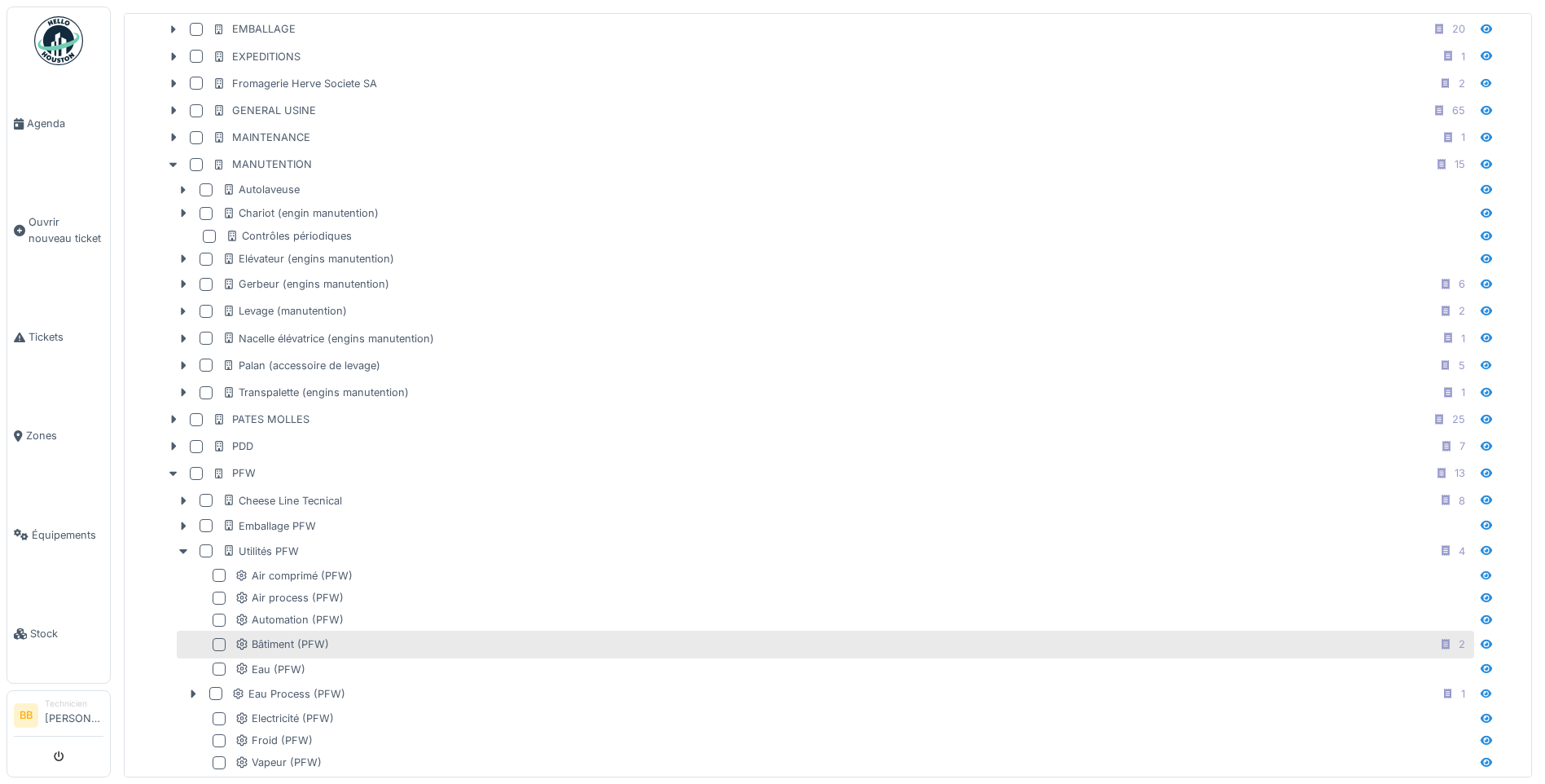
click at [217, 642] on div at bounding box center [219, 644] width 13 height 13
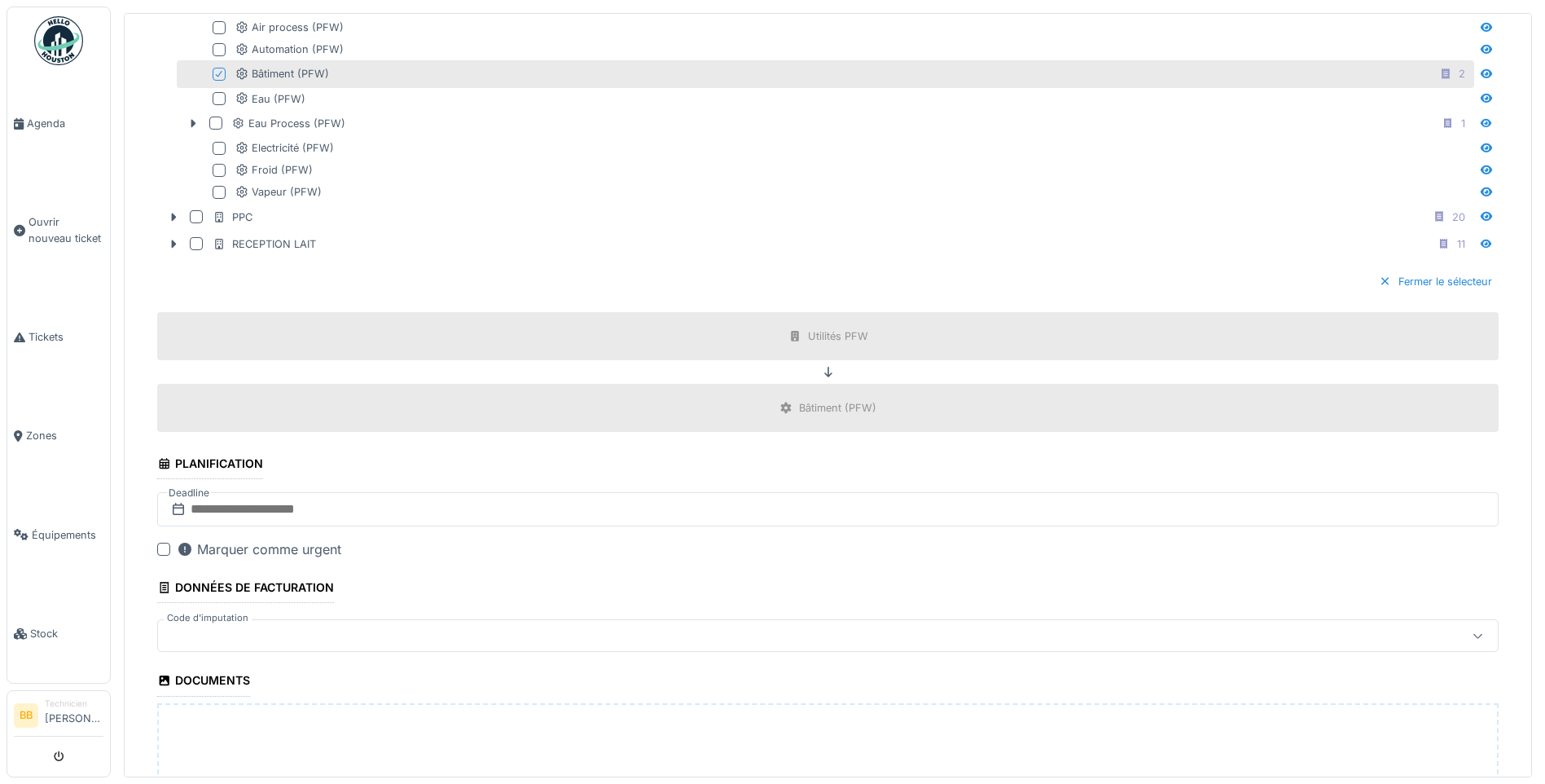
scroll to position [1417, 0]
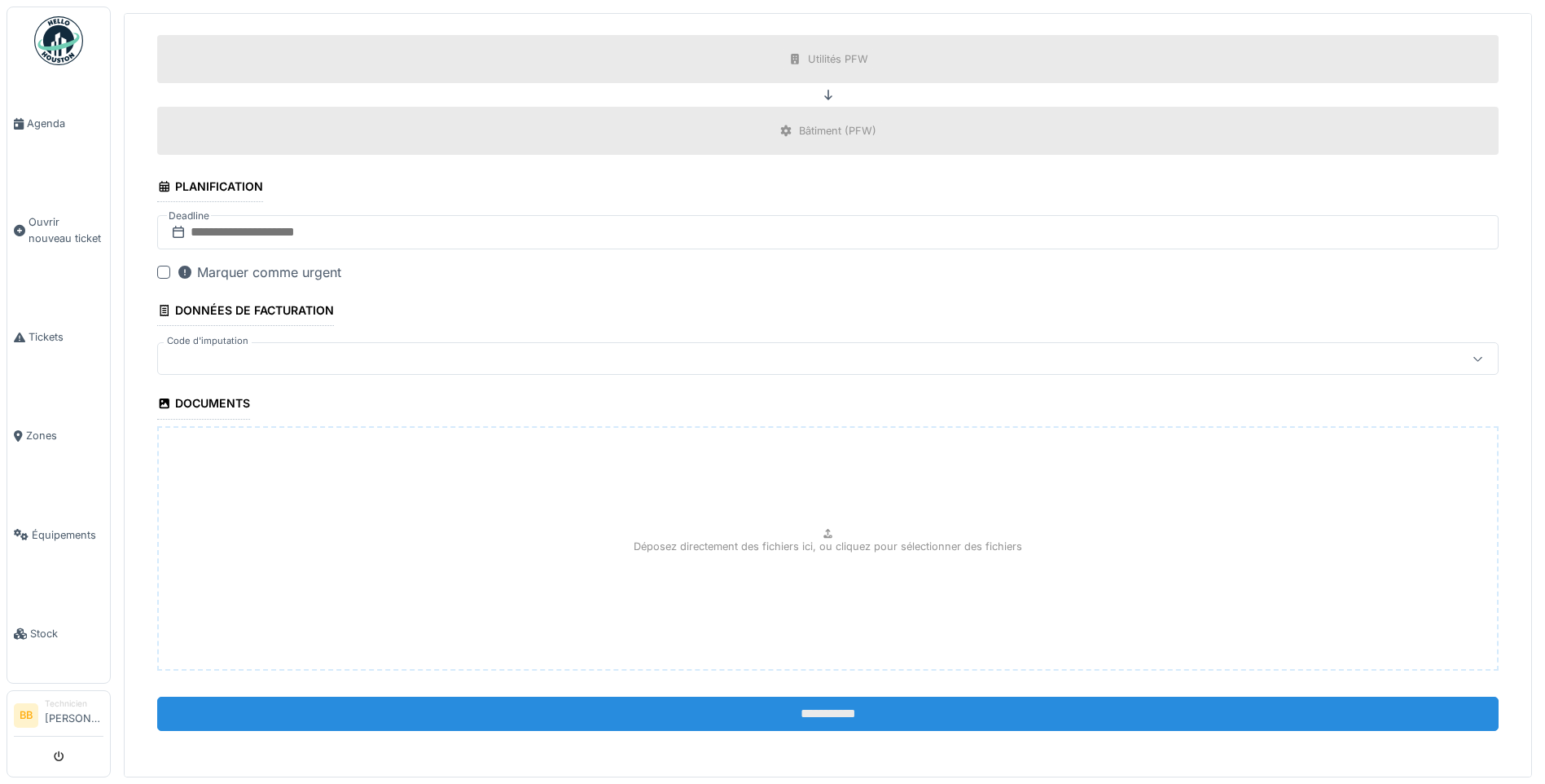
click at [827, 717] on input "**********" at bounding box center [827, 713] width 1341 height 35
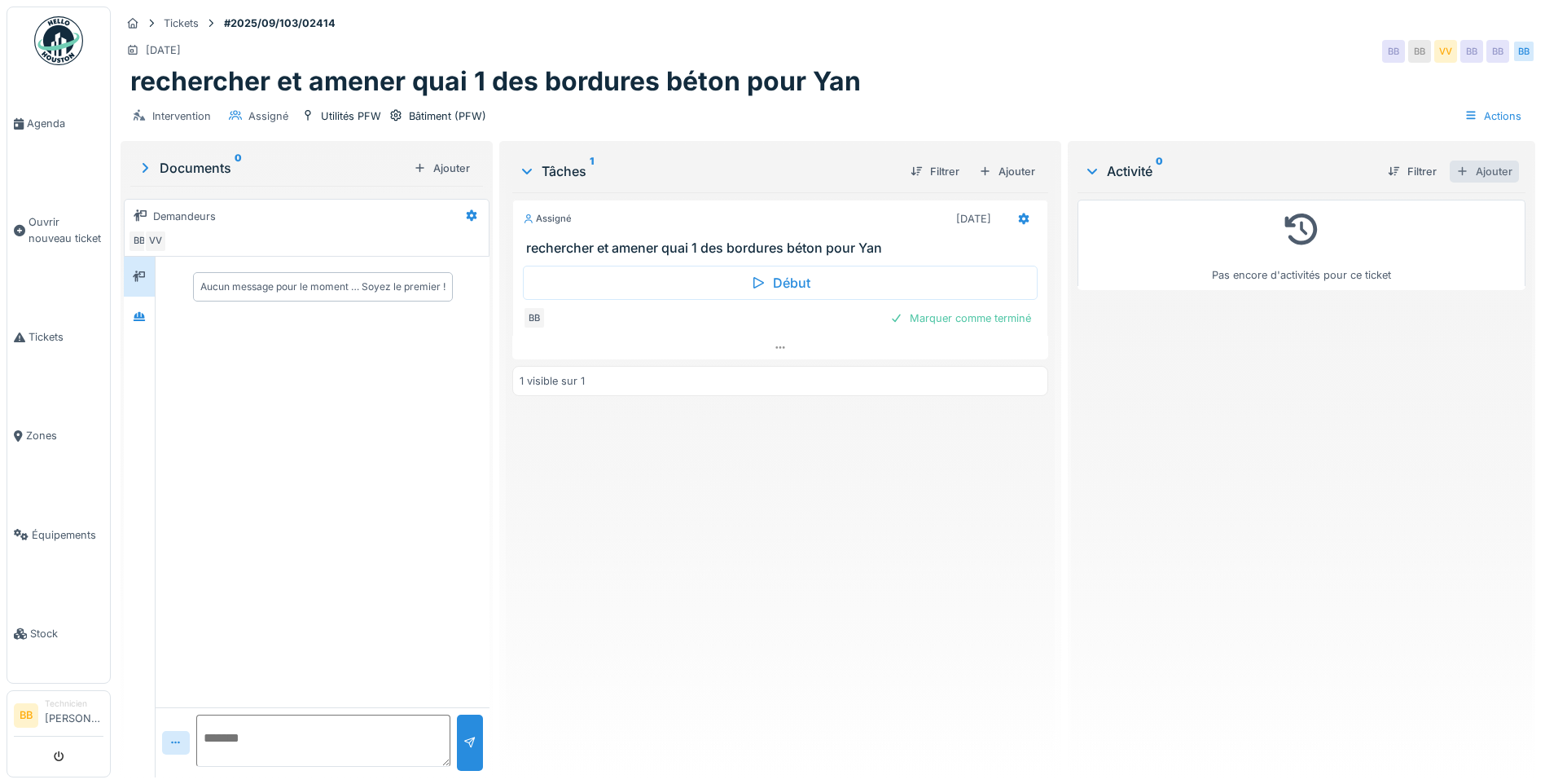
click at [1461, 167] on div "Ajouter" at bounding box center [1485, 171] width 69 height 22
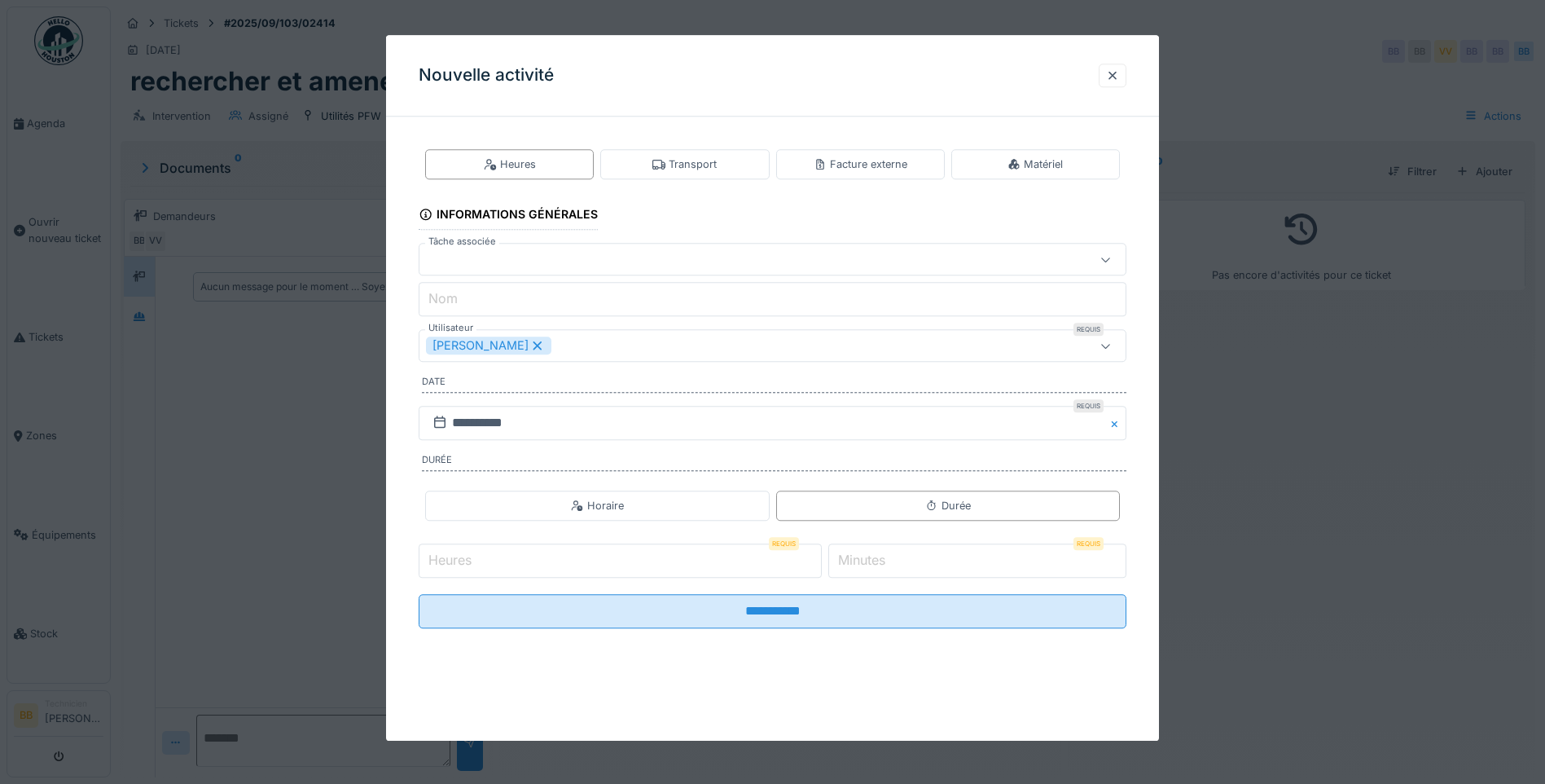
click at [523, 571] on input "Heures" at bounding box center [620, 560] width 403 height 35
type input "*"
click at [844, 563] on input "*" at bounding box center [977, 560] width 299 height 35
type input "**"
click at [814, 632] on fieldset "**********" at bounding box center [772, 384] width 708 height 511
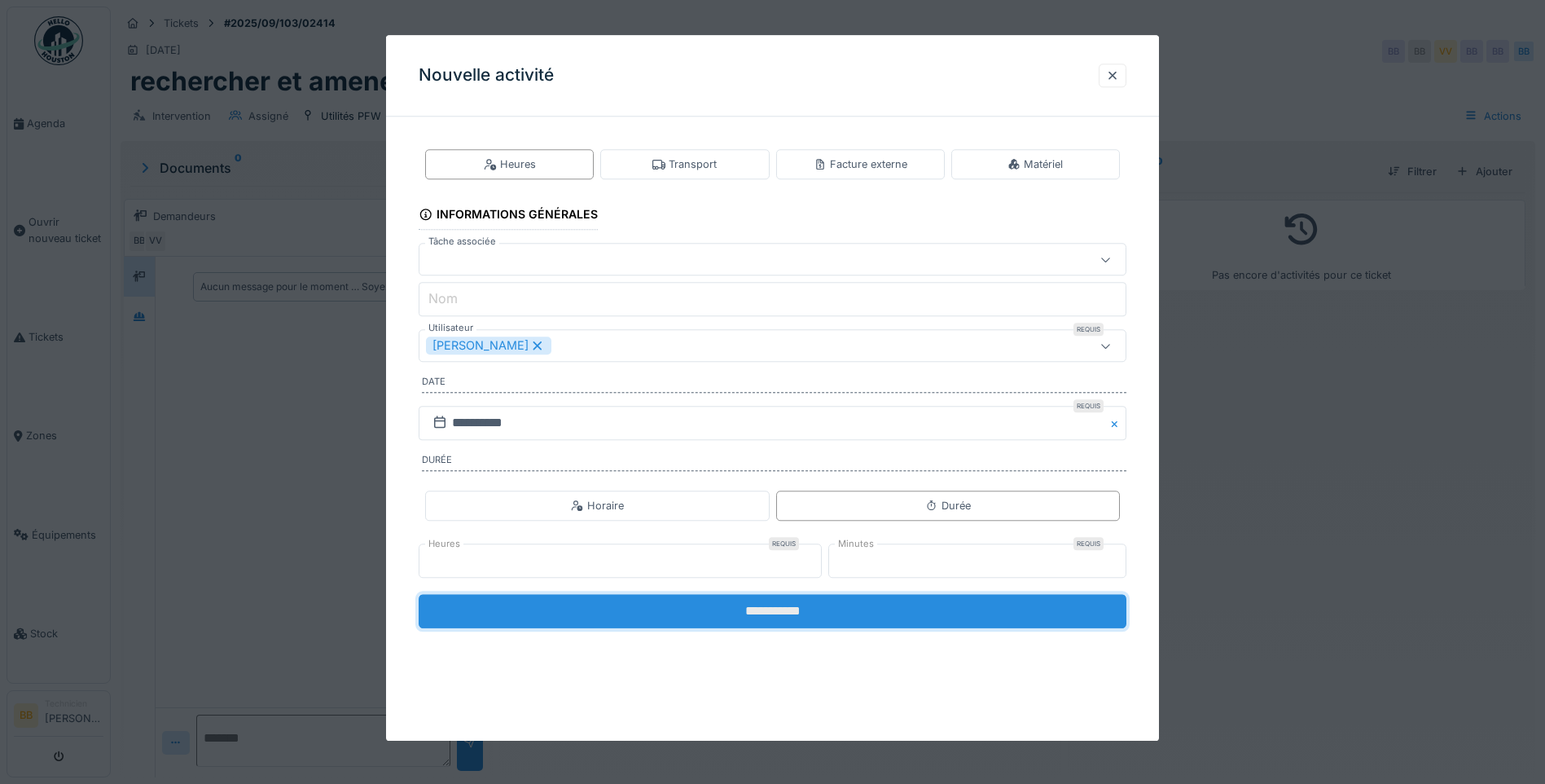
click at [793, 598] on input "**********" at bounding box center [772, 610] width 708 height 35
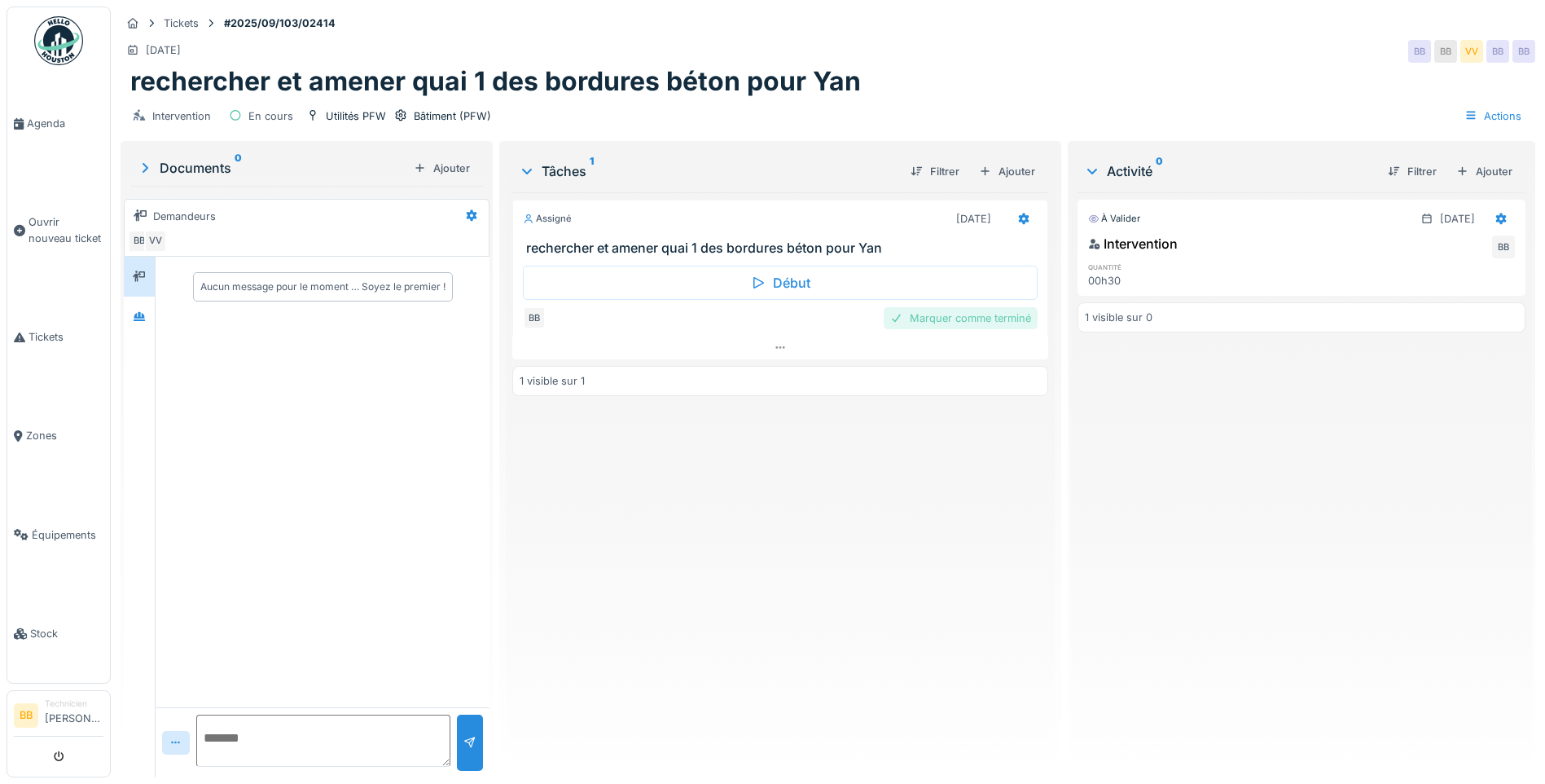
click at [989, 315] on div "Marquer comme terminé" at bounding box center [961, 318] width 154 height 22
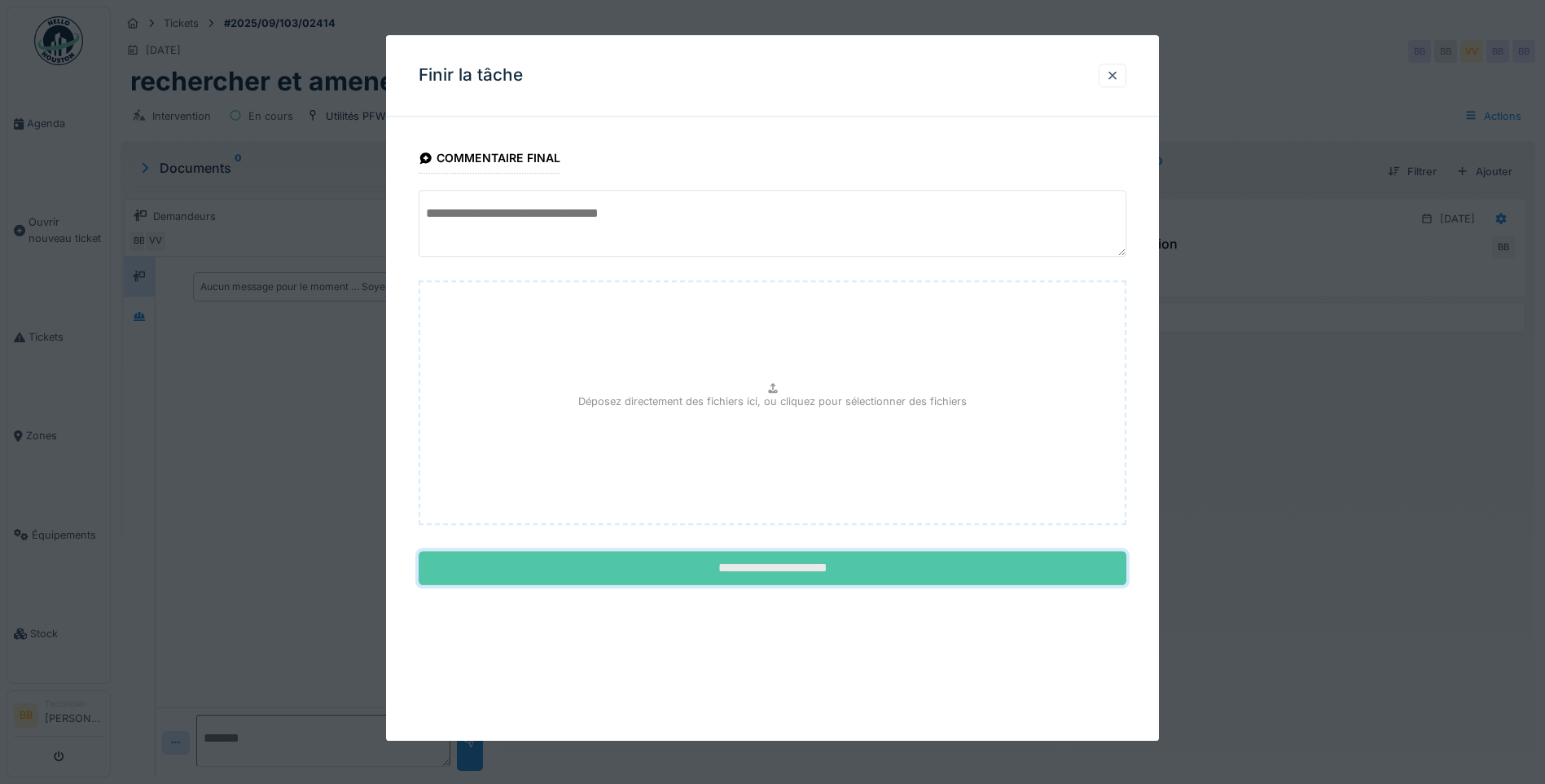
click at [755, 573] on input "**********" at bounding box center [772, 568] width 708 height 35
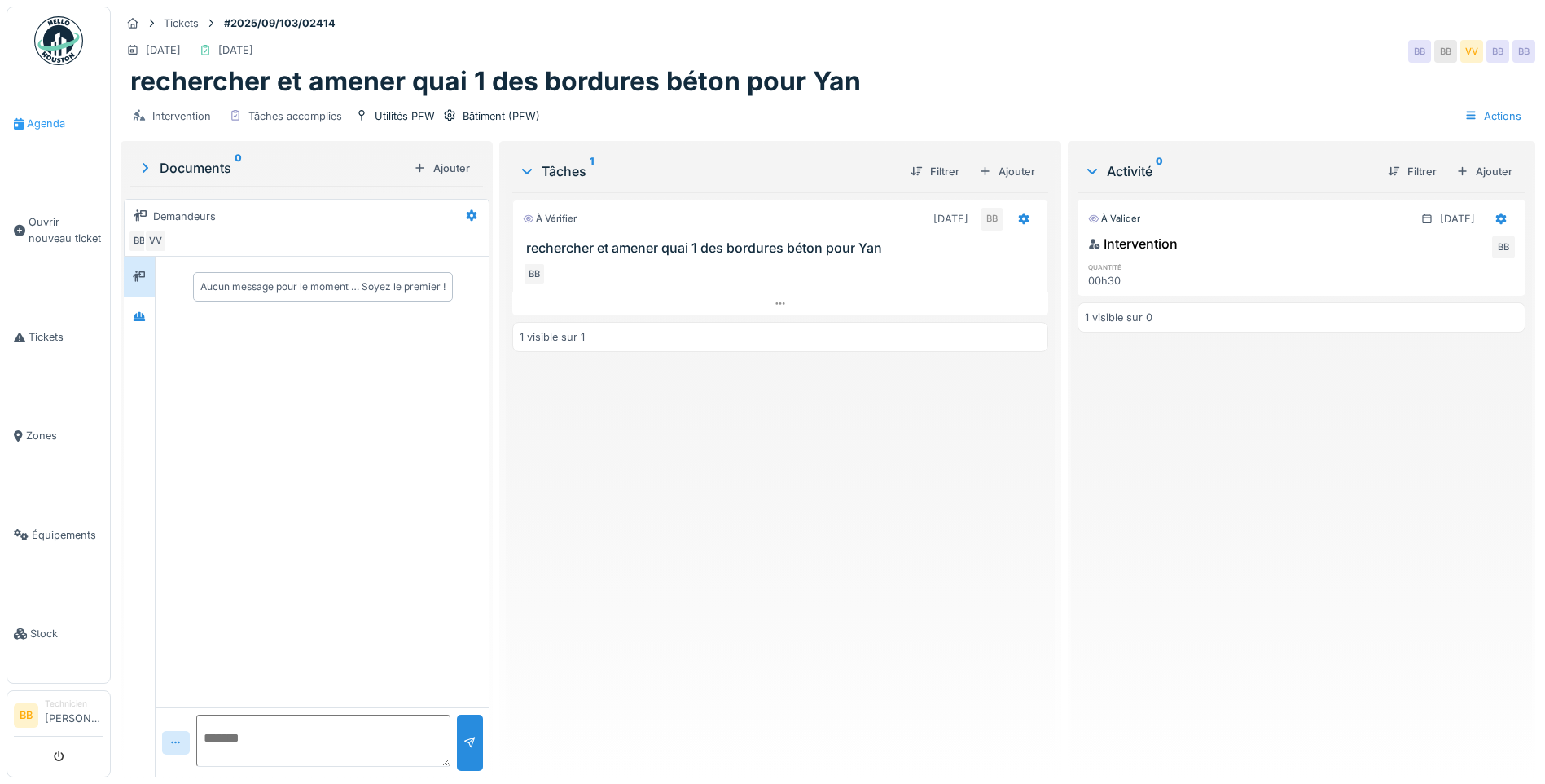
click at [48, 125] on span "Agenda" at bounding box center [65, 123] width 76 height 15
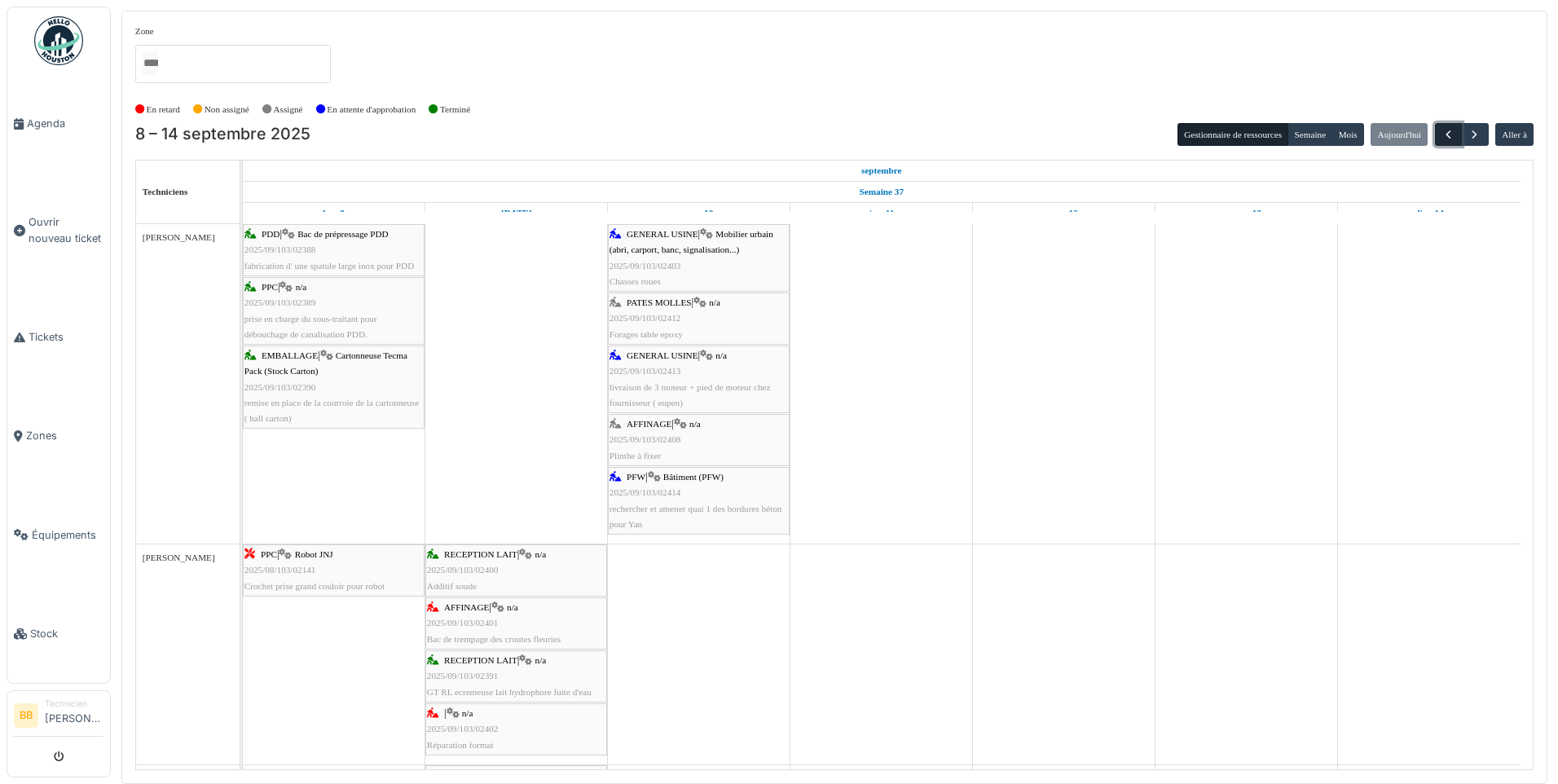
click at [1452, 128] on span "button" at bounding box center [1448, 135] width 14 height 14
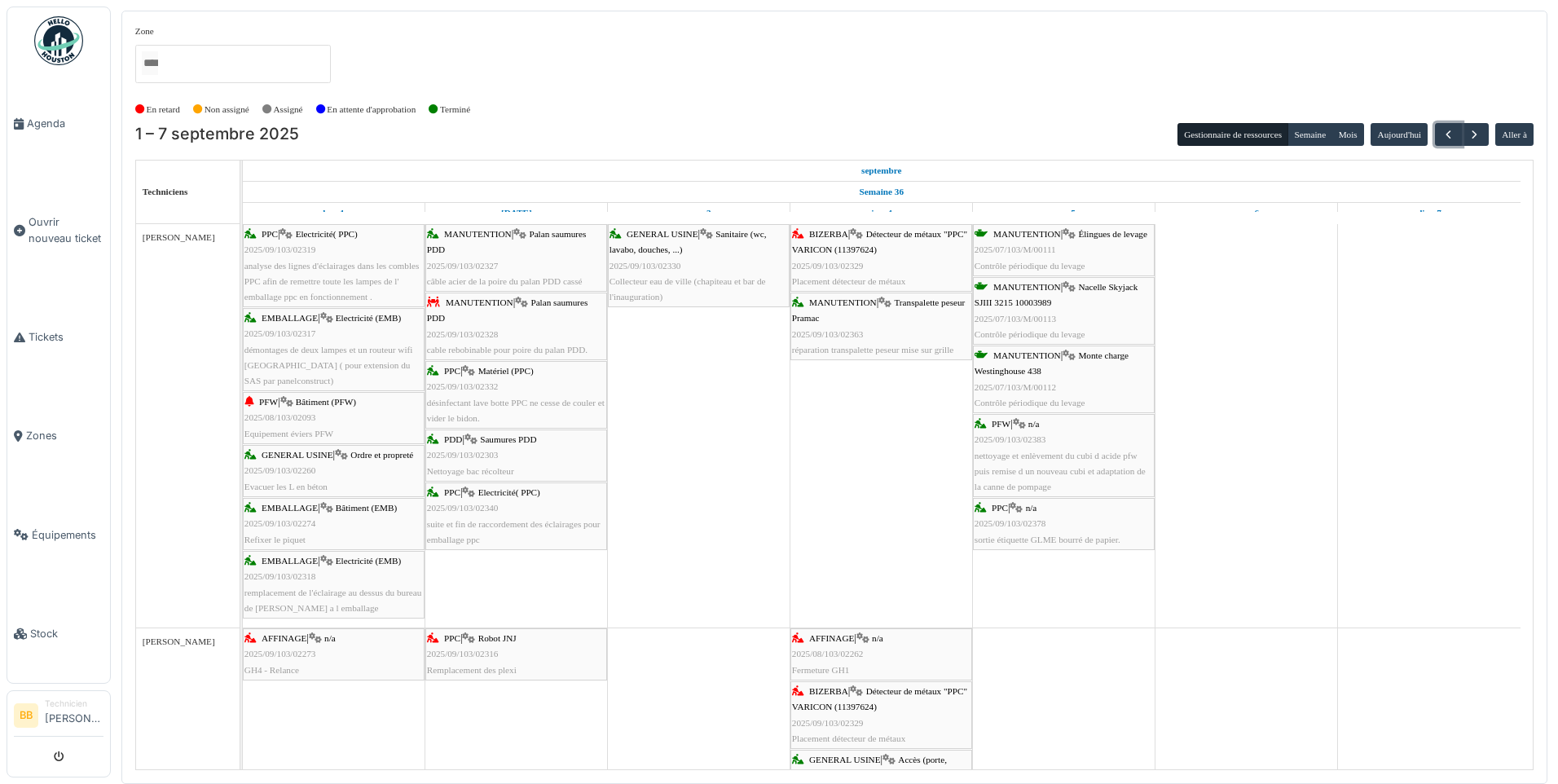
click at [284, 407] on div "PFW | Bâtiment (PFW) 2025/08/103/02093 Equipement éviers PFW" at bounding box center [333, 417] width 178 height 47
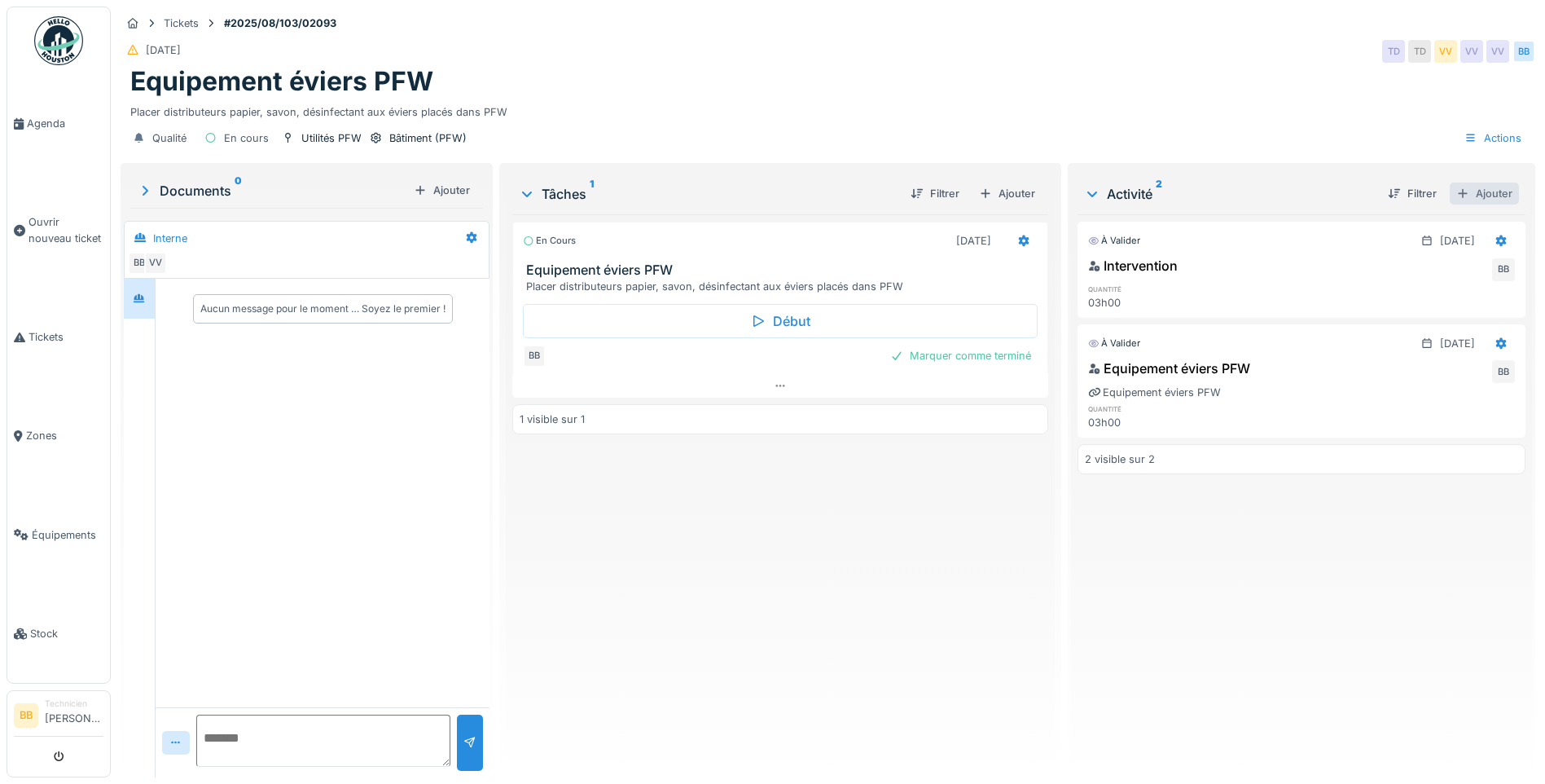
click at [1468, 196] on div "Ajouter" at bounding box center [1485, 193] width 69 height 22
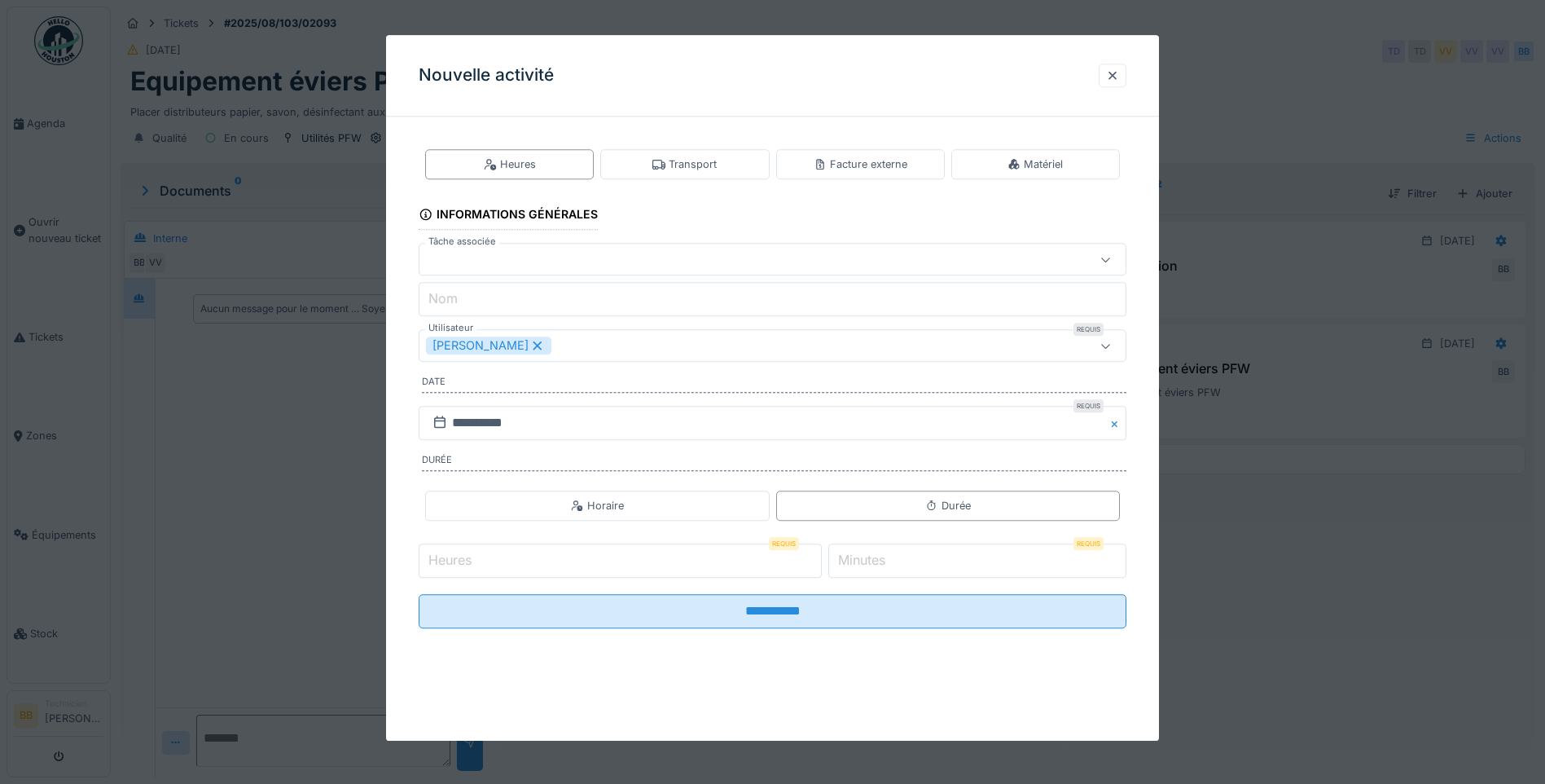
click at [532, 555] on input "Heures" at bounding box center [620, 560] width 403 height 35
type input "*"
click at [873, 557] on label "Minutes" at bounding box center [861, 561] width 54 height 19
click at [873, 557] on input "*" at bounding box center [977, 560] width 299 height 35
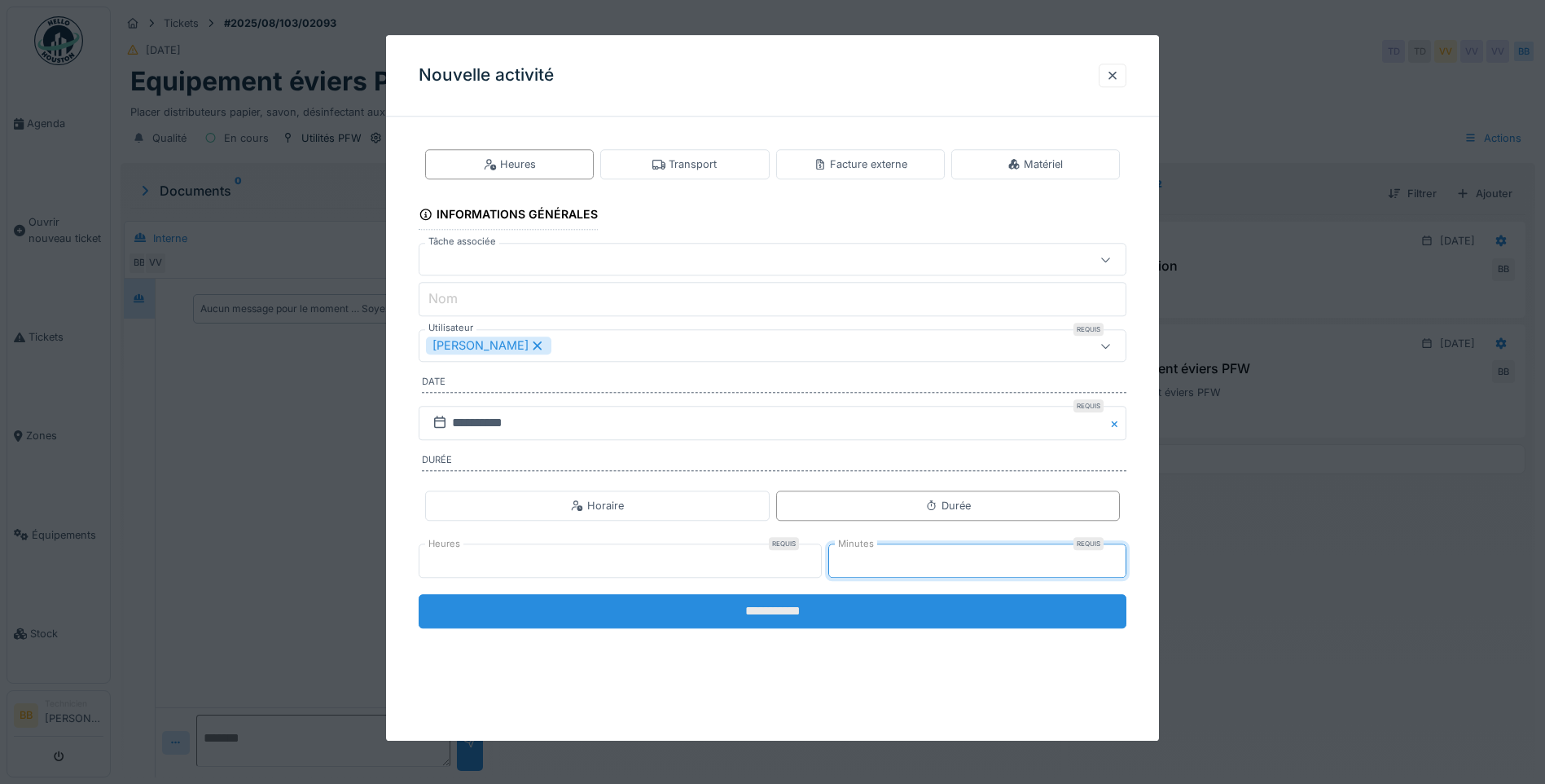
type input "**"
click at [780, 608] on input "**********" at bounding box center [772, 610] width 708 height 35
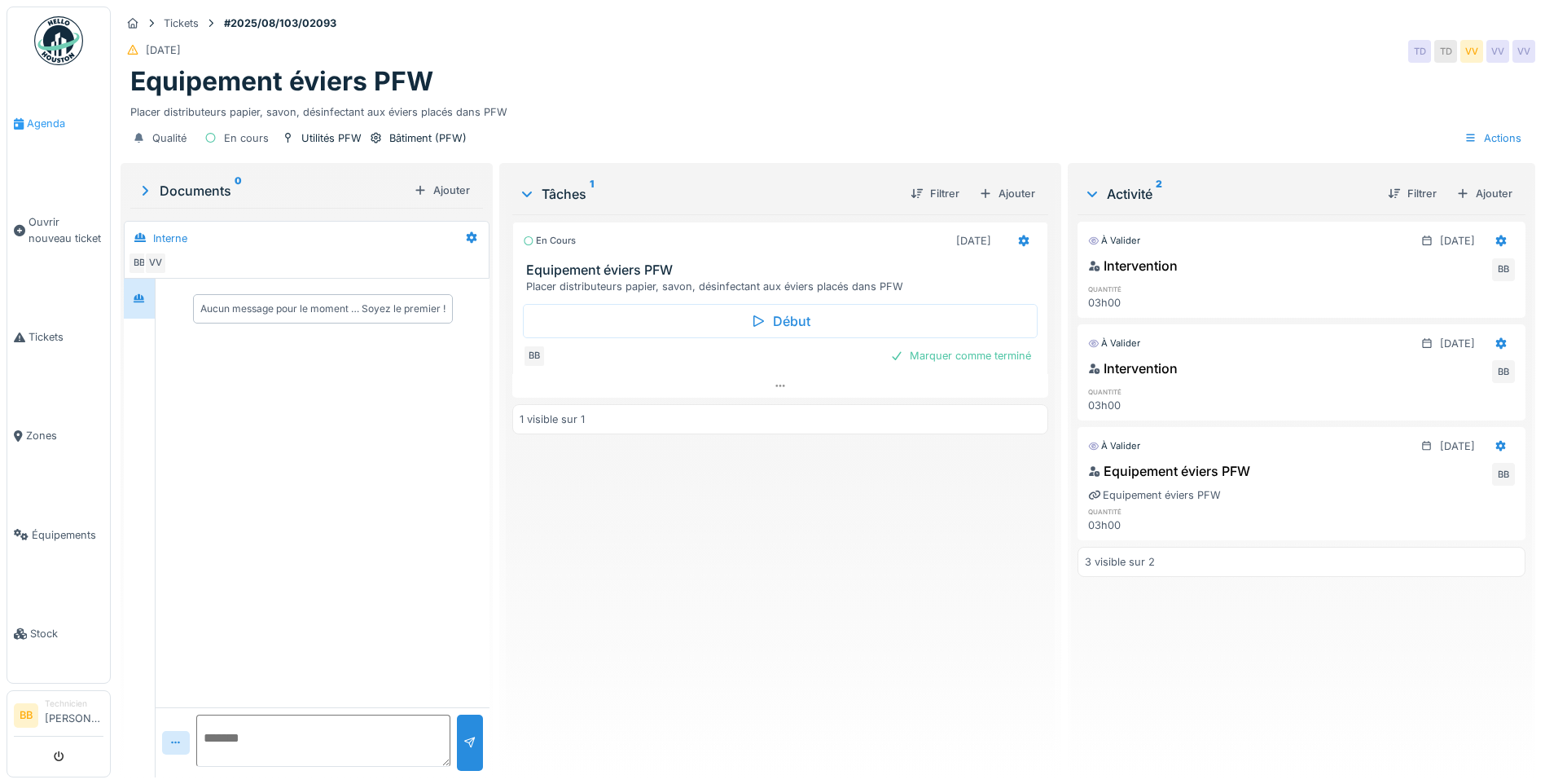
click at [42, 116] on span "Agenda" at bounding box center [65, 123] width 76 height 15
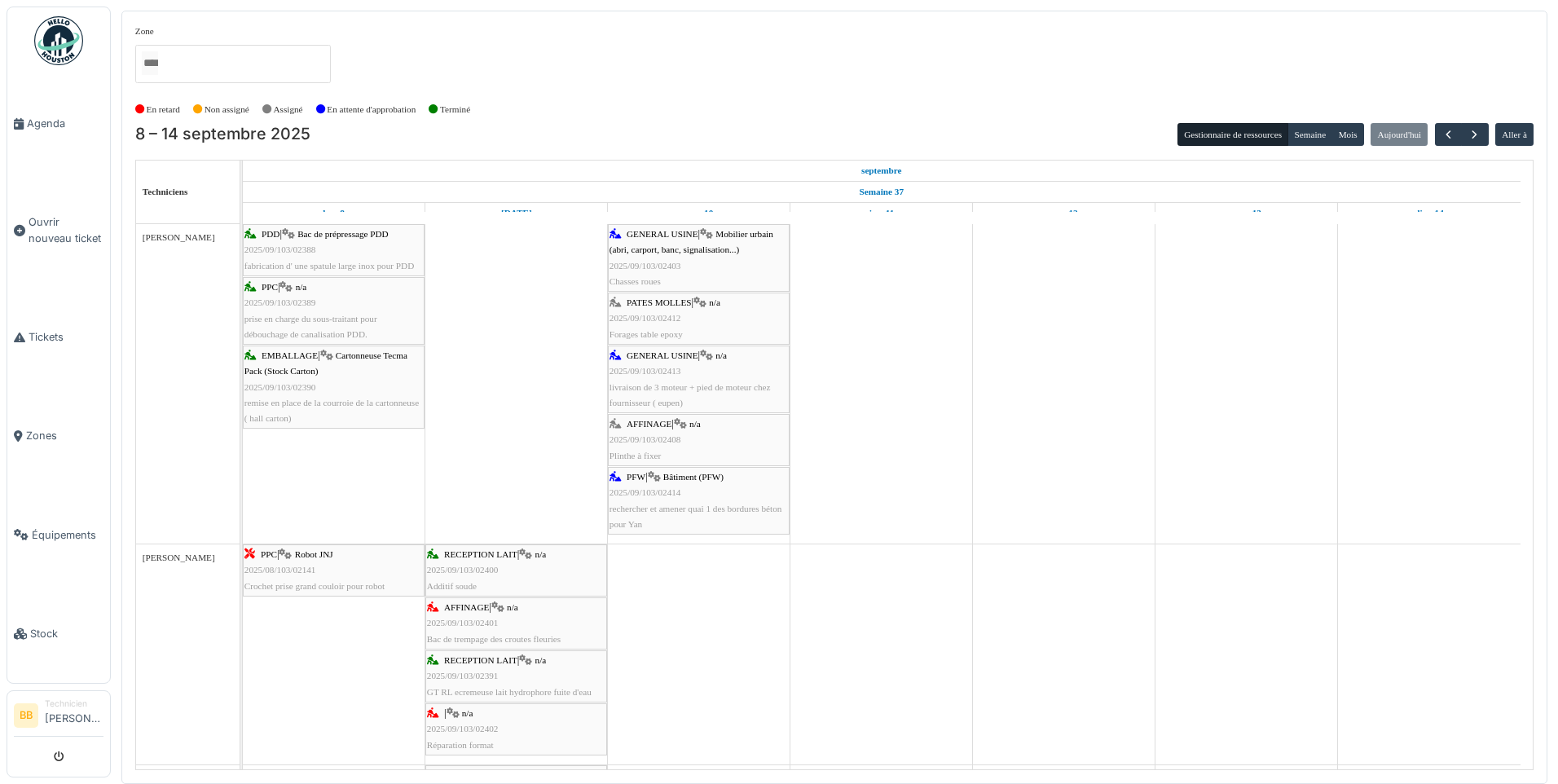
click at [639, 301] on span "PATES MOLLES" at bounding box center [658, 302] width 65 height 10
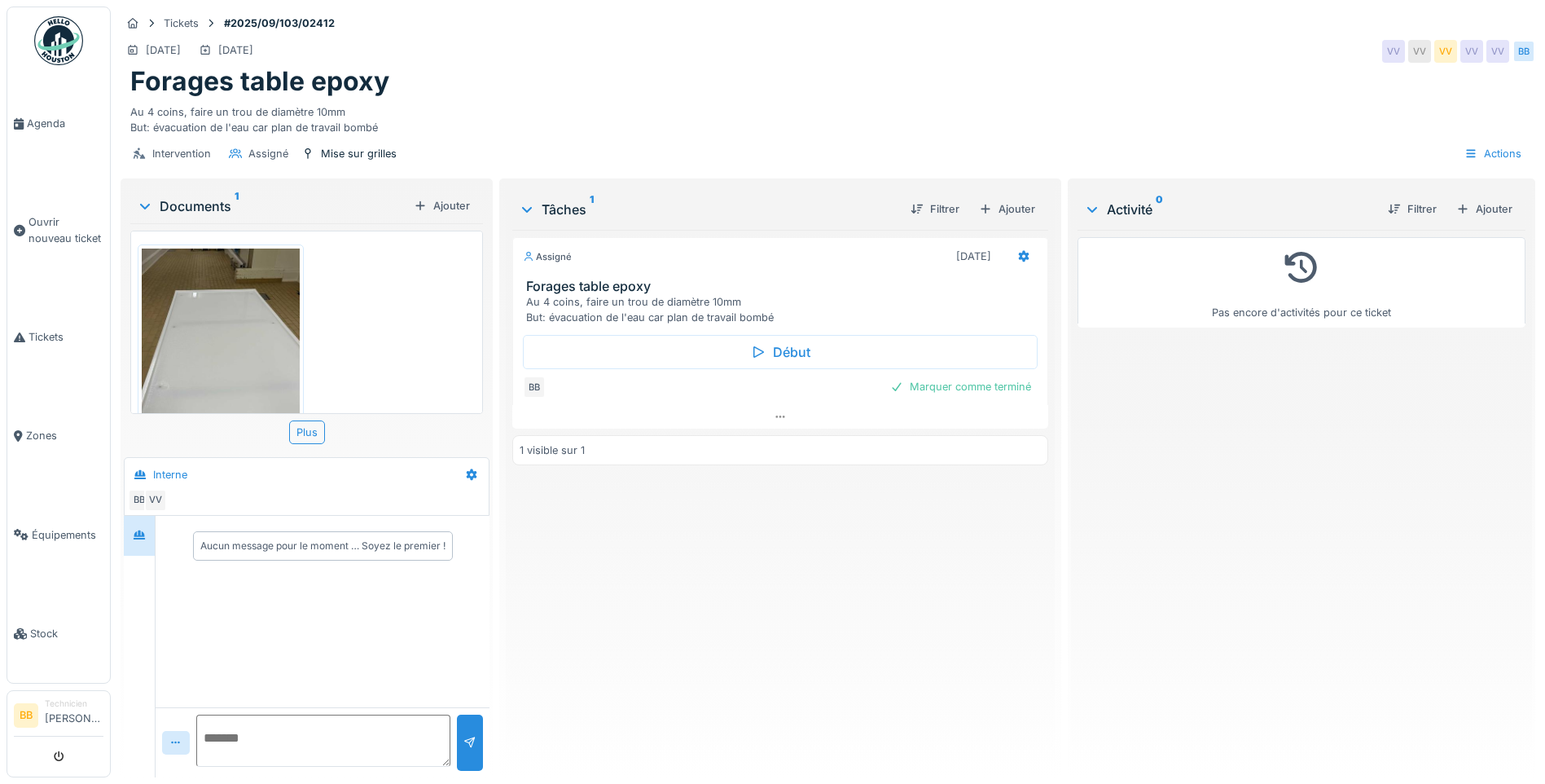
click at [236, 345] on img at bounding box center [221, 353] width 158 height 210
